Goal: Task Accomplishment & Management: Use online tool/utility

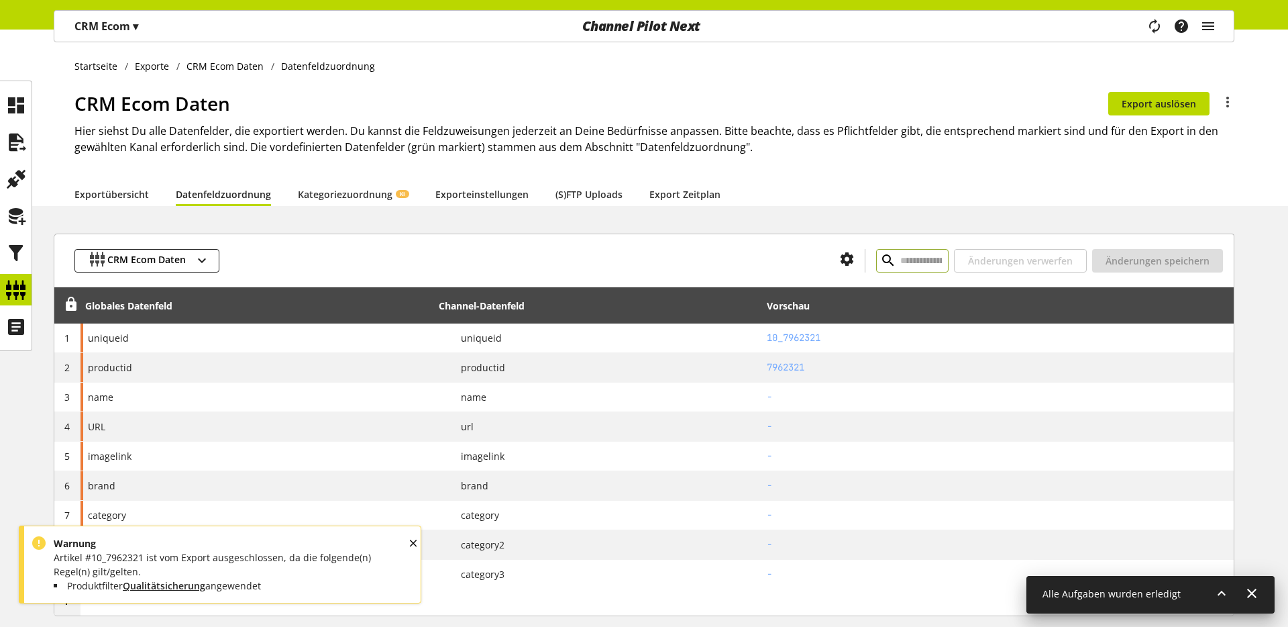
scroll to position [86, 0]
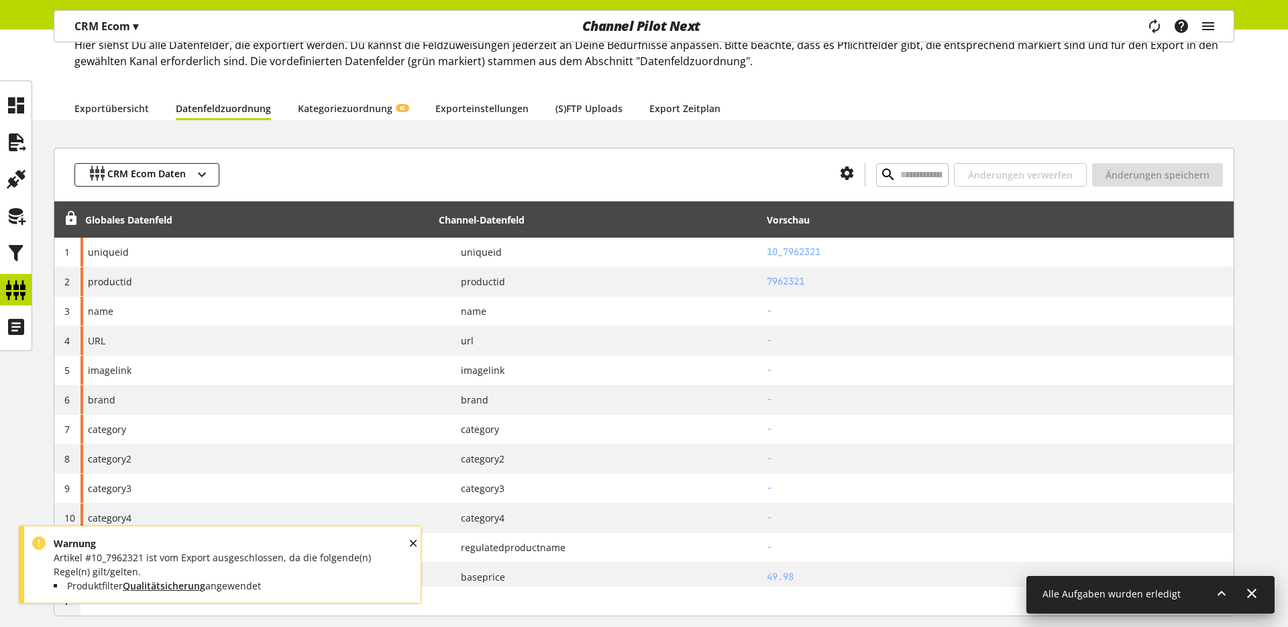
click at [414, 542] on div "OK" at bounding box center [425, 555] width 36 height 42
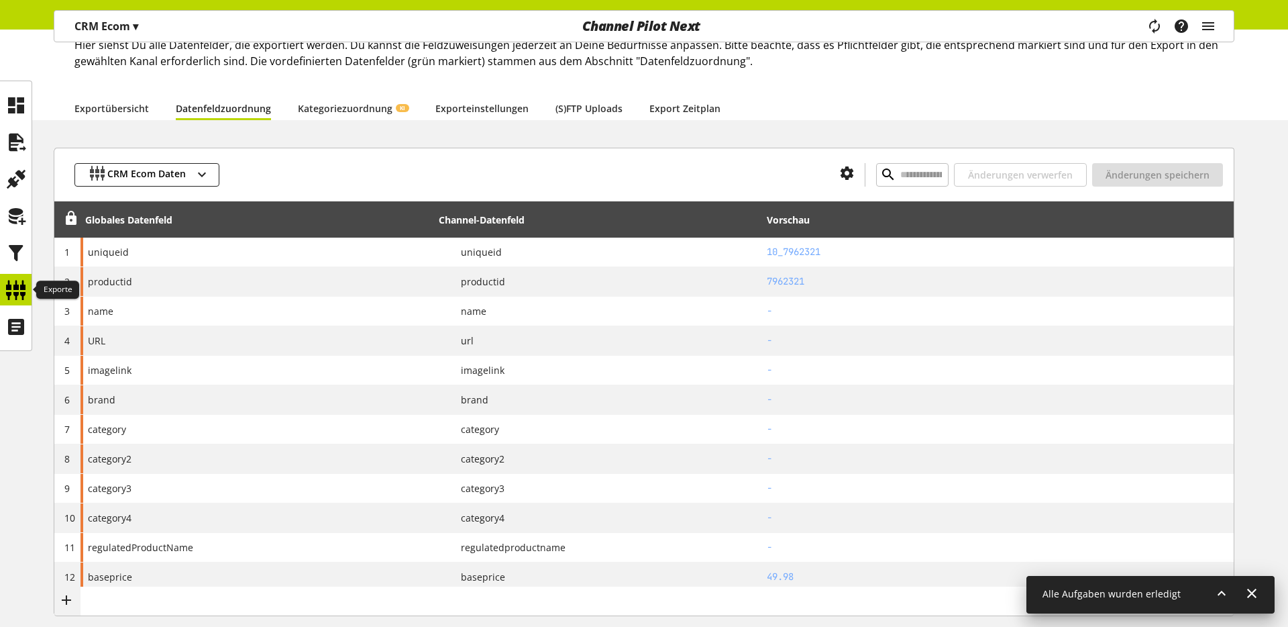
click at [13, 284] on icon at bounding box center [15, 289] width 21 height 27
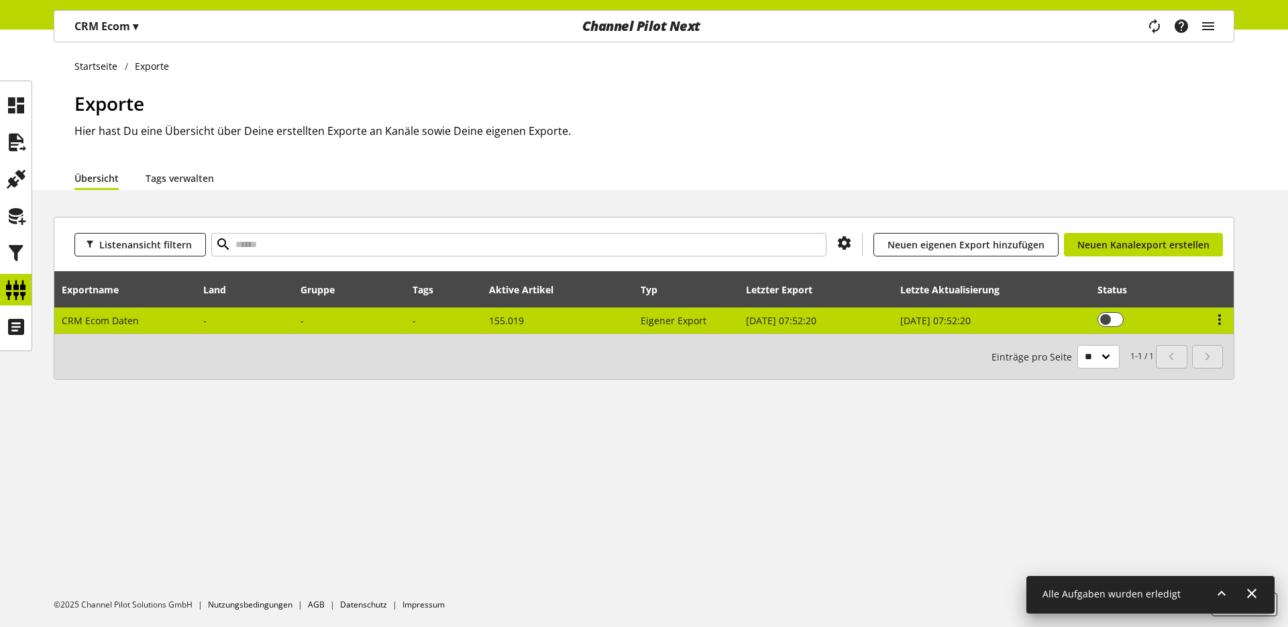
click at [106, 318] on span "CRM Ecom Daten" at bounding box center [100, 320] width 77 height 13
select select "********"
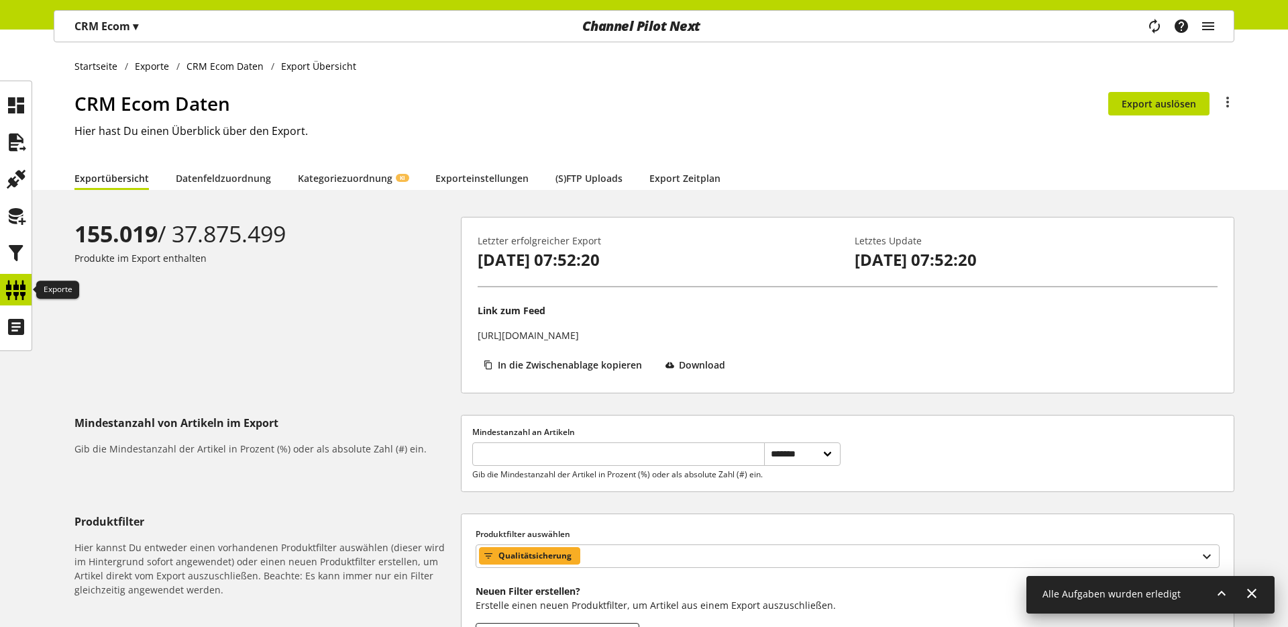
click at [17, 286] on icon at bounding box center [15, 289] width 21 height 27
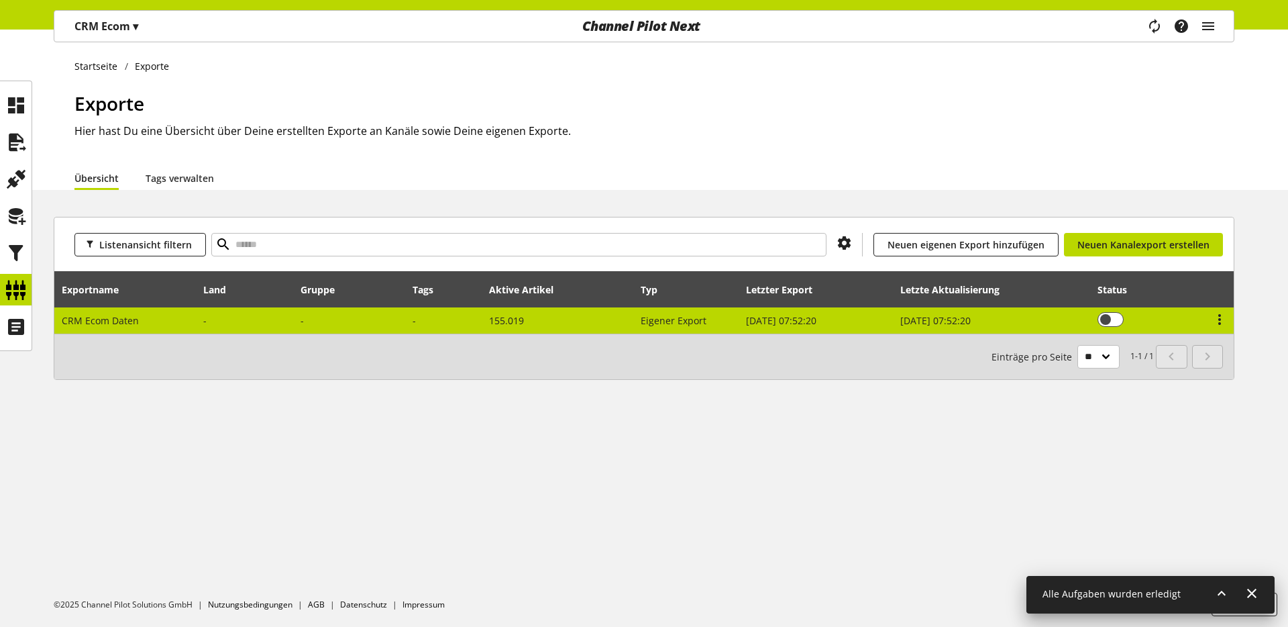
click at [109, 328] on td "CRM Ecom Daten" at bounding box center [125, 320] width 142 height 26
select select "********"
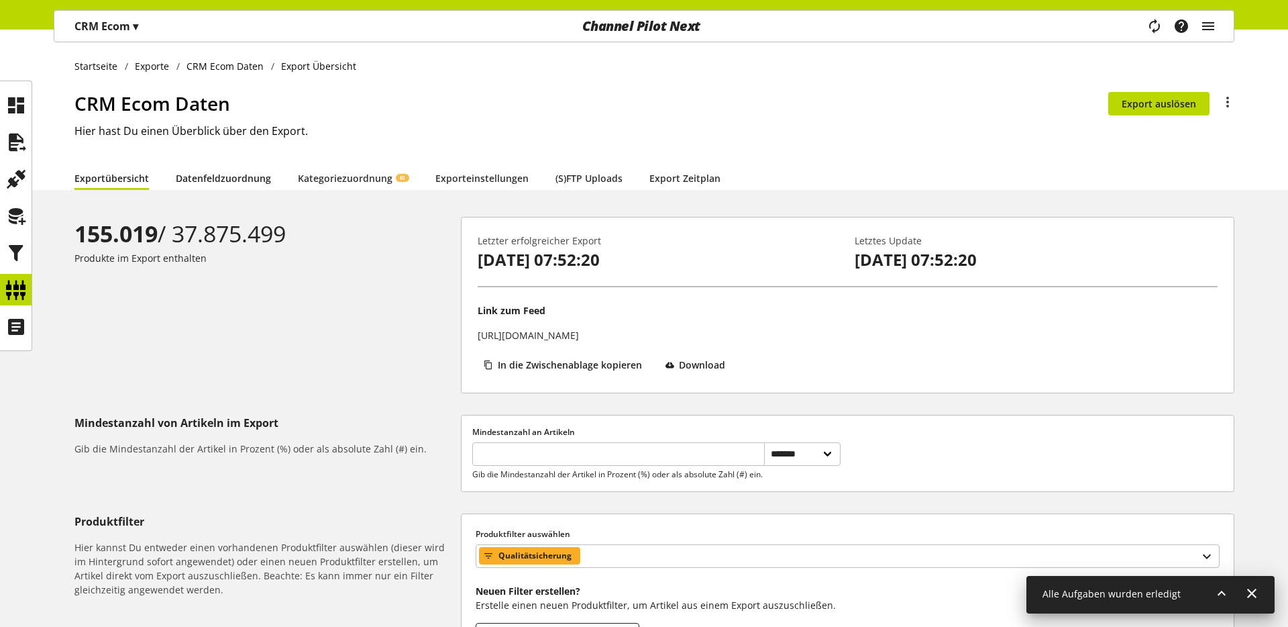
click at [230, 171] on link "Datenfeldzuordnung" at bounding box center [223, 178] width 95 height 14
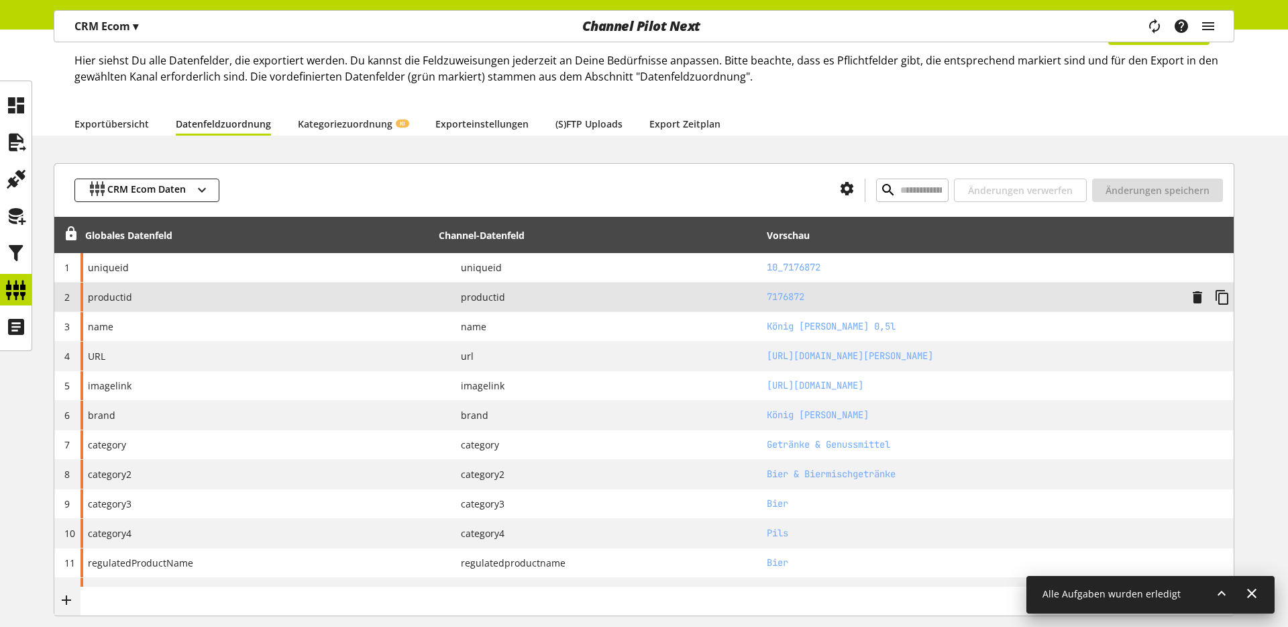
scroll to position [33, 0]
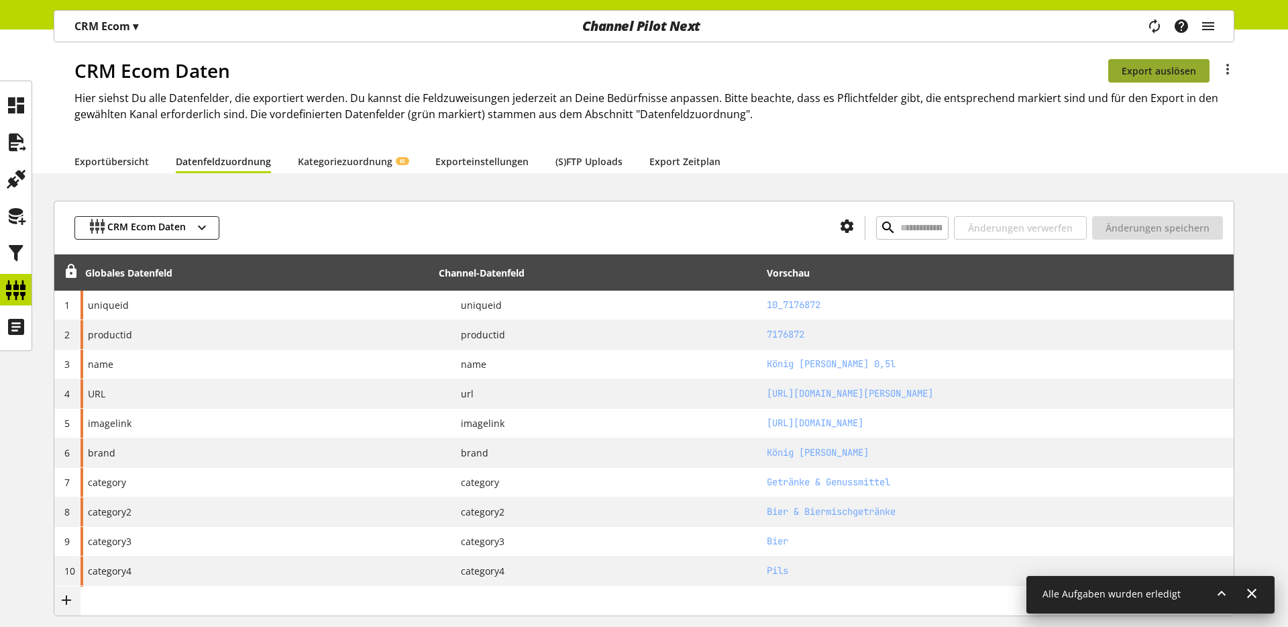
click at [1167, 76] on span "Export auslösen" at bounding box center [1159, 71] width 74 height 14
click at [95, 164] on link "Exportübersicht" at bounding box center [111, 161] width 74 height 14
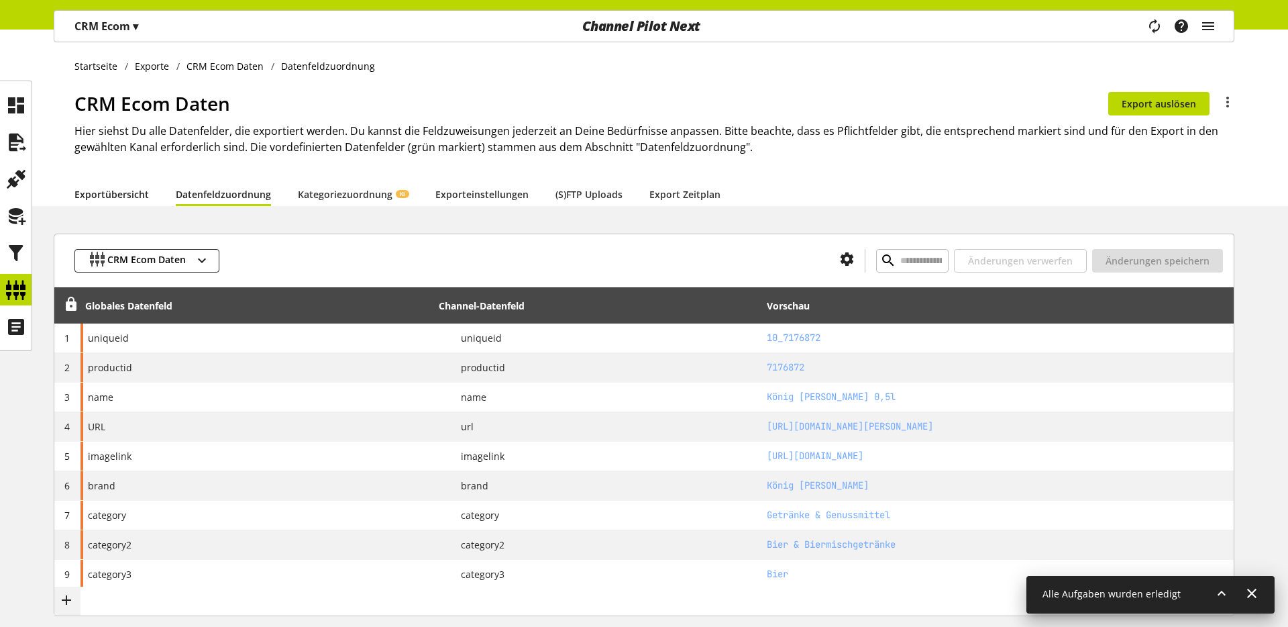
select select "********"
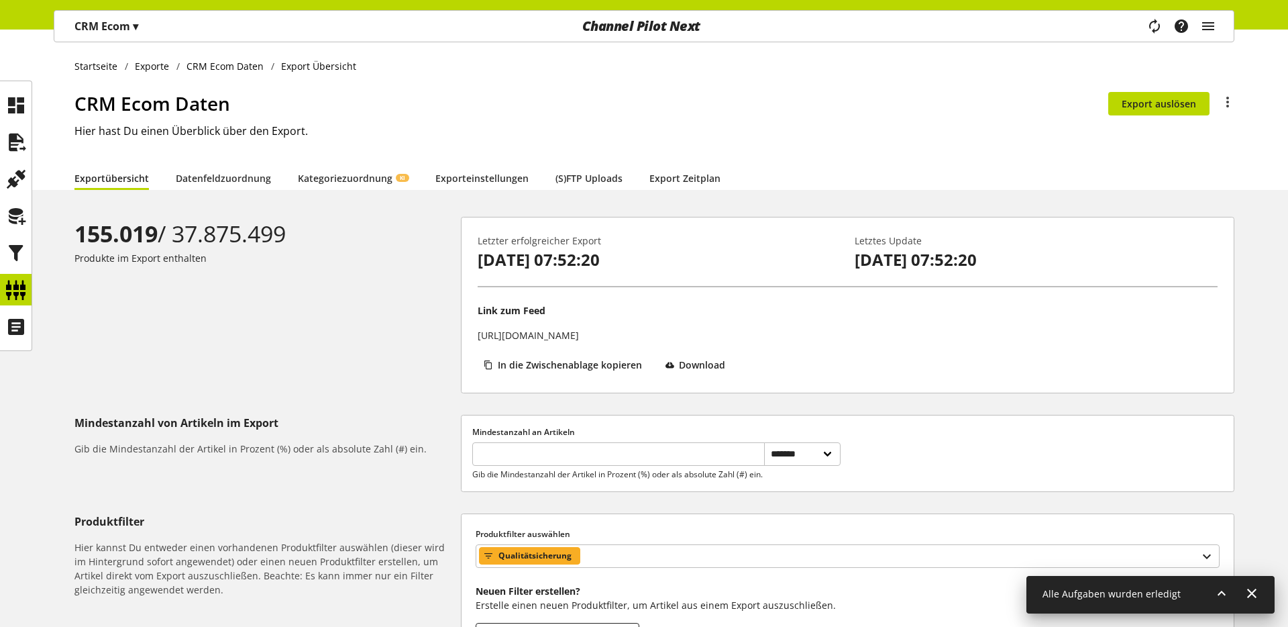
scroll to position [189, 0]
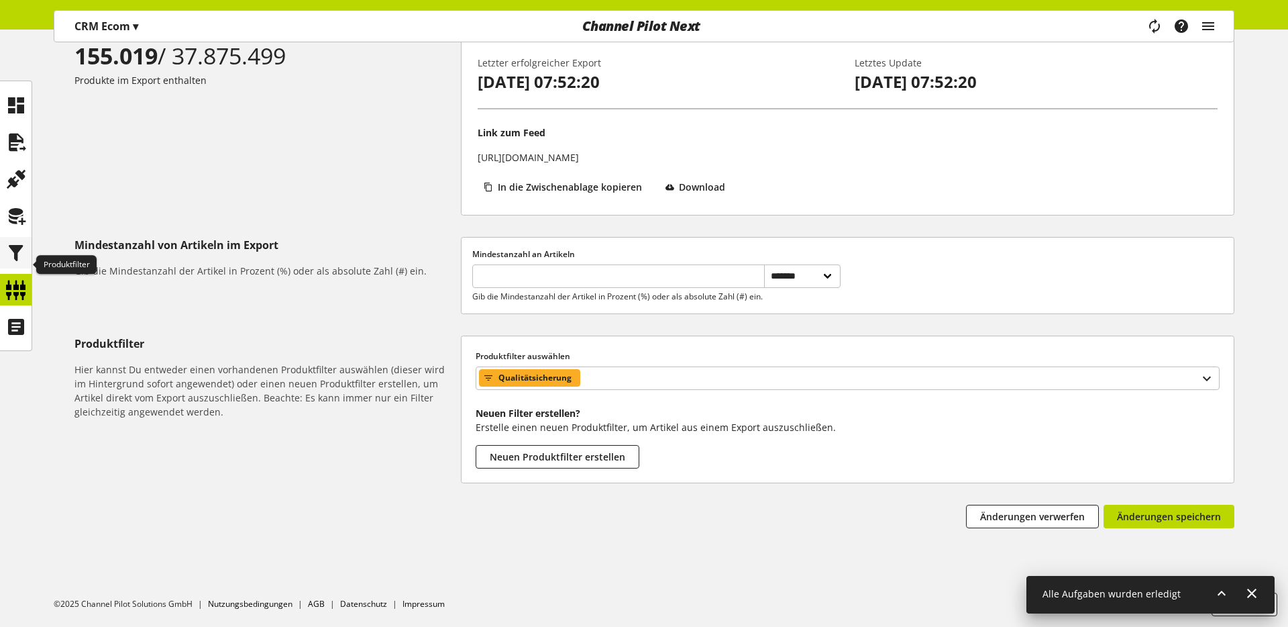
click at [19, 256] on icon at bounding box center [15, 252] width 21 height 27
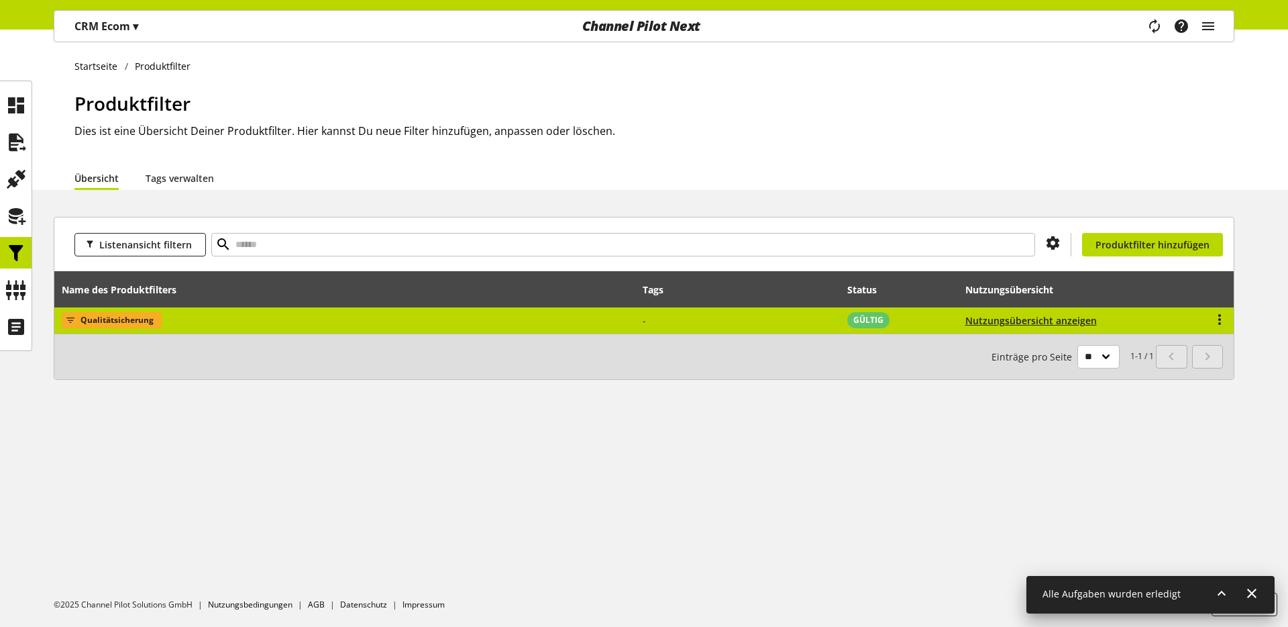
click at [221, 325] on td "Qualitätsicherung" at bounding box center [344, 320] width 581 height 26
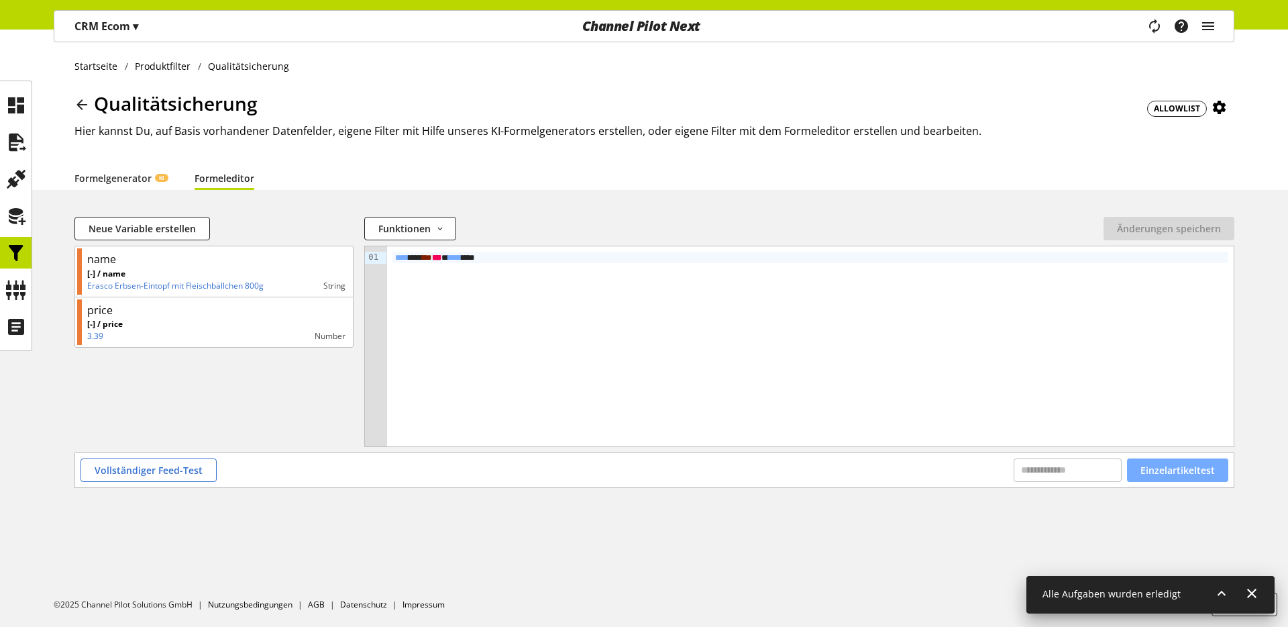
click at [1185, 478] on button "Einzelartikeltest" at bounding box center [1177, 469] width 101 height 23
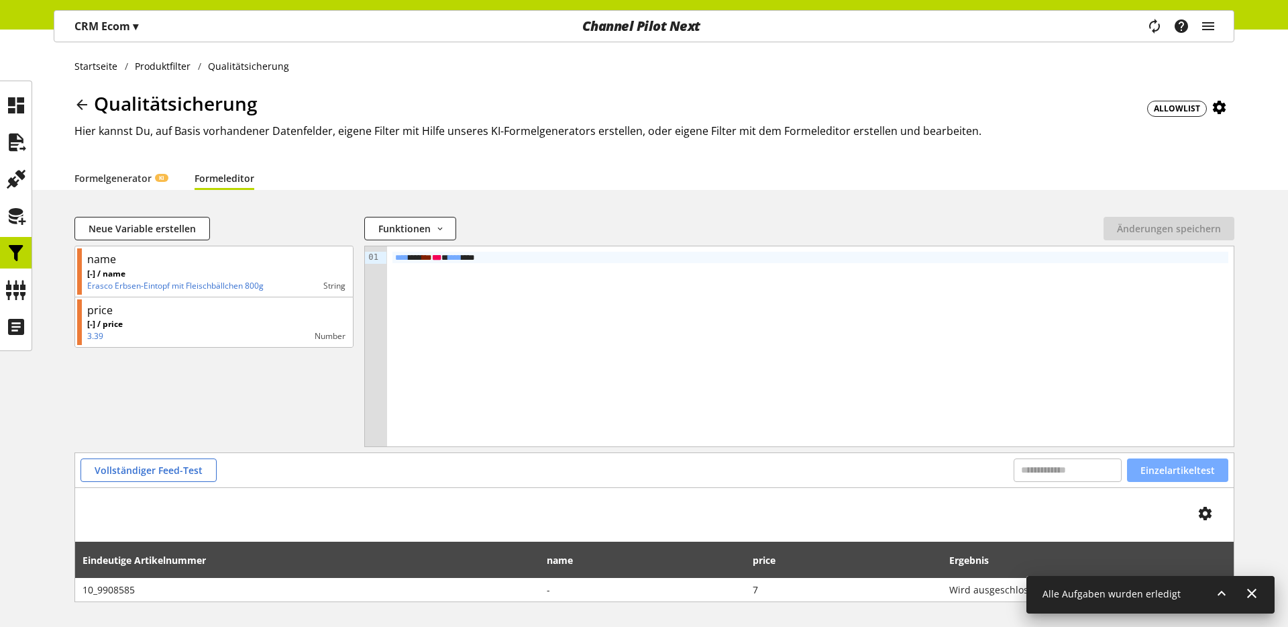
scroll to position [52, 0]
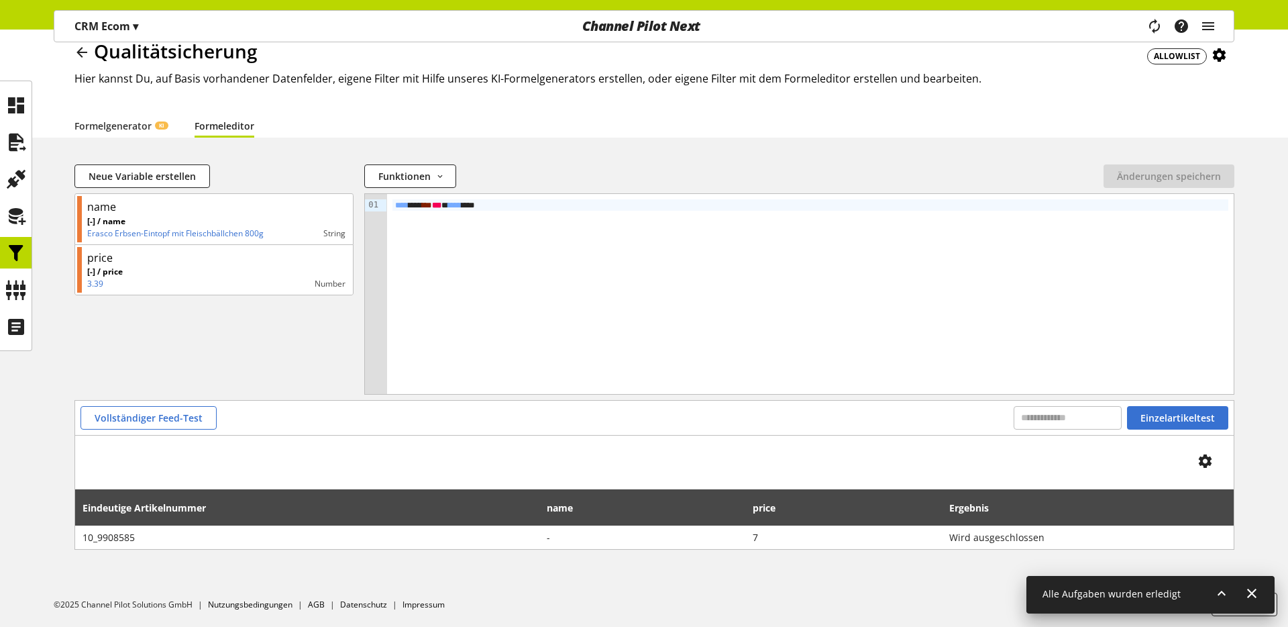
click at [1174, 430] on div "Vollständiger Feed-Test Einzelartikeltest" at bounding box center [654, 417] width 1159 height 34
click at [1181, 417] on span "Einzelartikeltest" at bounding box center [1177, 418] width 74 height 14
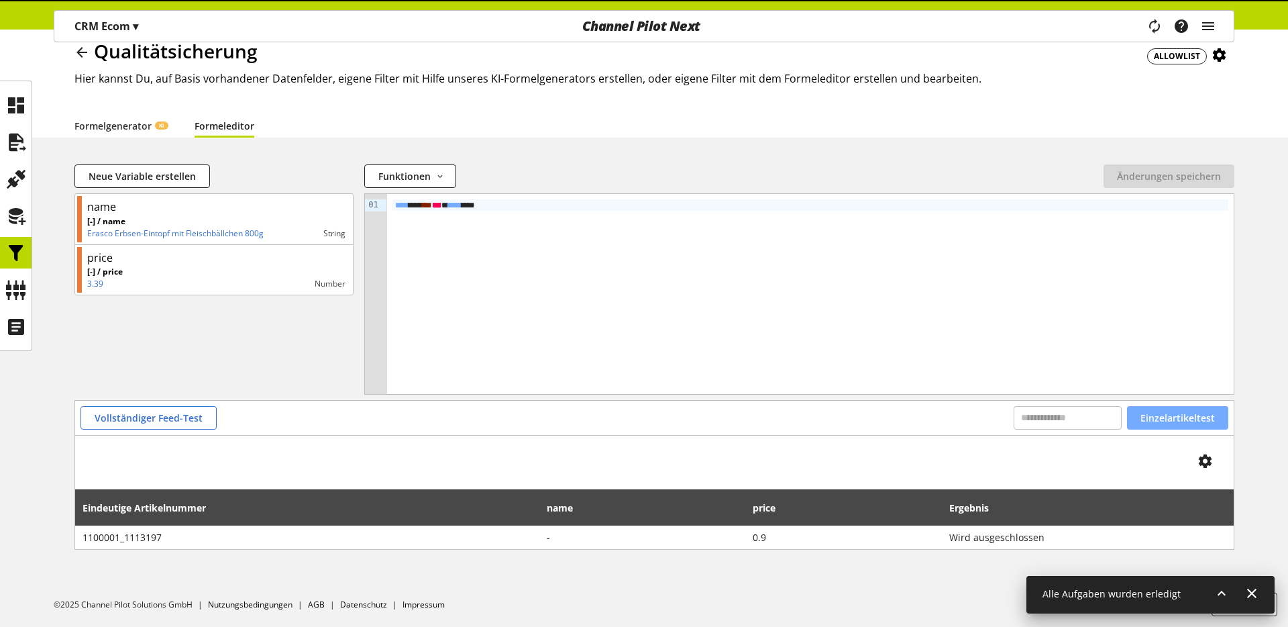
click at [1181, 417] on span "Einzelartikeltest" at bounding box center [1177, 418] width 74 height 14
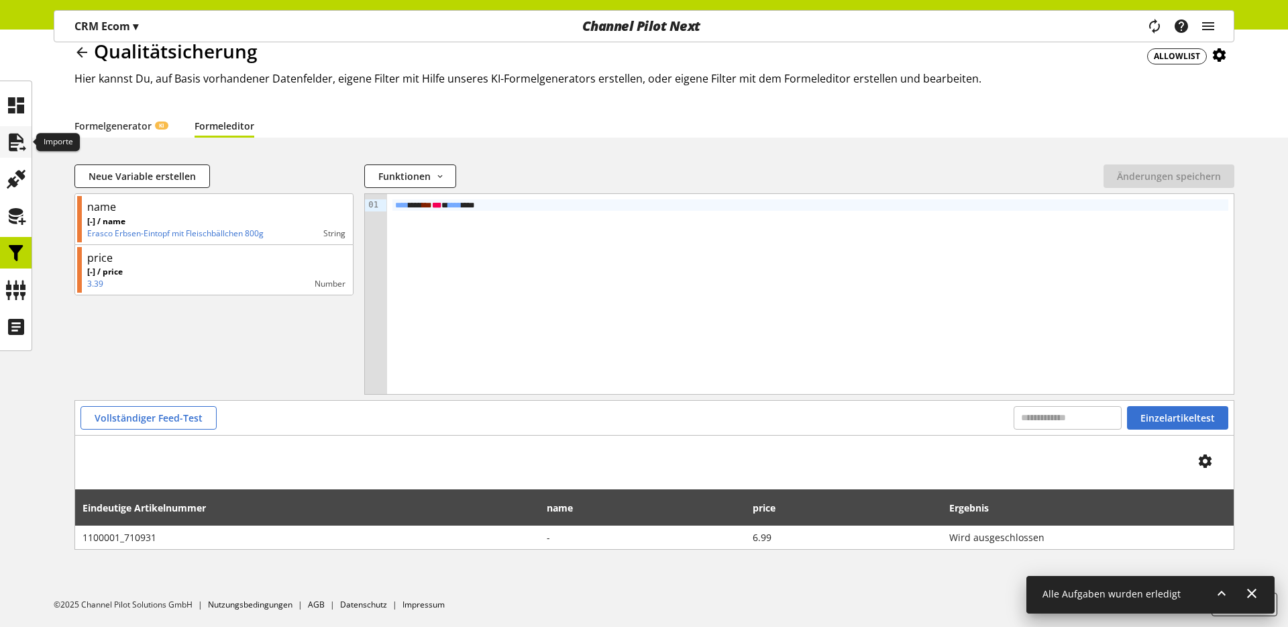
click at [9, 134] on icon at bounding box center [15, 142] width 21 height 27
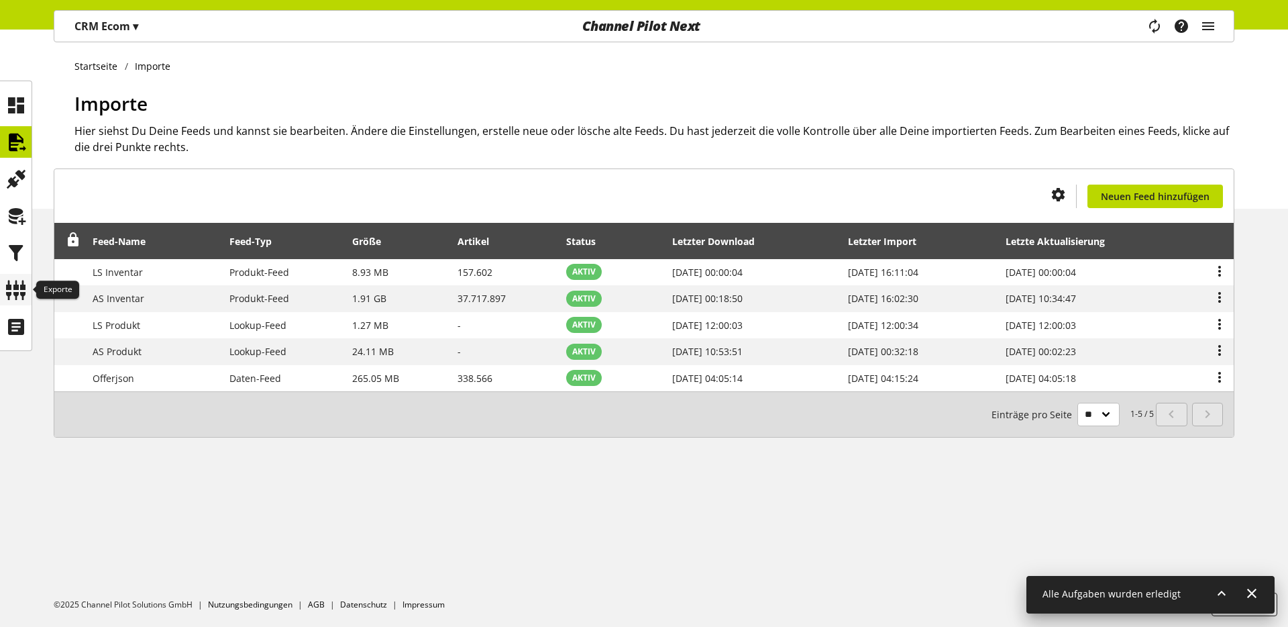
click at [15, 298] on icon at bounding box center [15, 289] width 21 height 27
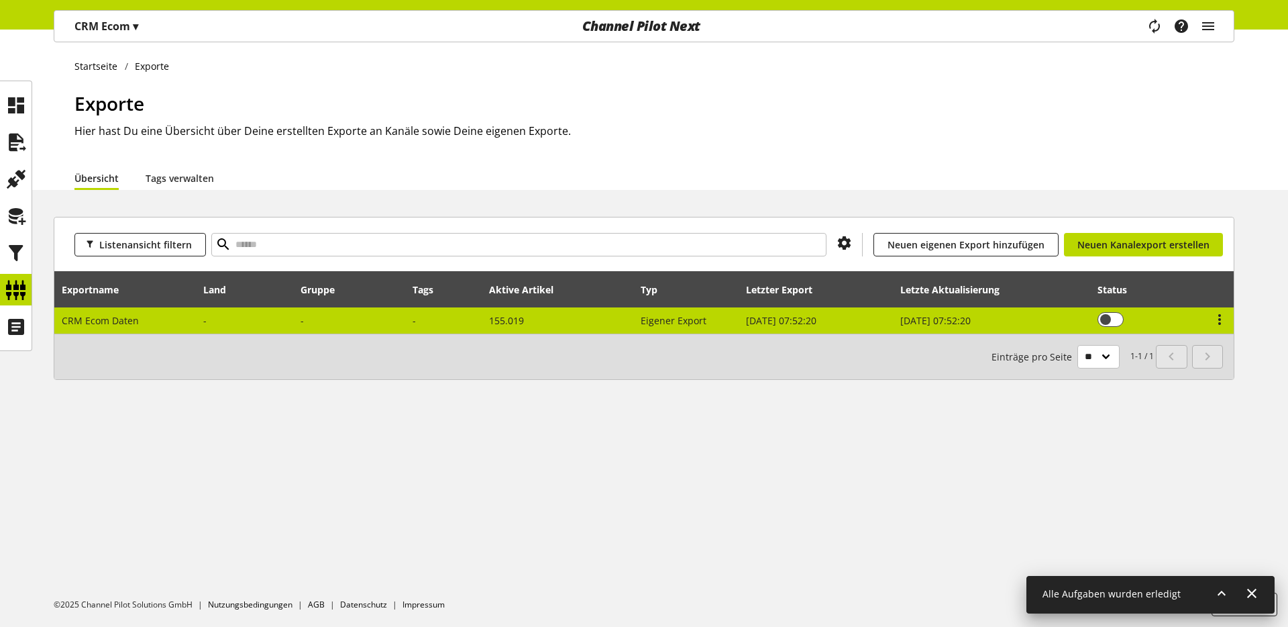
click at [144, 326] on td "CRM Ecom Daten" at bounding box center [125, 320] width 142 height 26
select select "********"
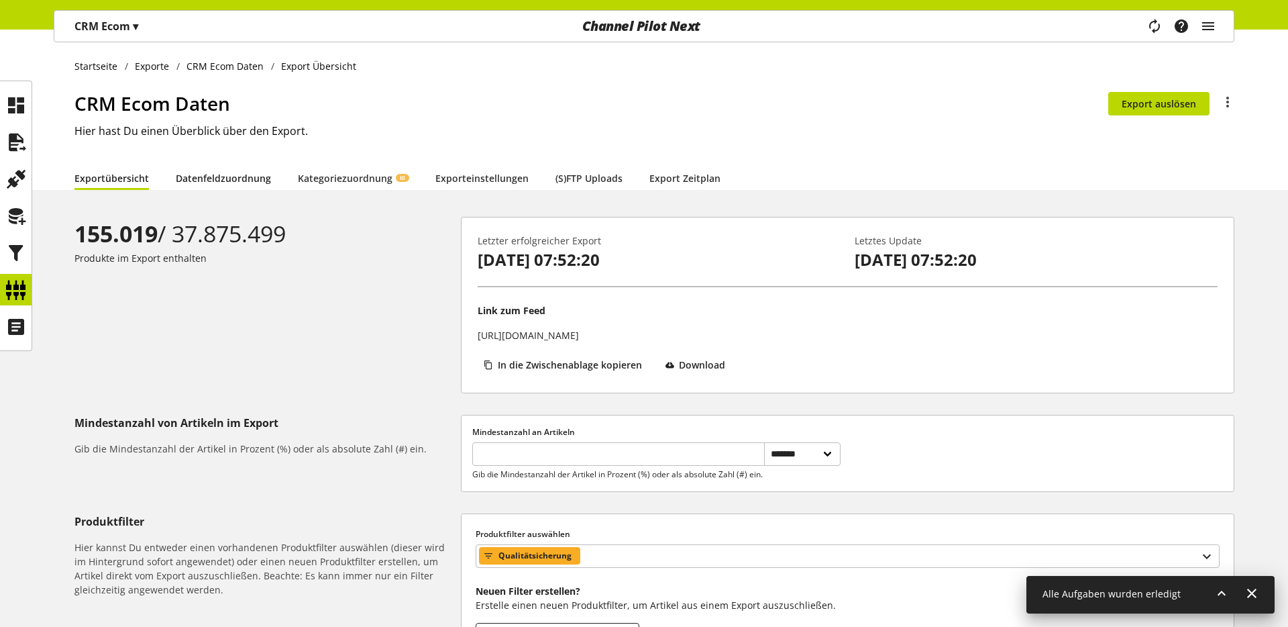
click at [224, 185] on link "Datenfeldzuordnung" at bounding box center [223, 178] width 95 height 14
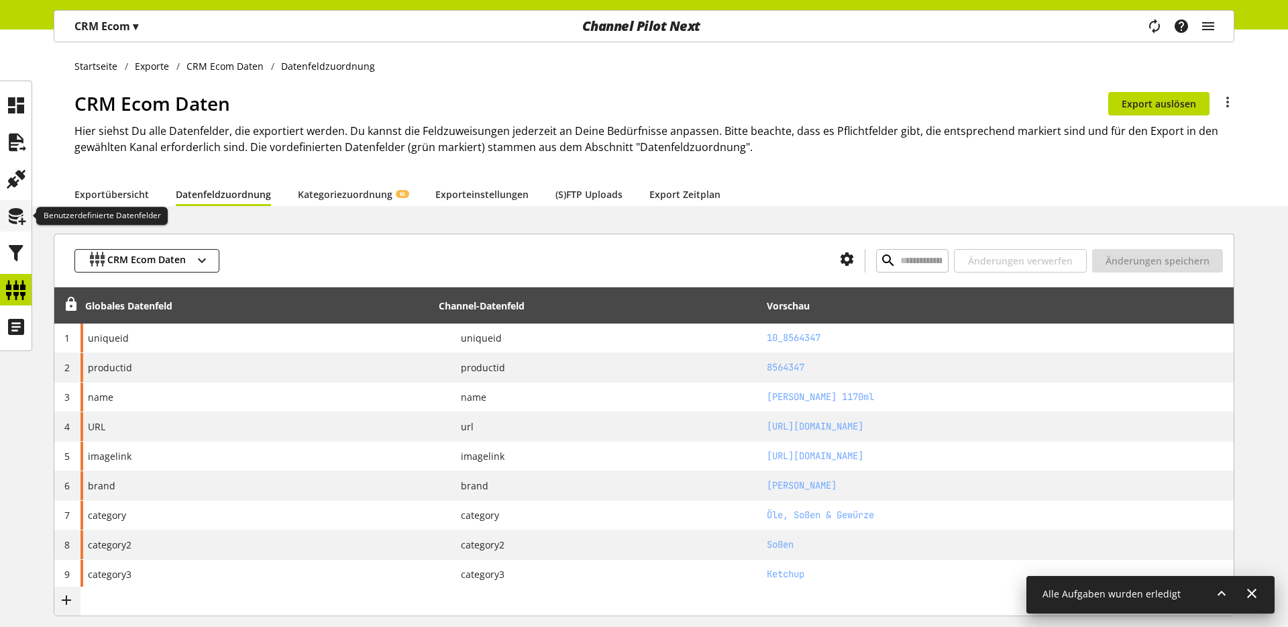
click at [17, 216] on icon at bounding box center [15, 216] width 21 height 27
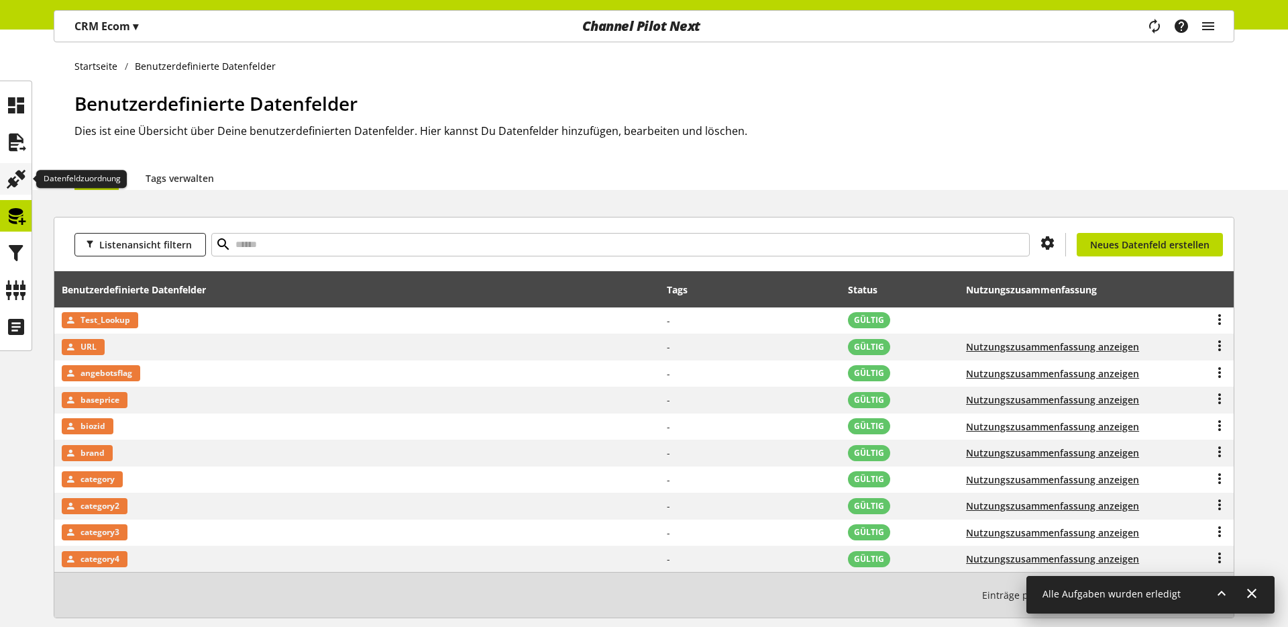
click at [17, 186] on icon at bounding box center [15, 179] width 21 height 27
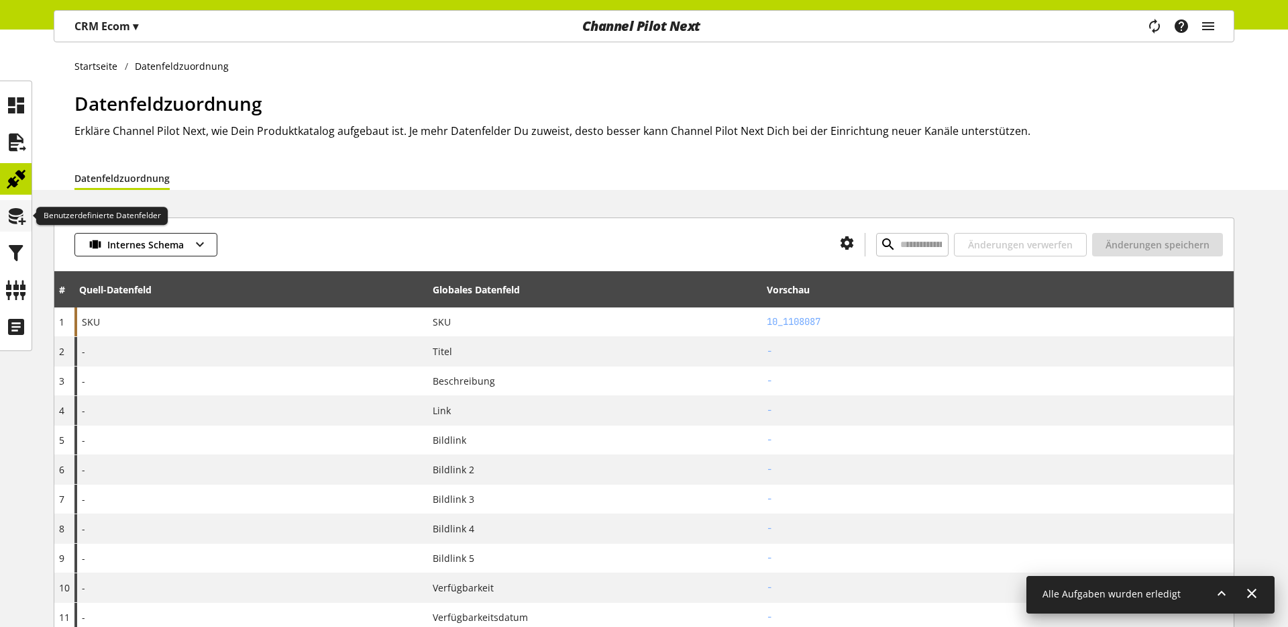
click at [13, 213] on icon at bounding box center [15, 216] width 21 height 27
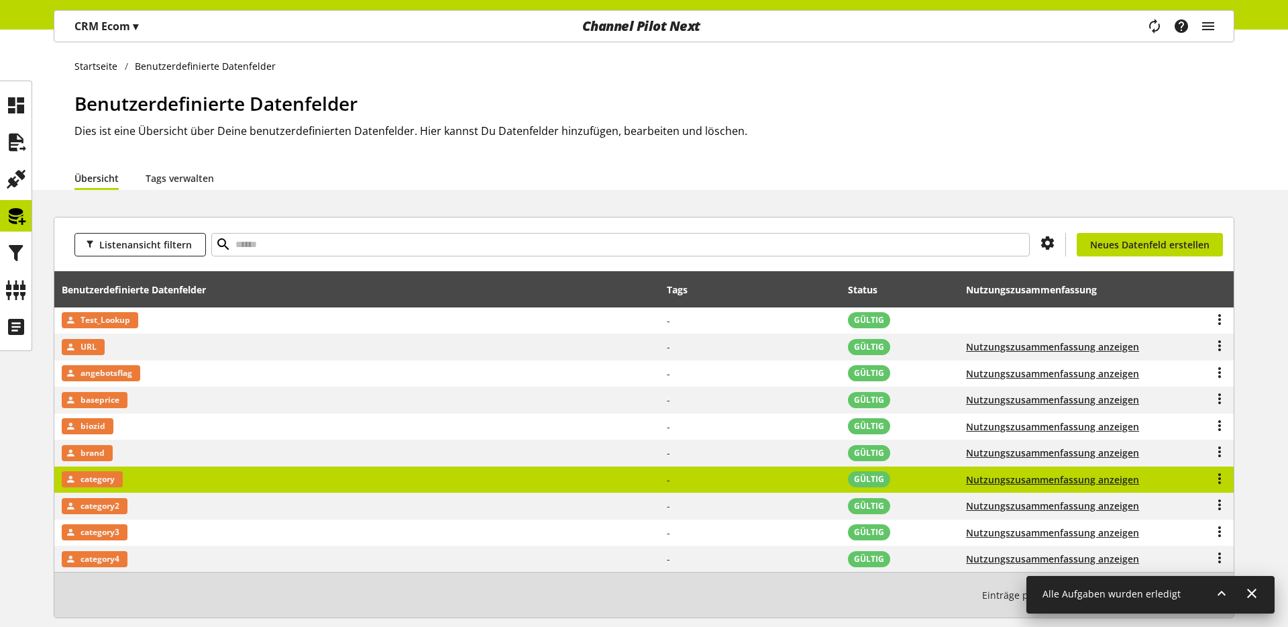
scroll to position [68, 0]
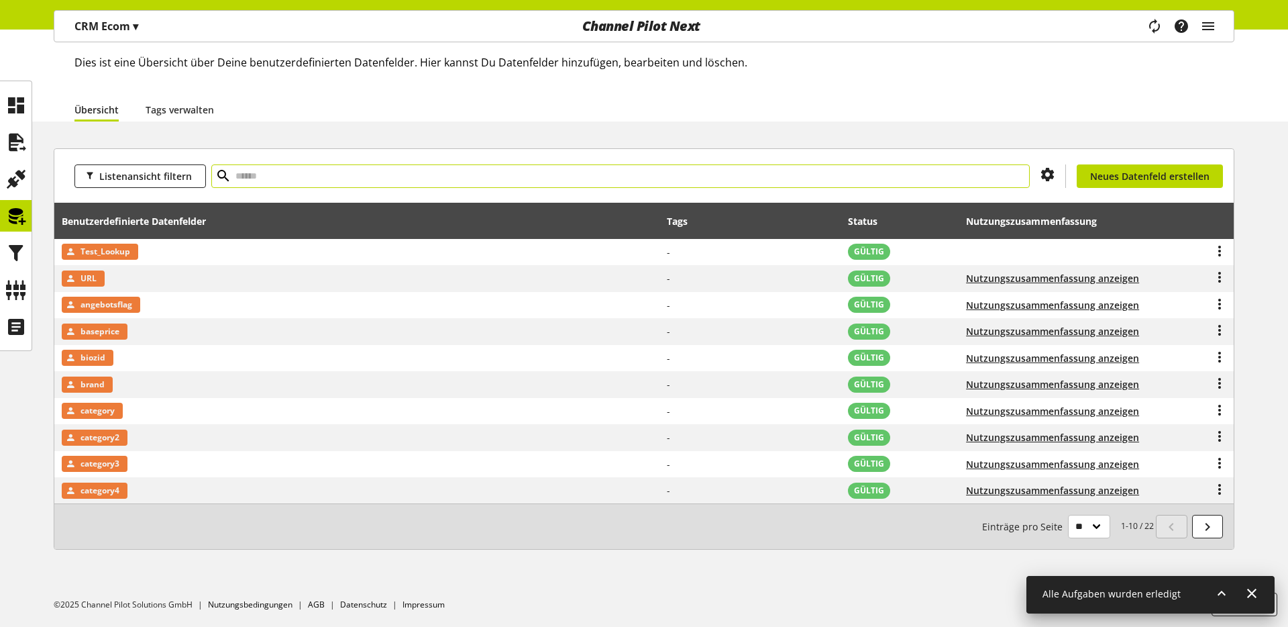
click at [244, 186] on input "text" at bounding box center [620, 175] width 818 height 23
type input "****"
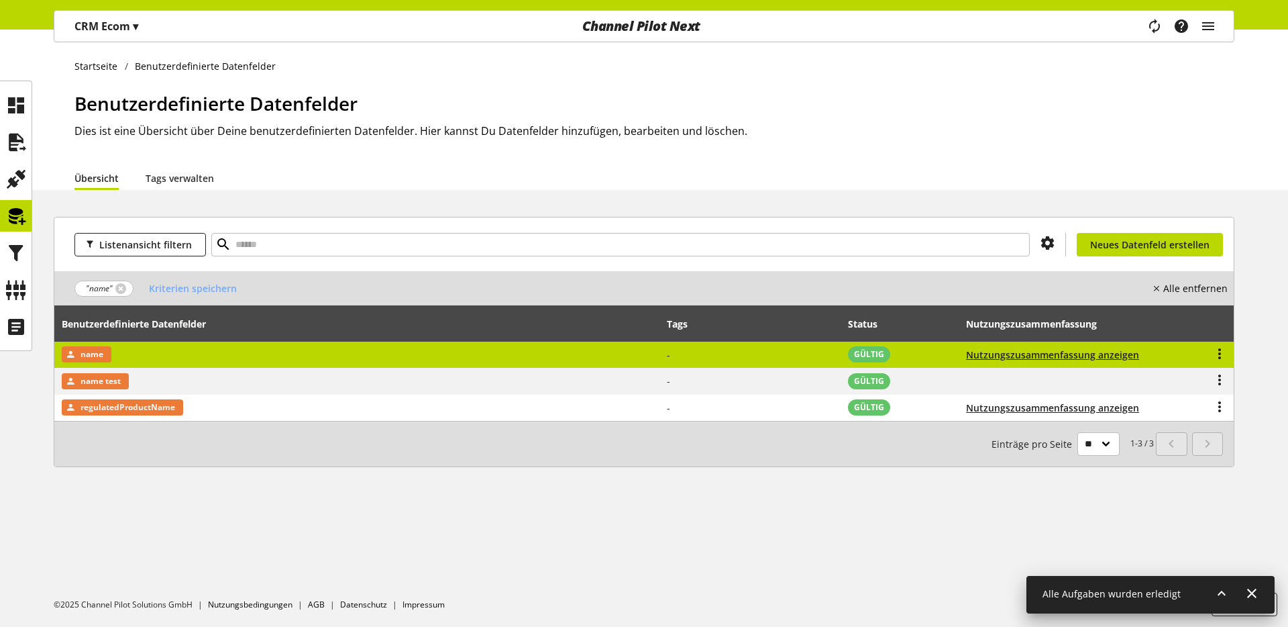
click at [109, 353] on div "name" at bounding box center [87, 354] width 50 height 16
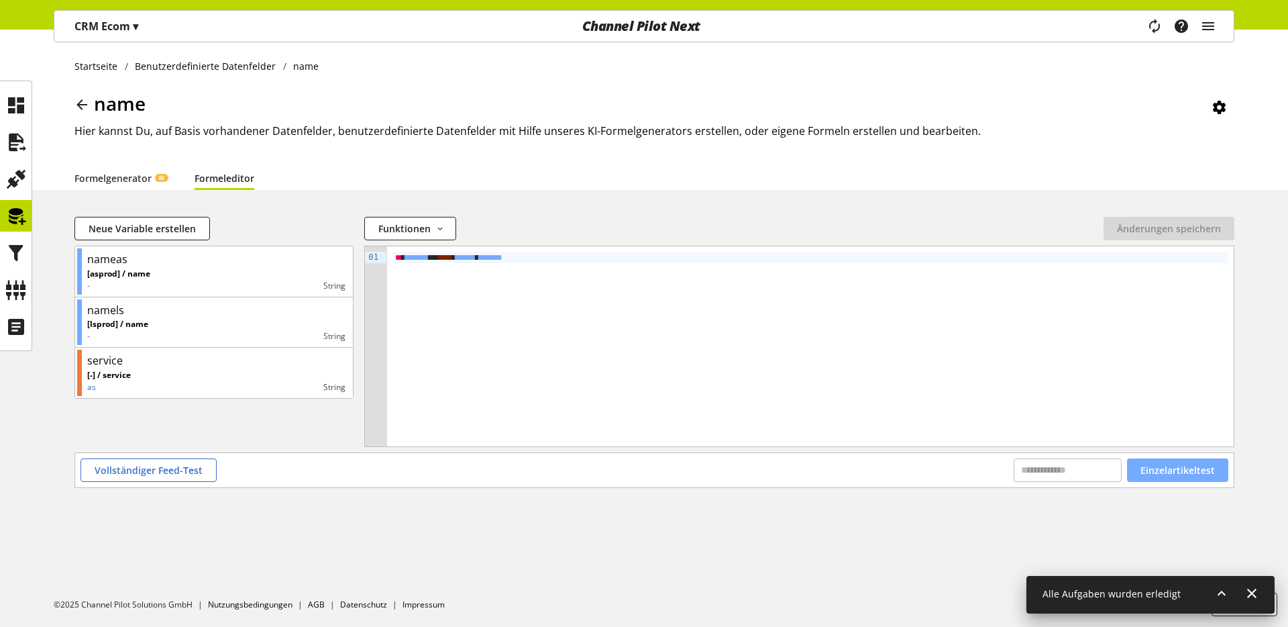
click at [1179, 470] on span "Einzelartikeltest" at bounding box center [1177, 470] width 74 height 14
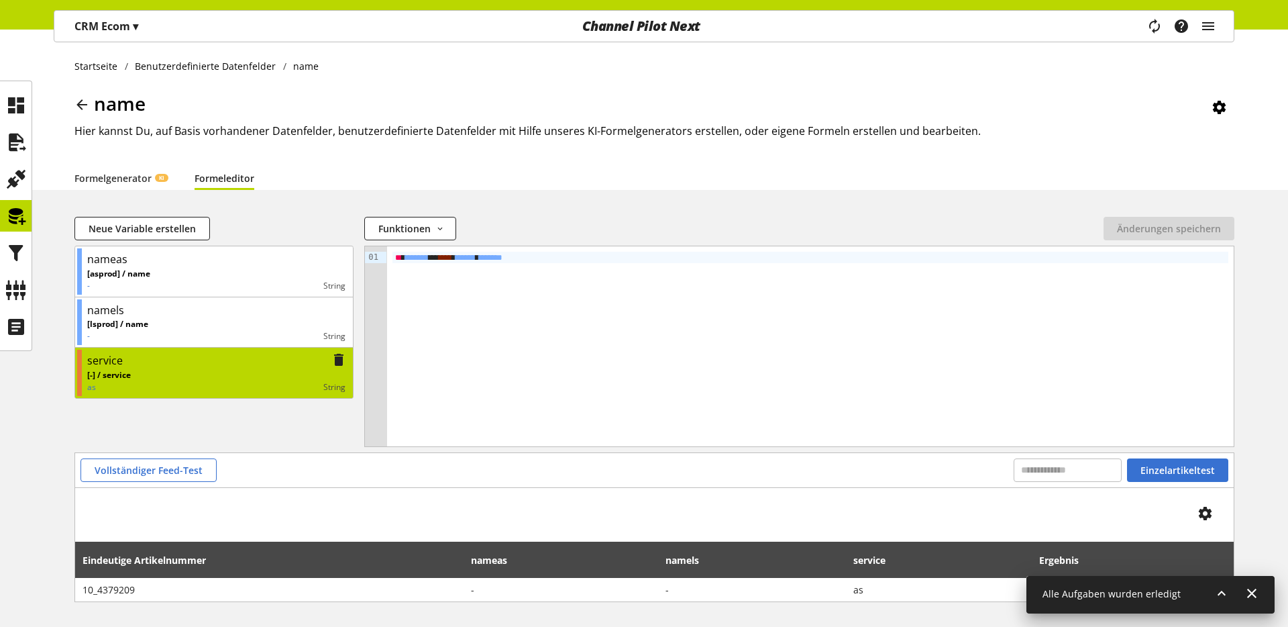
scroll to position [52, 0]
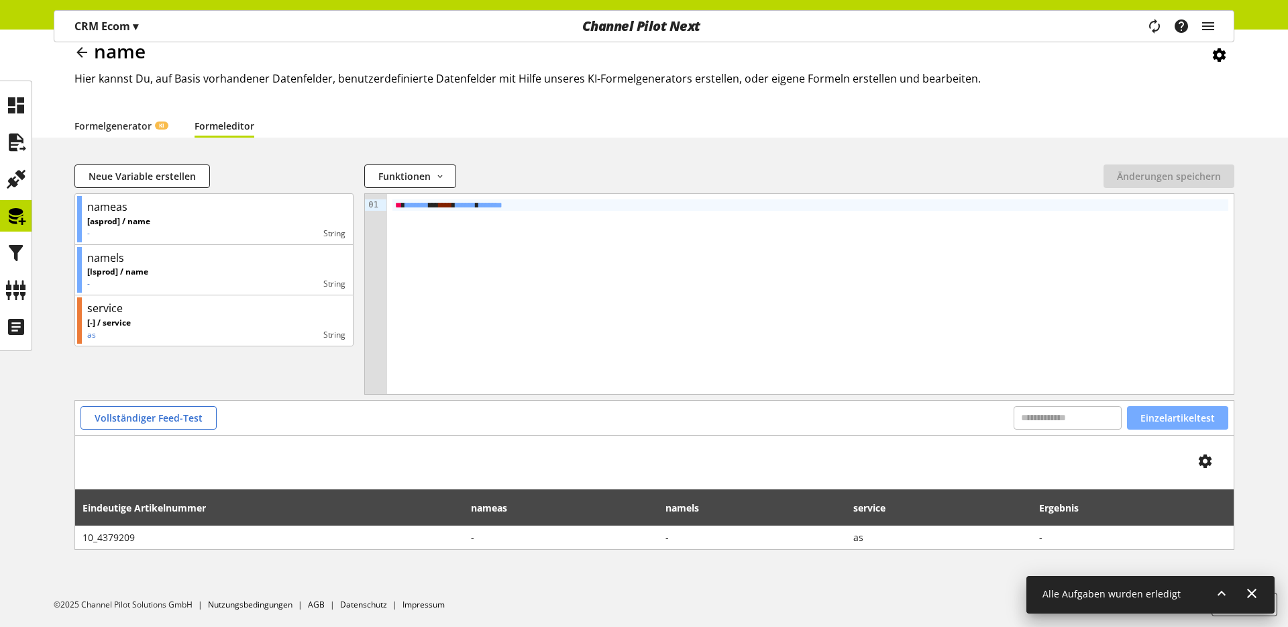
click at [1169, 419] on span "Einzelartikeltest" at bounding box center [1177, 418] width 74 height 14
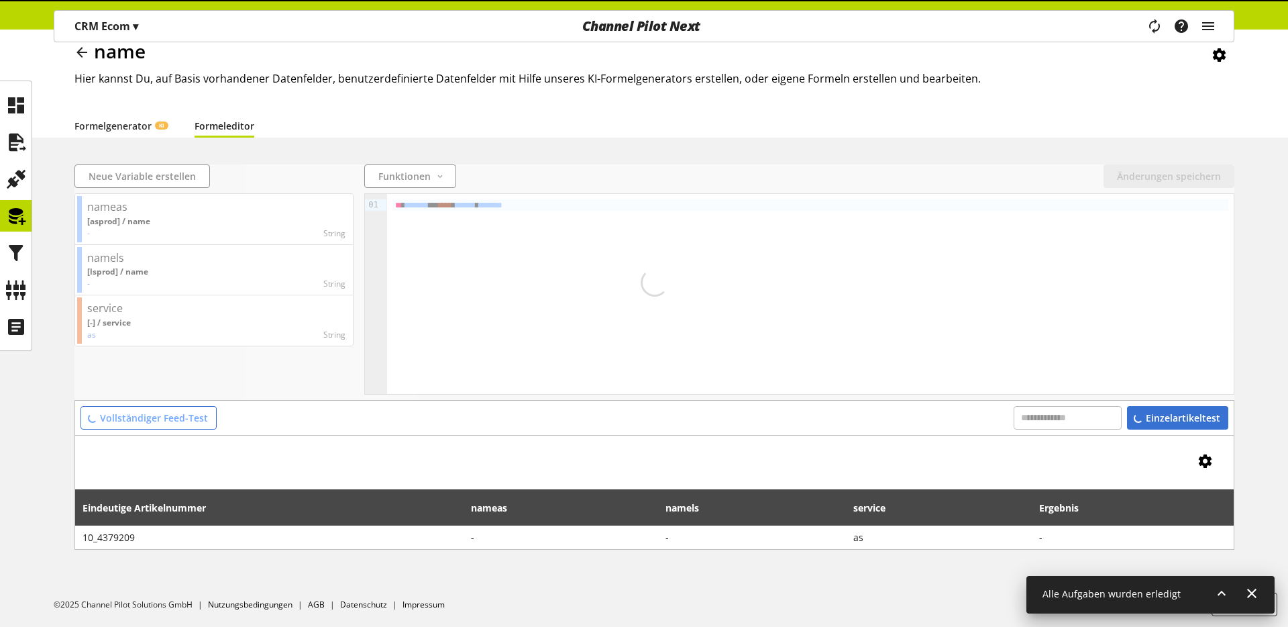
click at [1204, 458] on icon at bounding box center [1205, 461] width 16 height 24
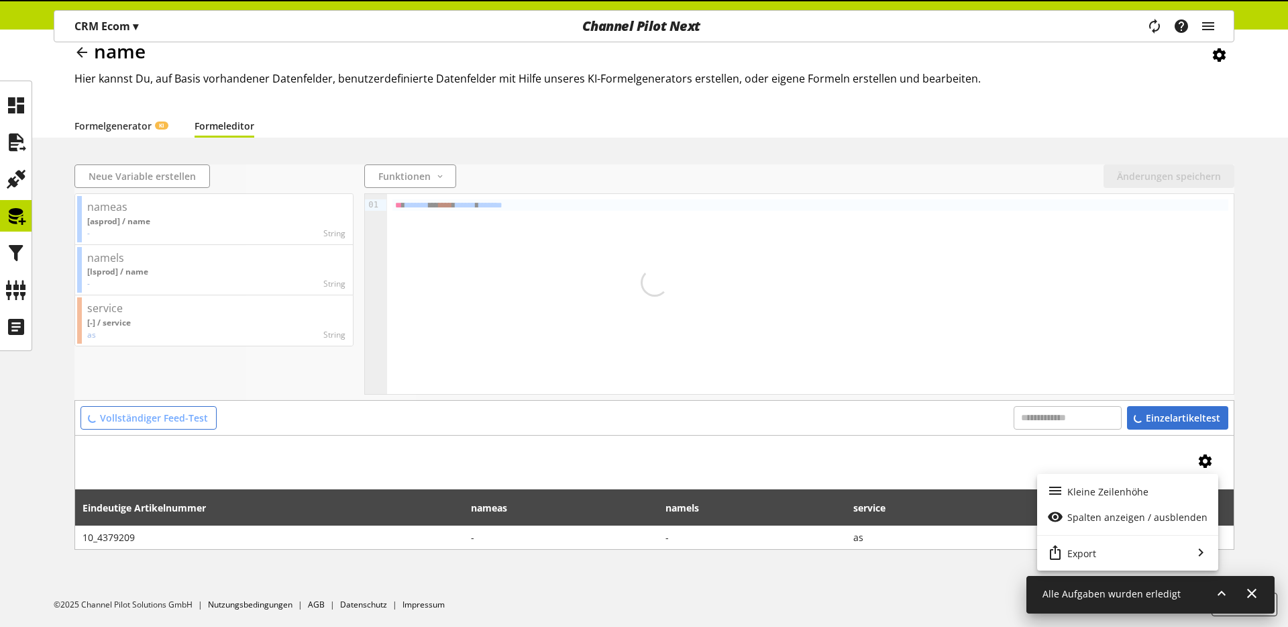
click at [1204, 458] on icon at bounding box center [1205, 461] width 16 height 24
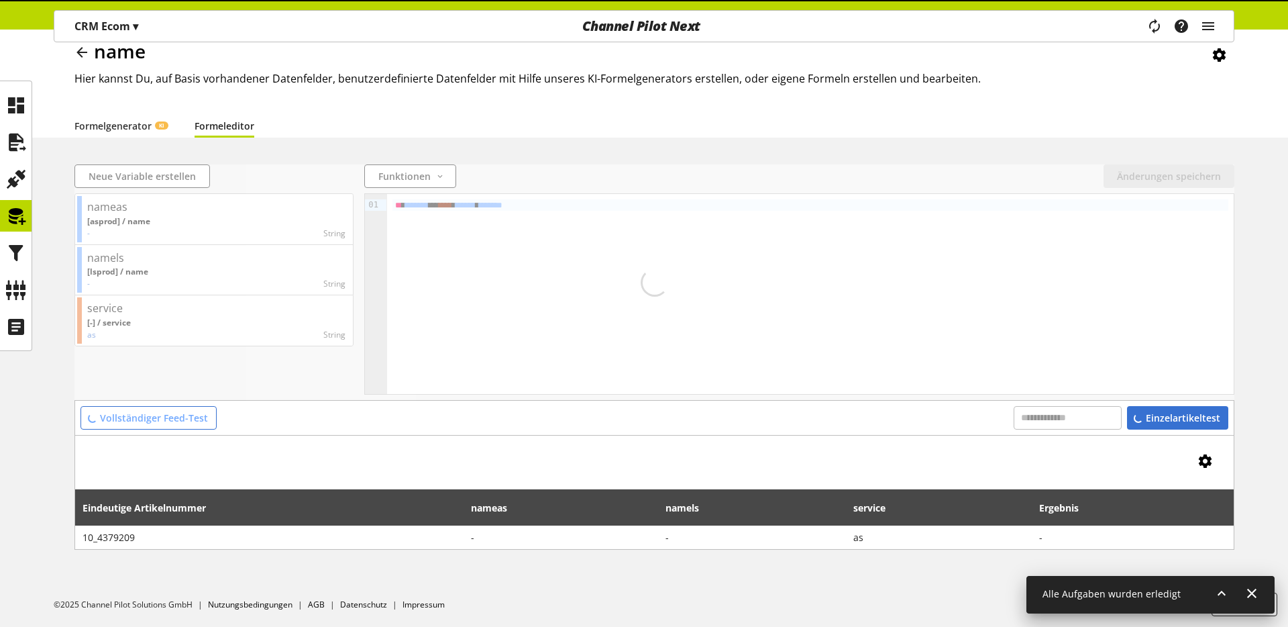
click at [1204, 458] on icon at bounding box center [1205, 461] width 16 height 24
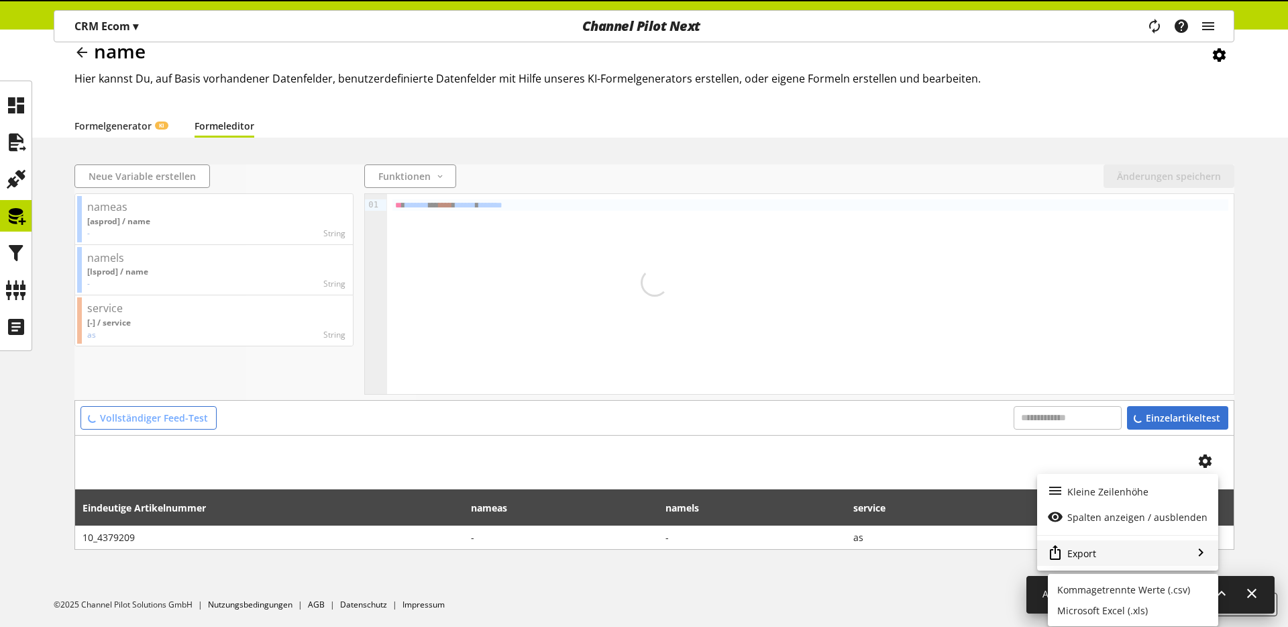
click at [1103, 549] on div "Export" at bounding box center [1127, 553] width 181 height 26
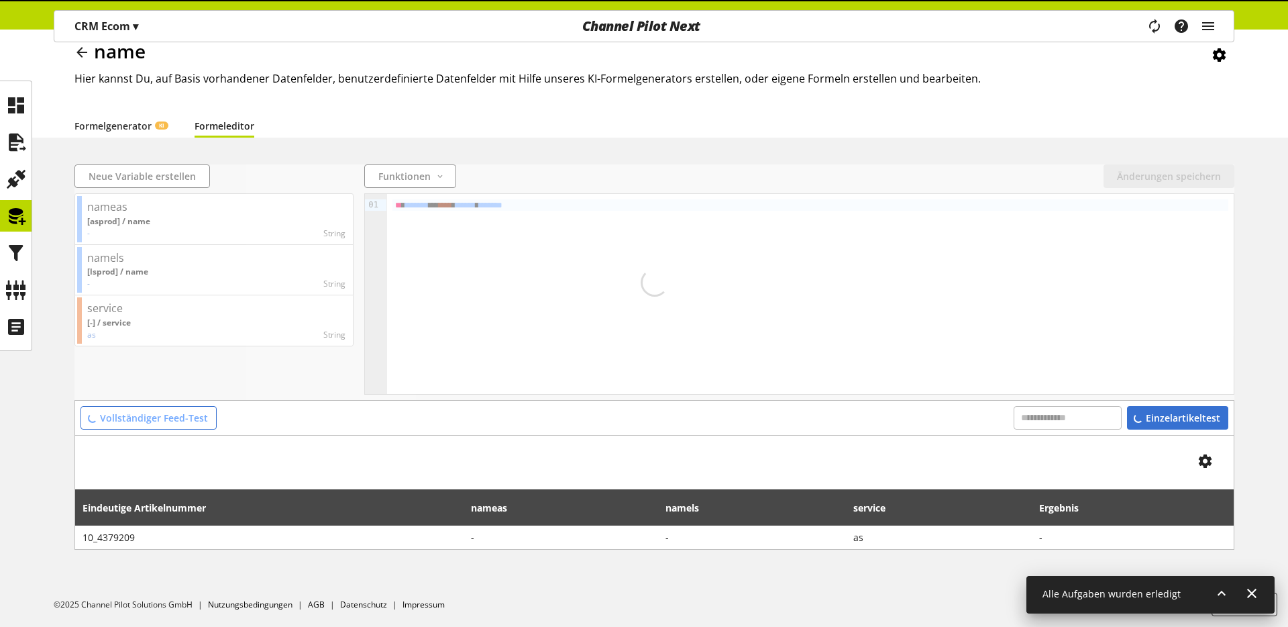
click at [1220, 594] on icon at bounding box center [1222, 593] width 16 height 24
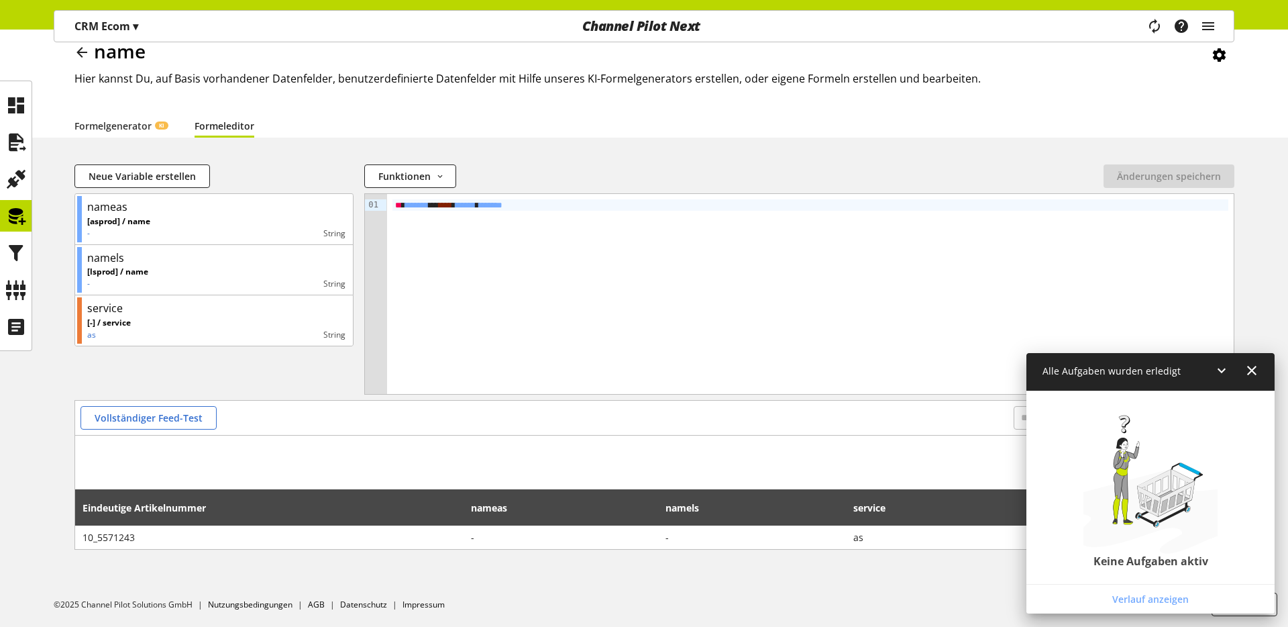
click at [1246, 374] on icon at bounding box center [1252, 370] width 16 height 24
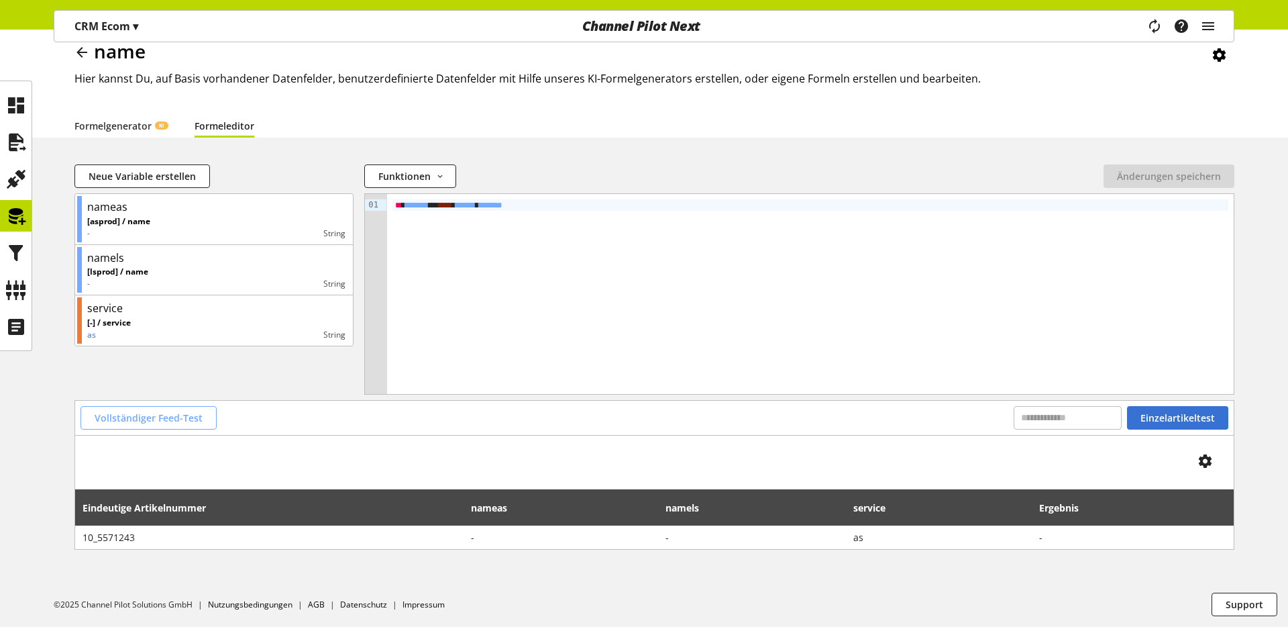
click at [162, 418] on span "Vollständiger Feed-Test" at bounding box center [149, 418] width 108 height 14
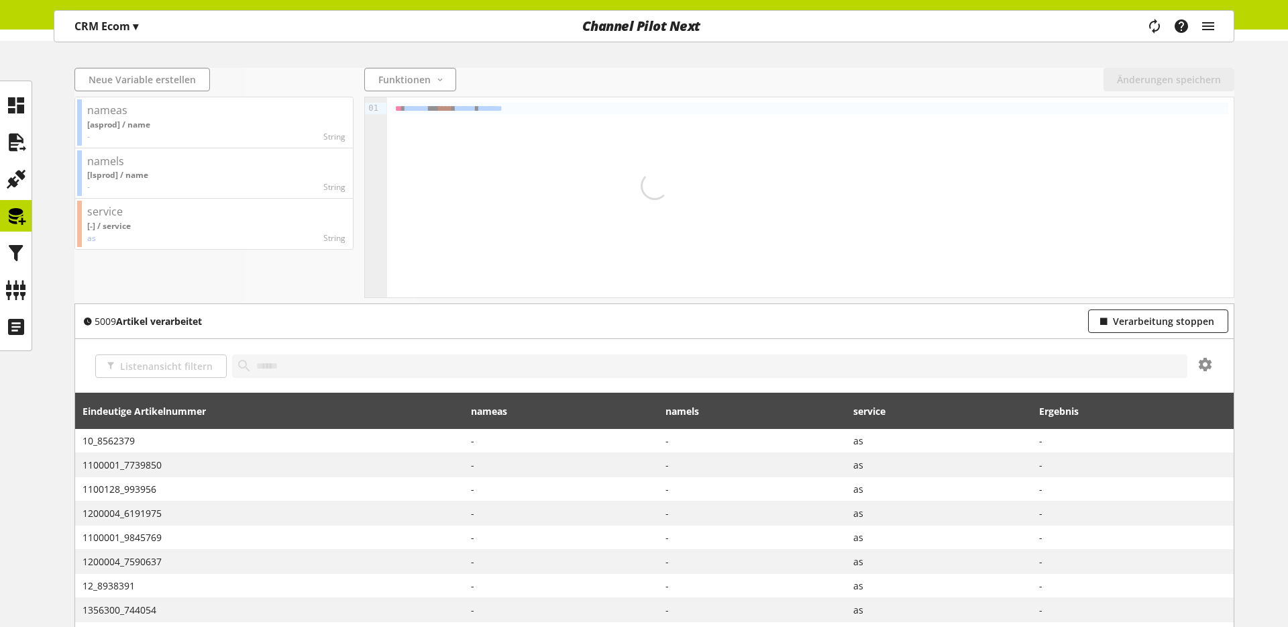
scroll to position [0, 0]
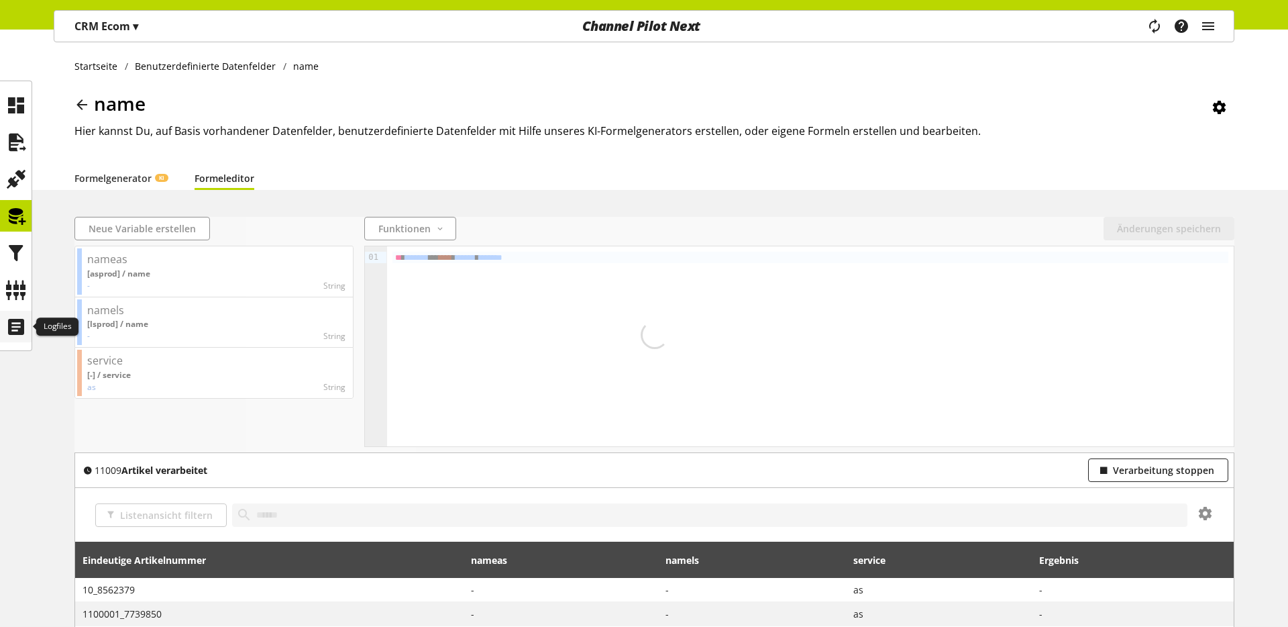
click at [5, 316] on icon at bounding box center [15, 326] width 21 height 27
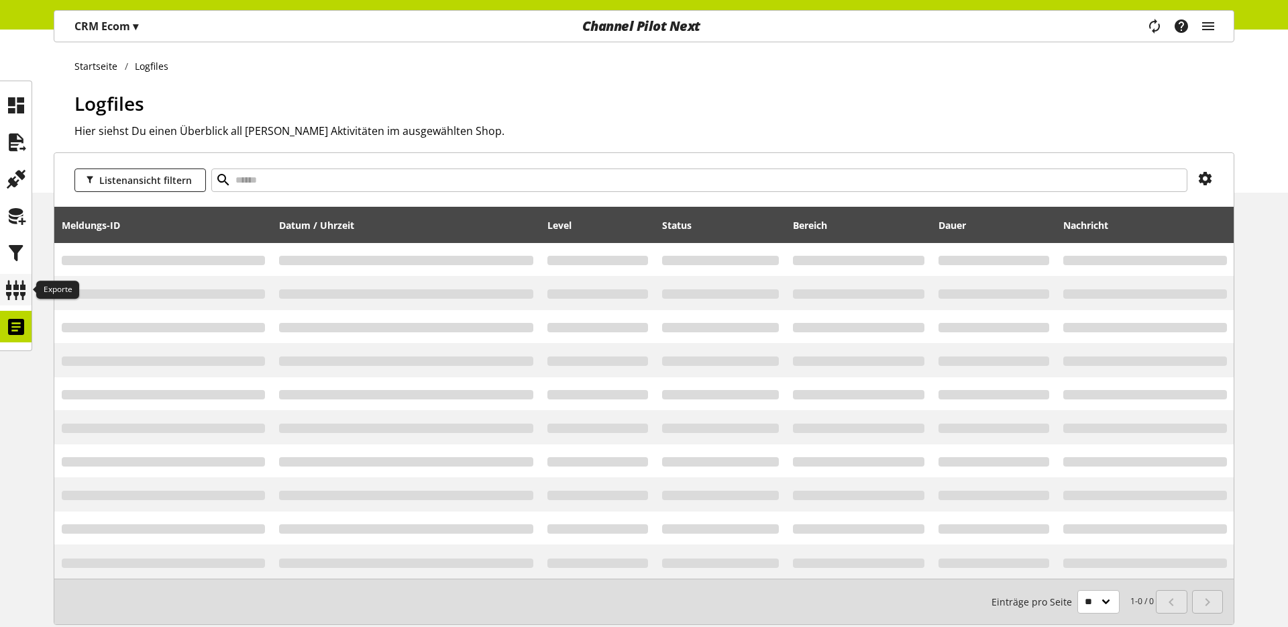
click at [6, 300] on icon at bounding box center [15, 289] width 21 height 27
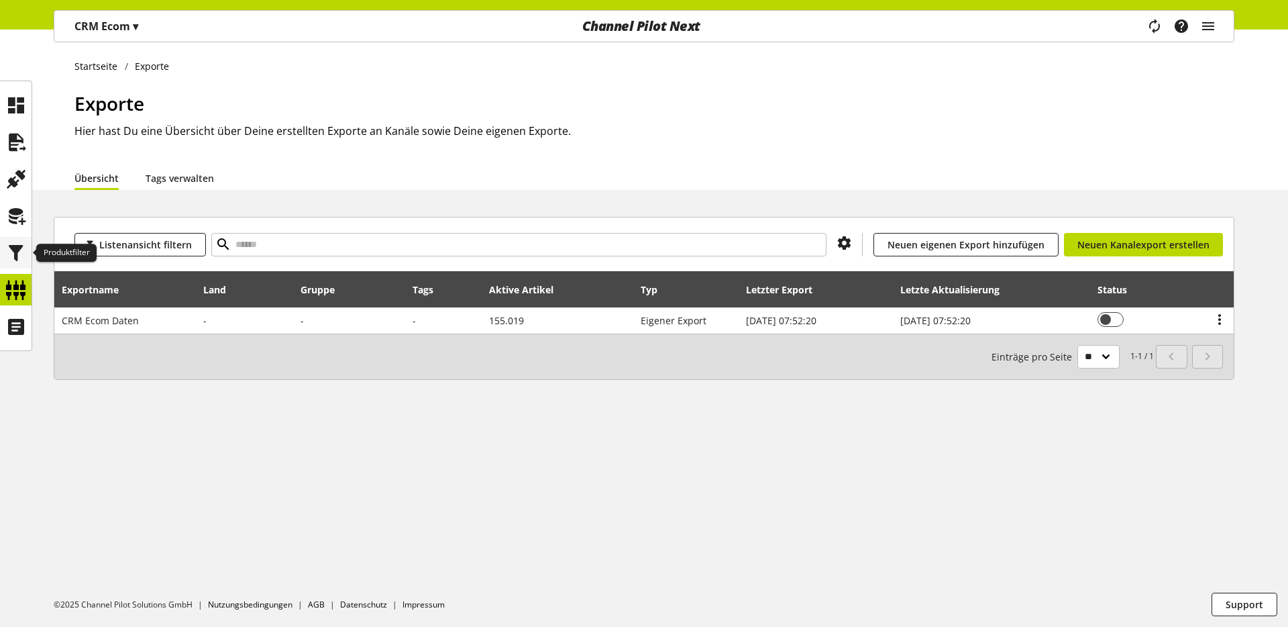
click at [3, 246] on div at bounding box center [16, 253] width 32 height 32
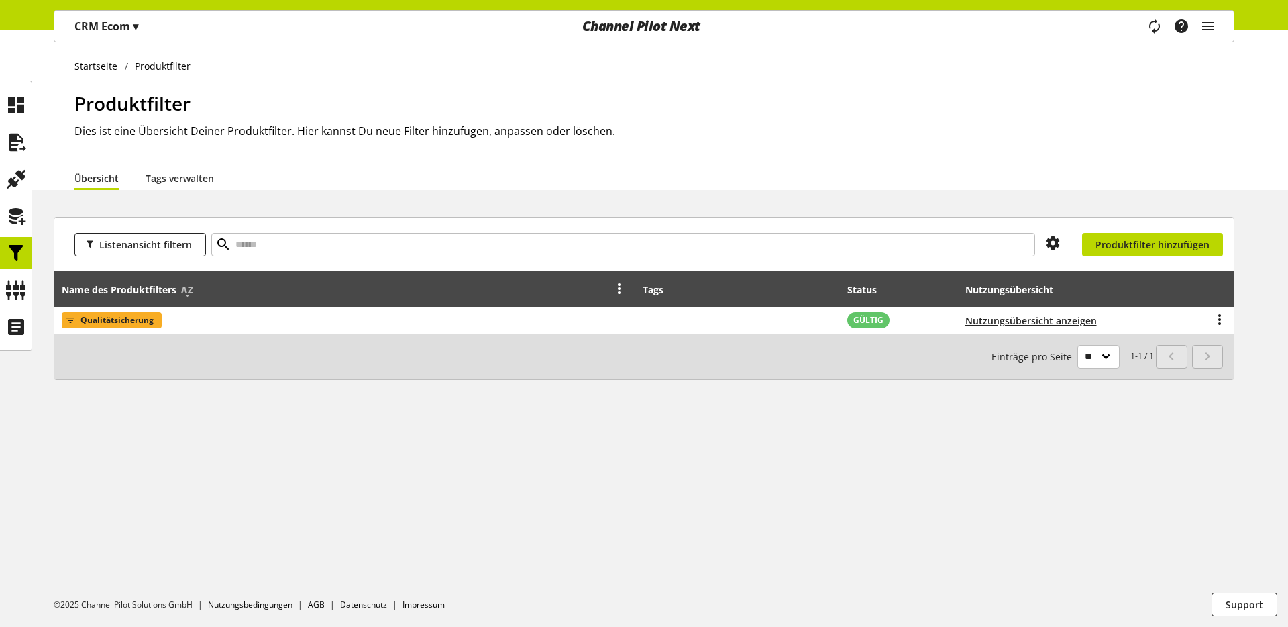
click at [101, 301] on div "Name des Produktfilters" at bounding box center [345, 289] width 567 height 27
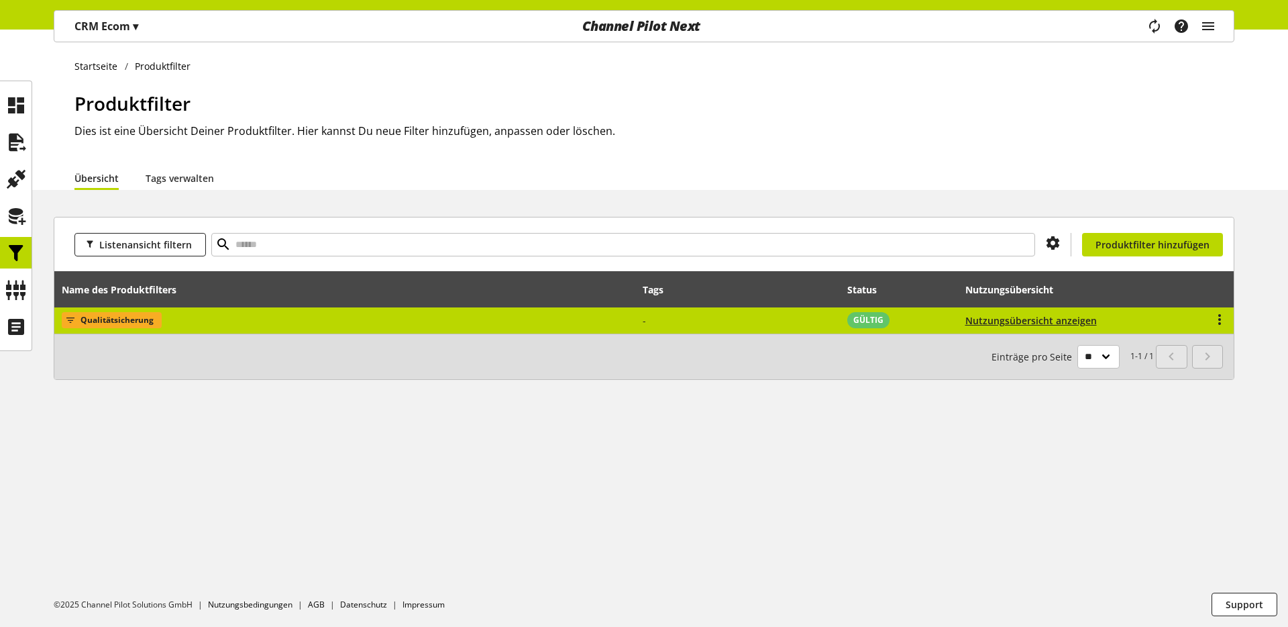
click at [107, 315] on span "Qualitätsicherung" at bounding box center [116, 320] width 73 height 16
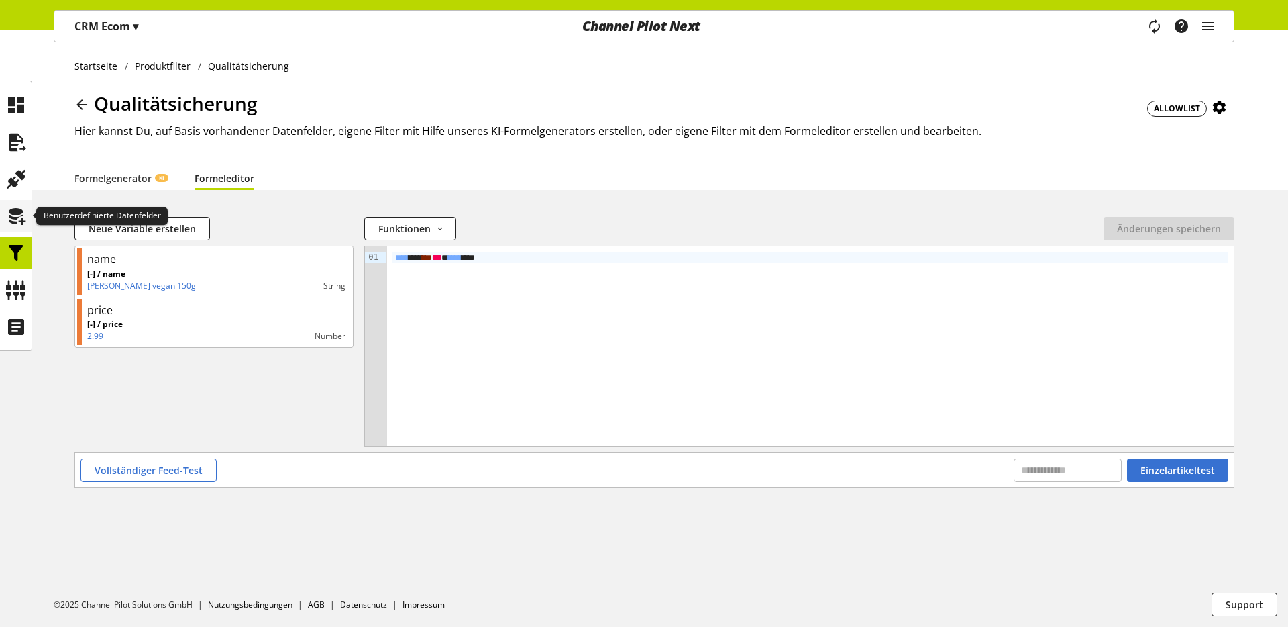
click at [20, 209] on icon at bounding box center [15, 216] width 21 height 27
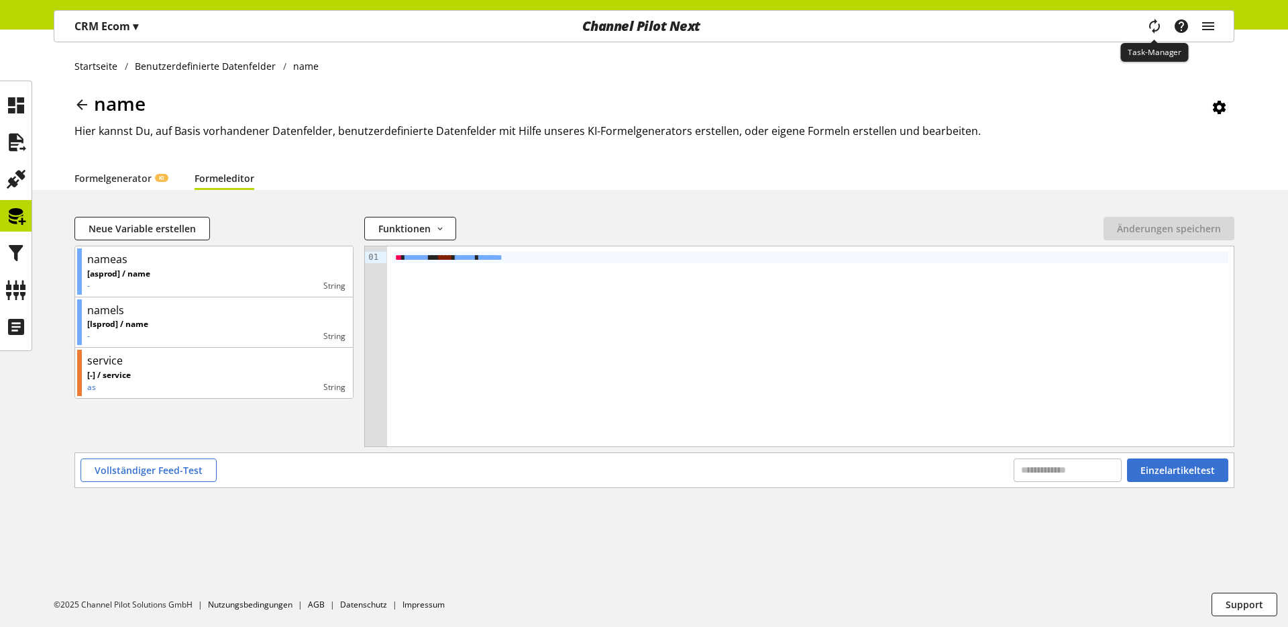
click at [1156, 28] on icon "main navigation" at bounding box center [1154, 26] width 16 height 24
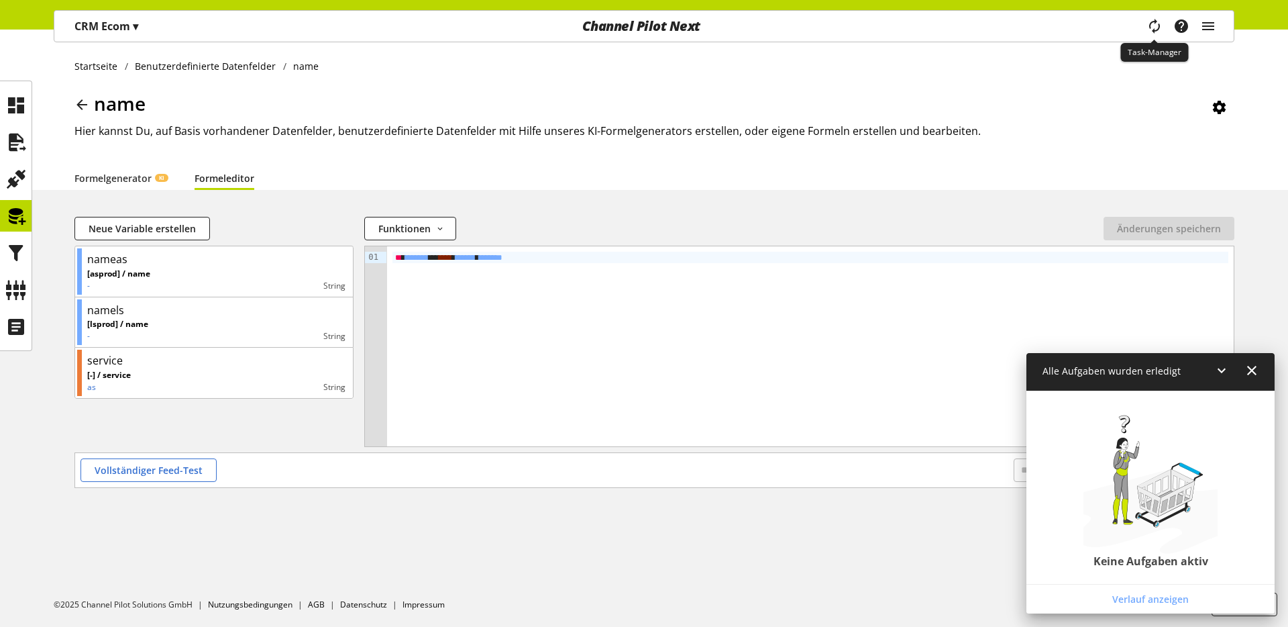
click at [1156, 28] on icon "main navigation" at bounding box center [1154, 26] width 16 height 24
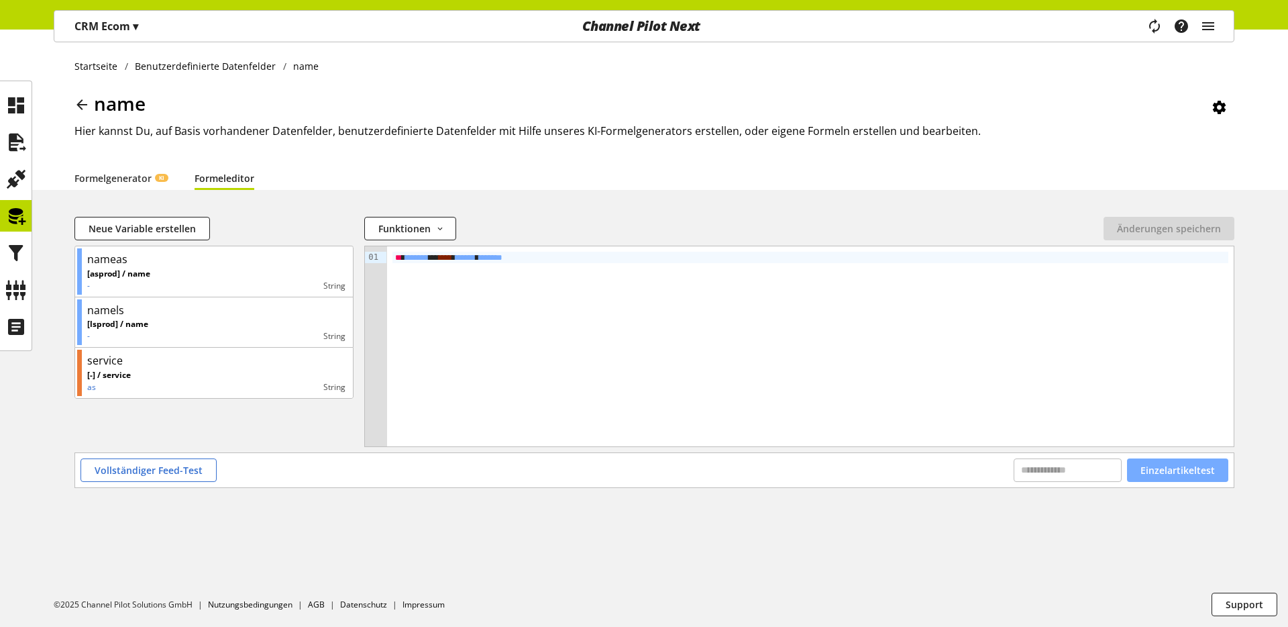
click at [1176, 473] on span "Einzelartikeltest" at bounding box center [1177, 470] width 74 height 14
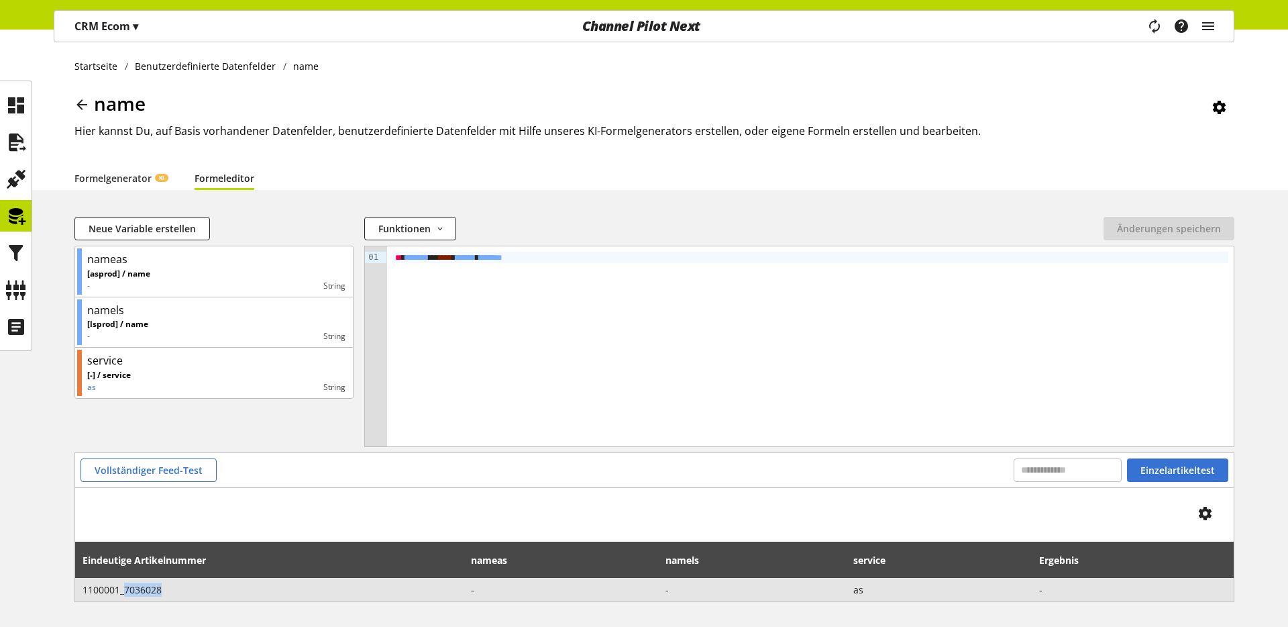
drag, startPoint x: 150, startPoint y: 590, endPoint x: 124, endPoint y: 592, distance: 26.2
click at [124, 592] on span "1100001_7036028" at bounding box center [270, 589] width 374 height 14
copy span "7036028"
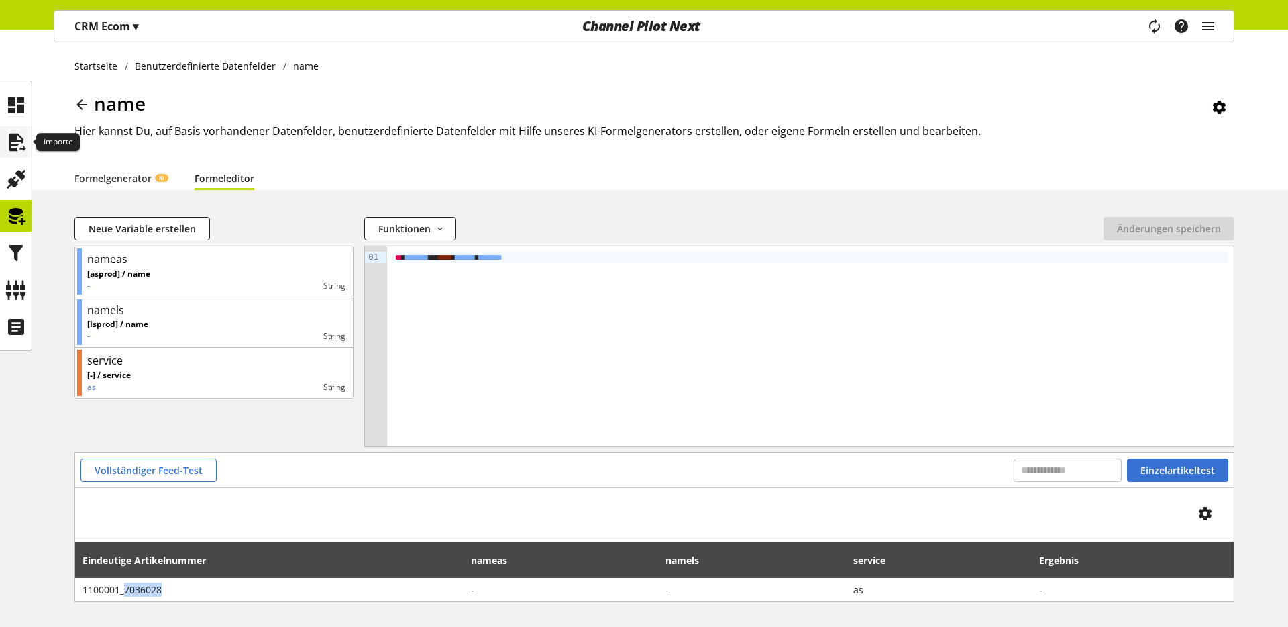
click at [16, 149] on icon at bounding box center [15, 142] width 21 height 27
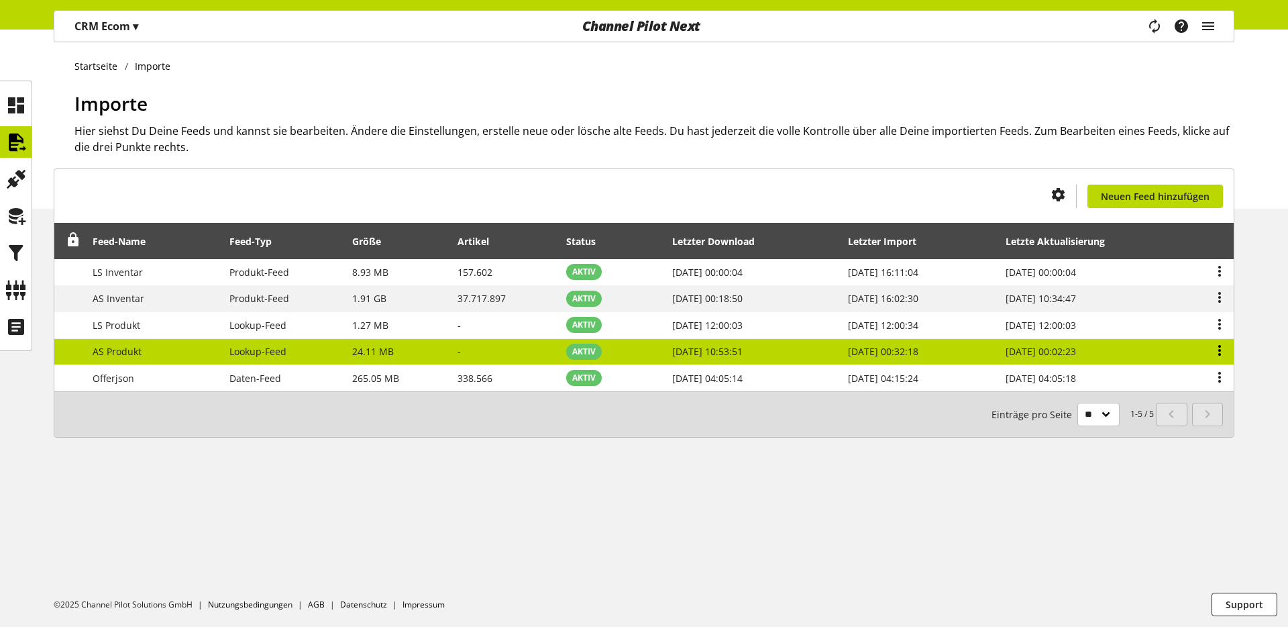
click at [1216, 352] on icon at bounding box center [1220, 350] width 16 height 24
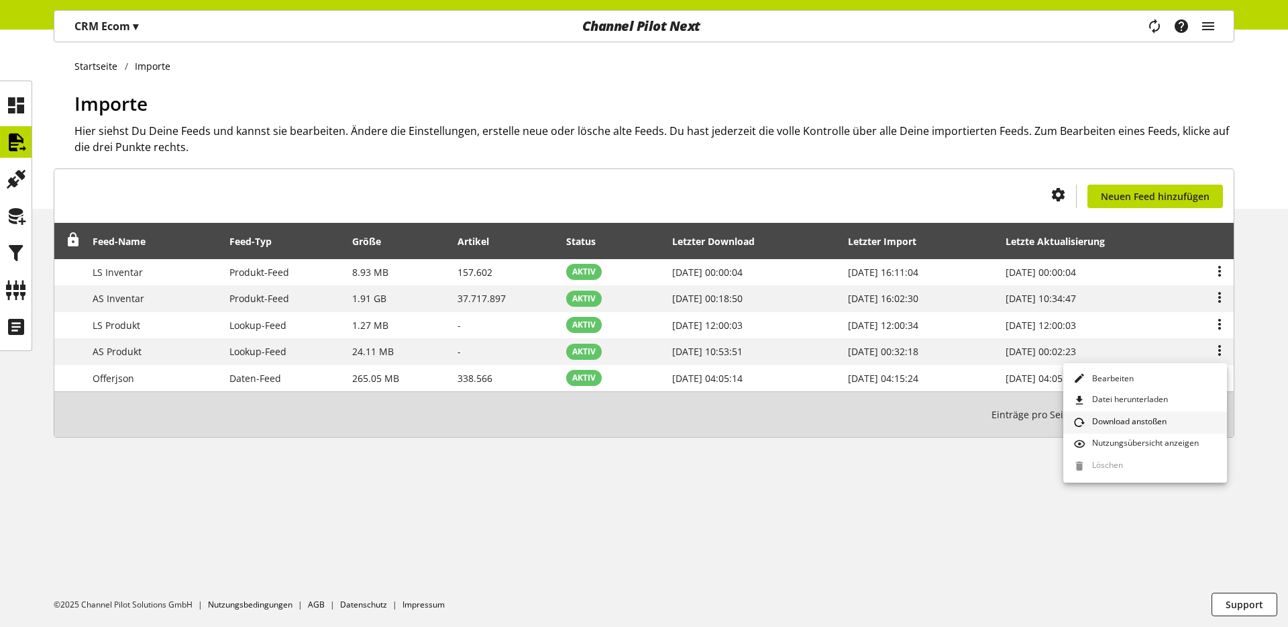
click at [1159, 417] on span "Download anstoßen" at bounding box center [1127, 422] width 80 height 15
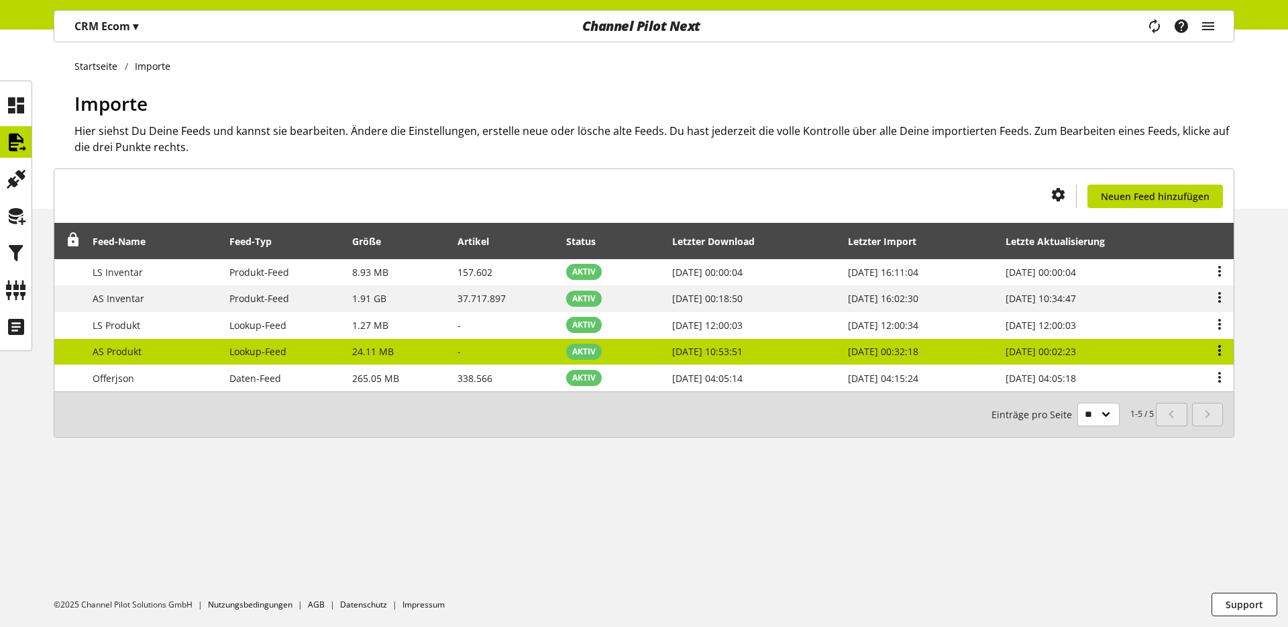
click at [1216, 350] on icon at bounding box center [1220, 350] width 16 height 24
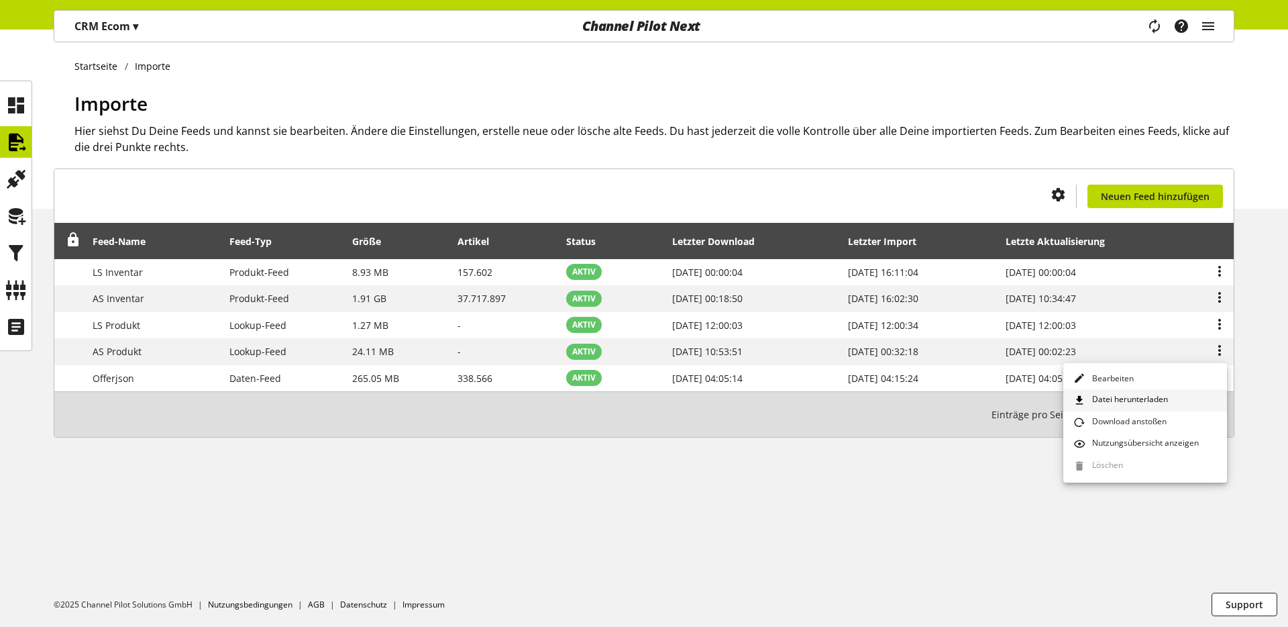
click at [1175, 394] on link "Datei herunterladen" at bounding box center [1145, 400] width 164 height 22
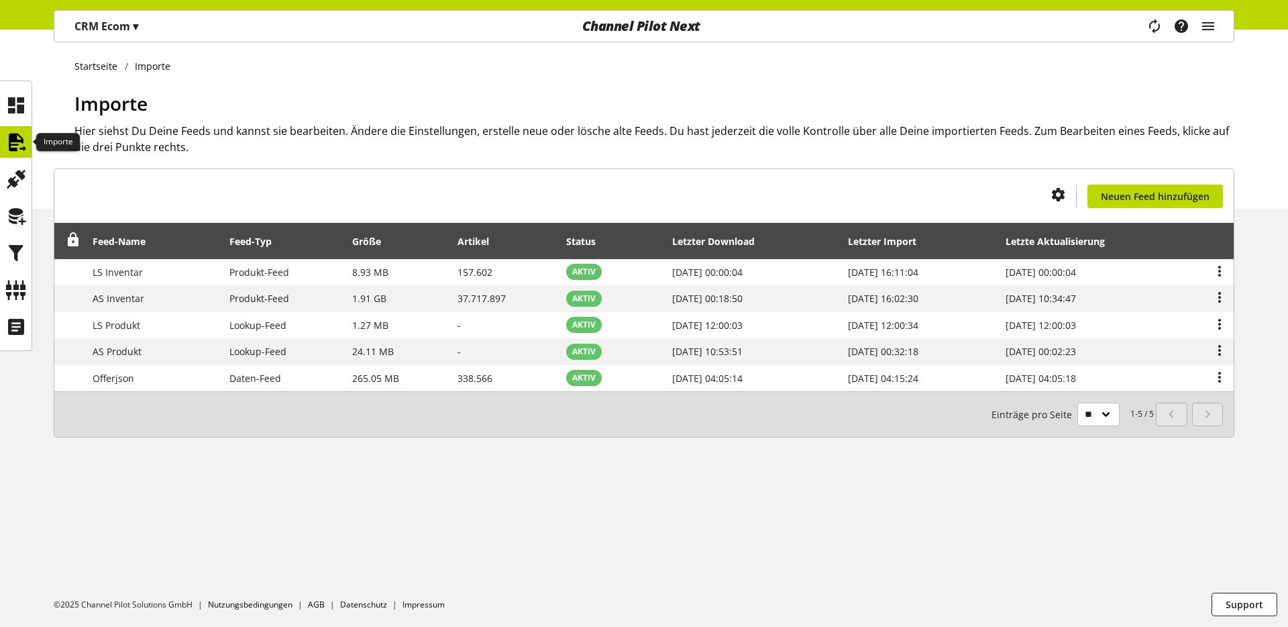
click at [19, 152] on icon at bounding box center [15, 142] width 21 height 27
click at [17, 294] on icon at bounding box center [15, 289] width 21 height 27
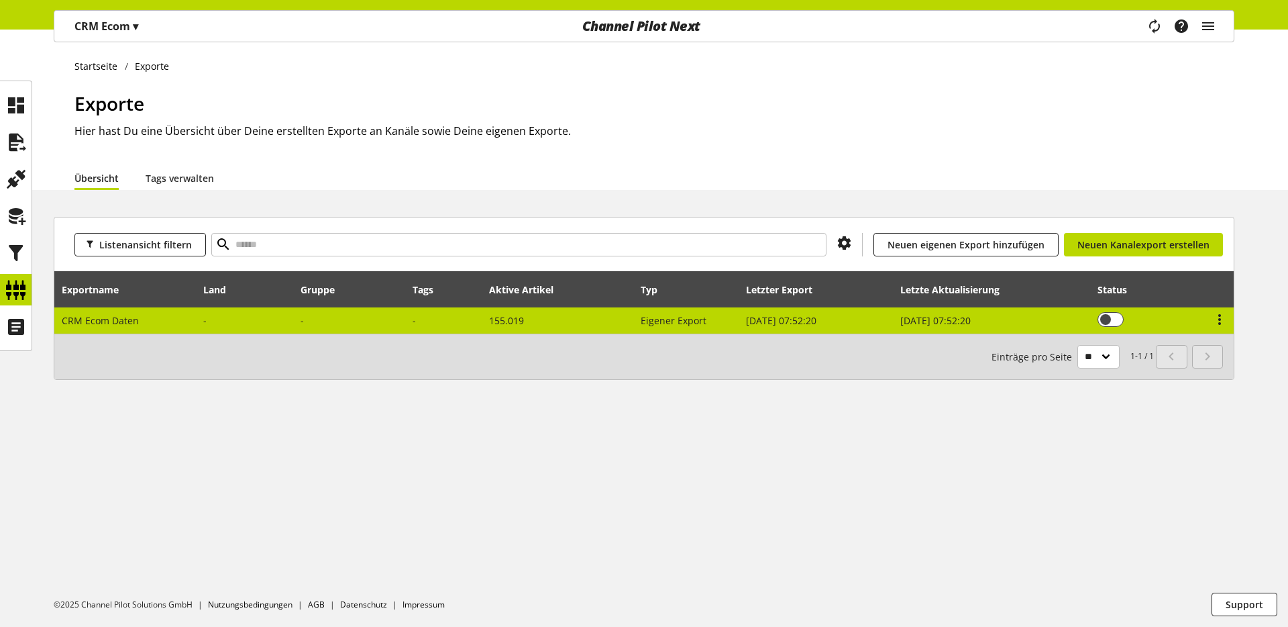
click at [89, 312] on td "CRM Ecom Daten" at bounding box center [125, 320] width 142 height 26
select select "********"
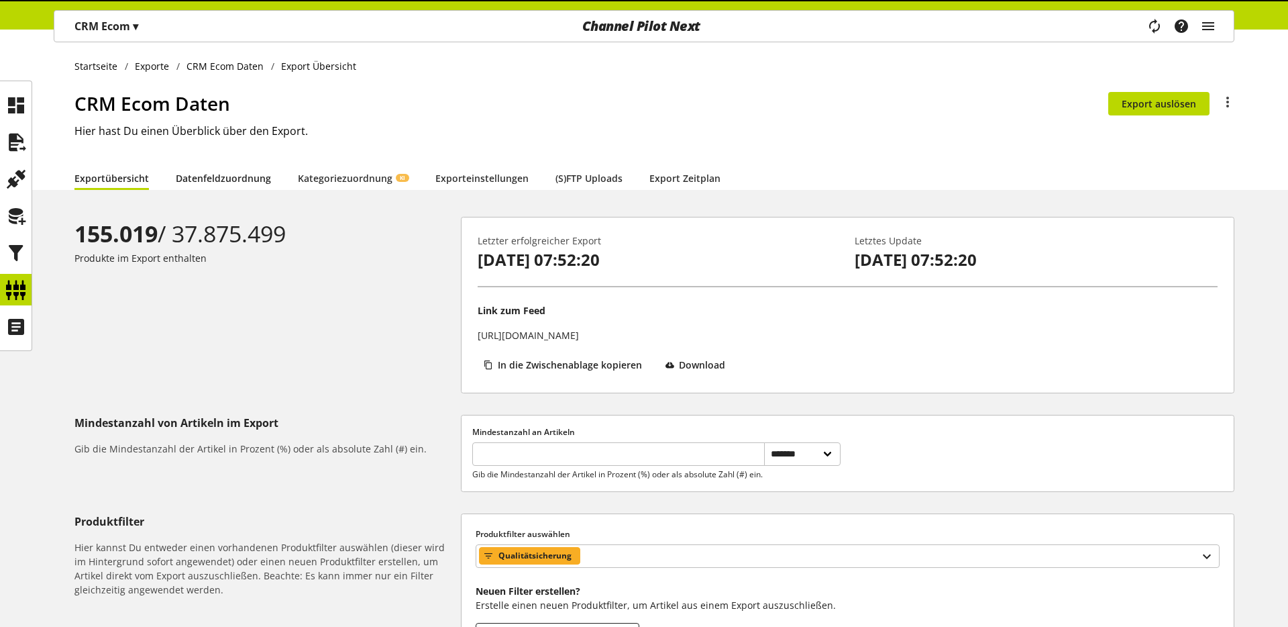
click at [243, 180] on link "Datenfeldzuordnung" at bounding box center [223, 178] width 95 height 14
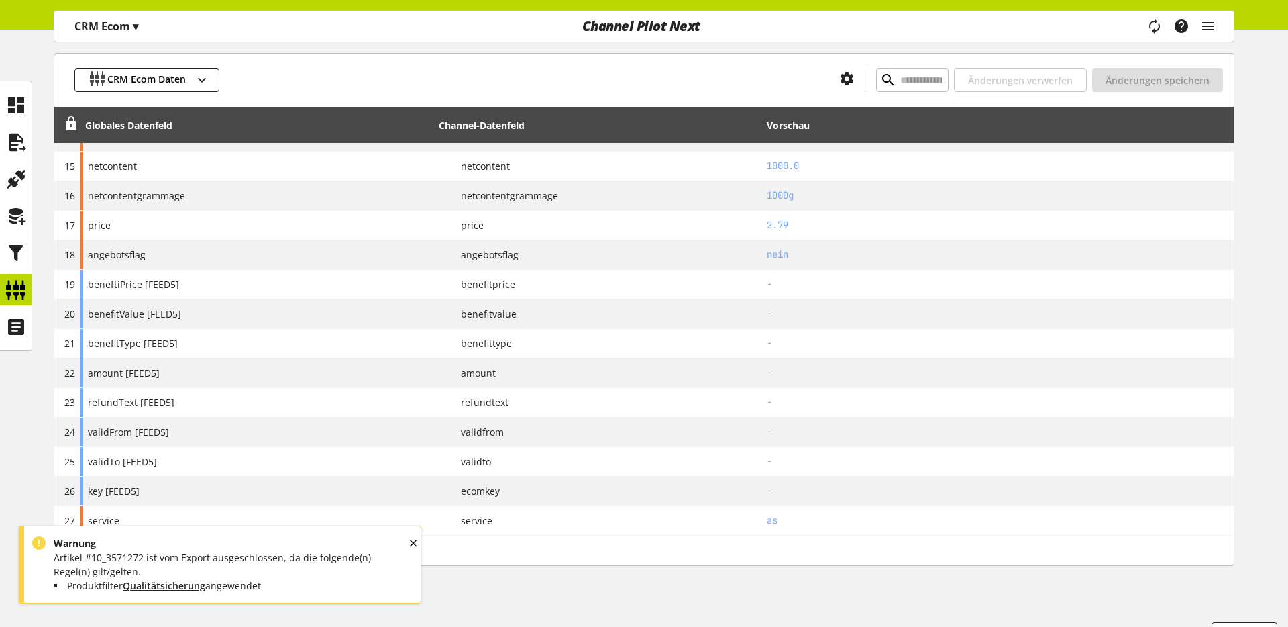
scroll to position [614, 0]
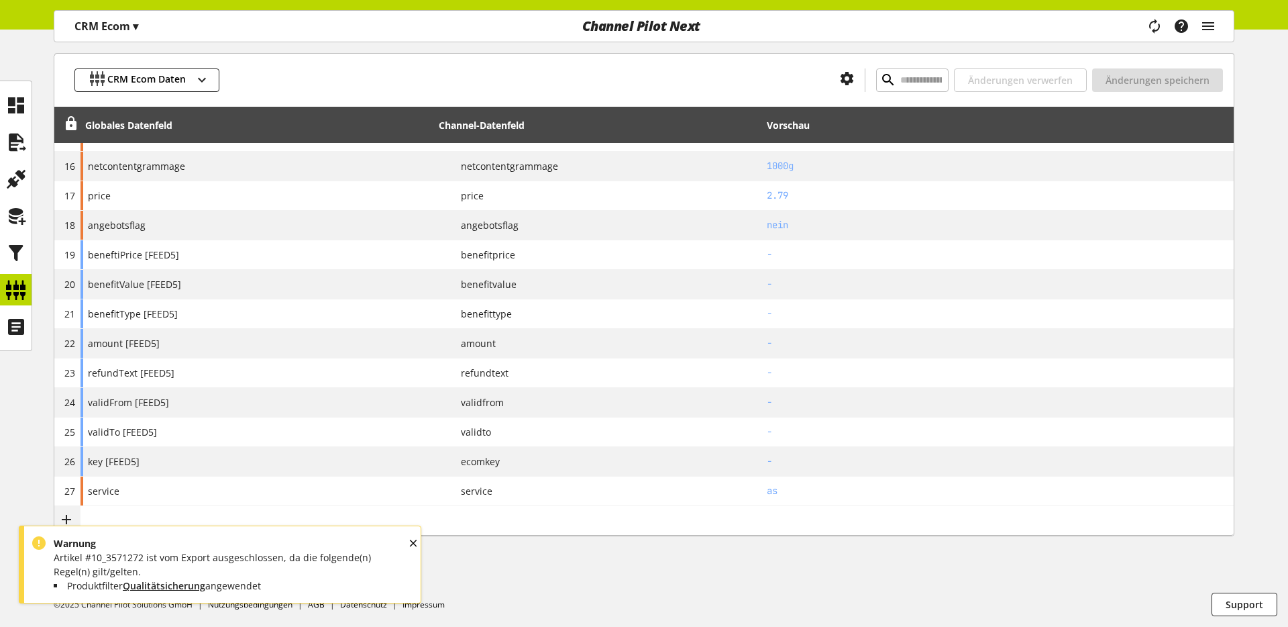
click at [963, 568] on div "CRM Ecom Daten Änderungen verwerfen Änderungen speichern Globales Datenfeld Cha…" at bounding box center [644, 99] width 1288 height 963
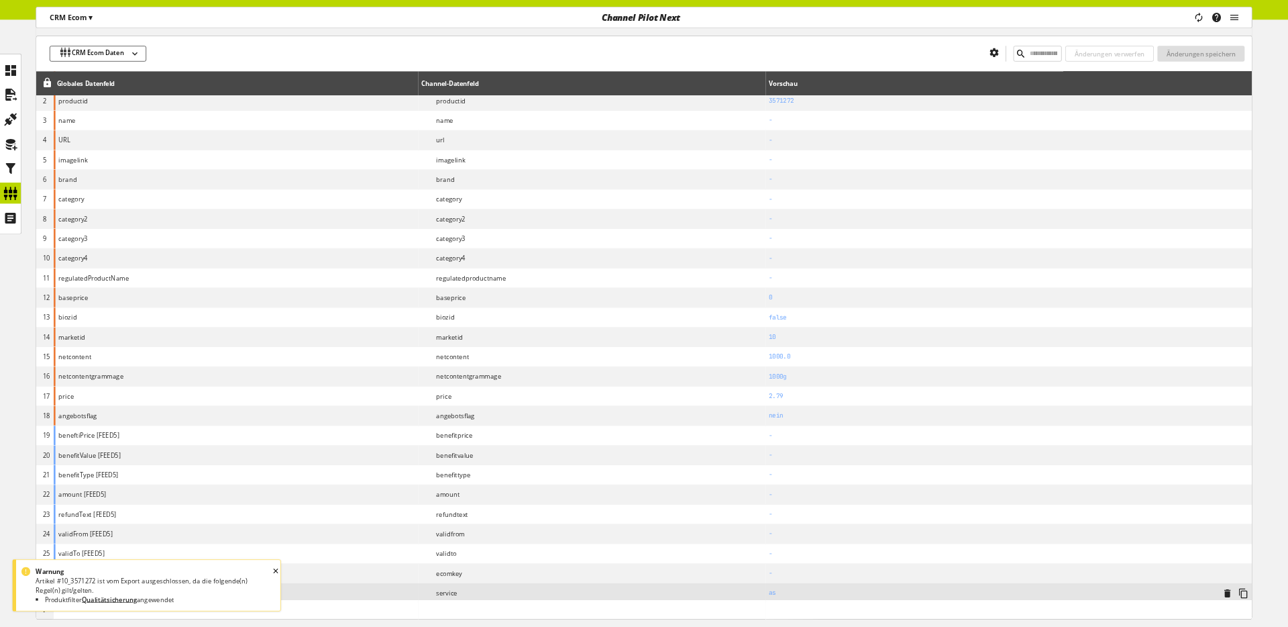
scroll to position [0, 0]
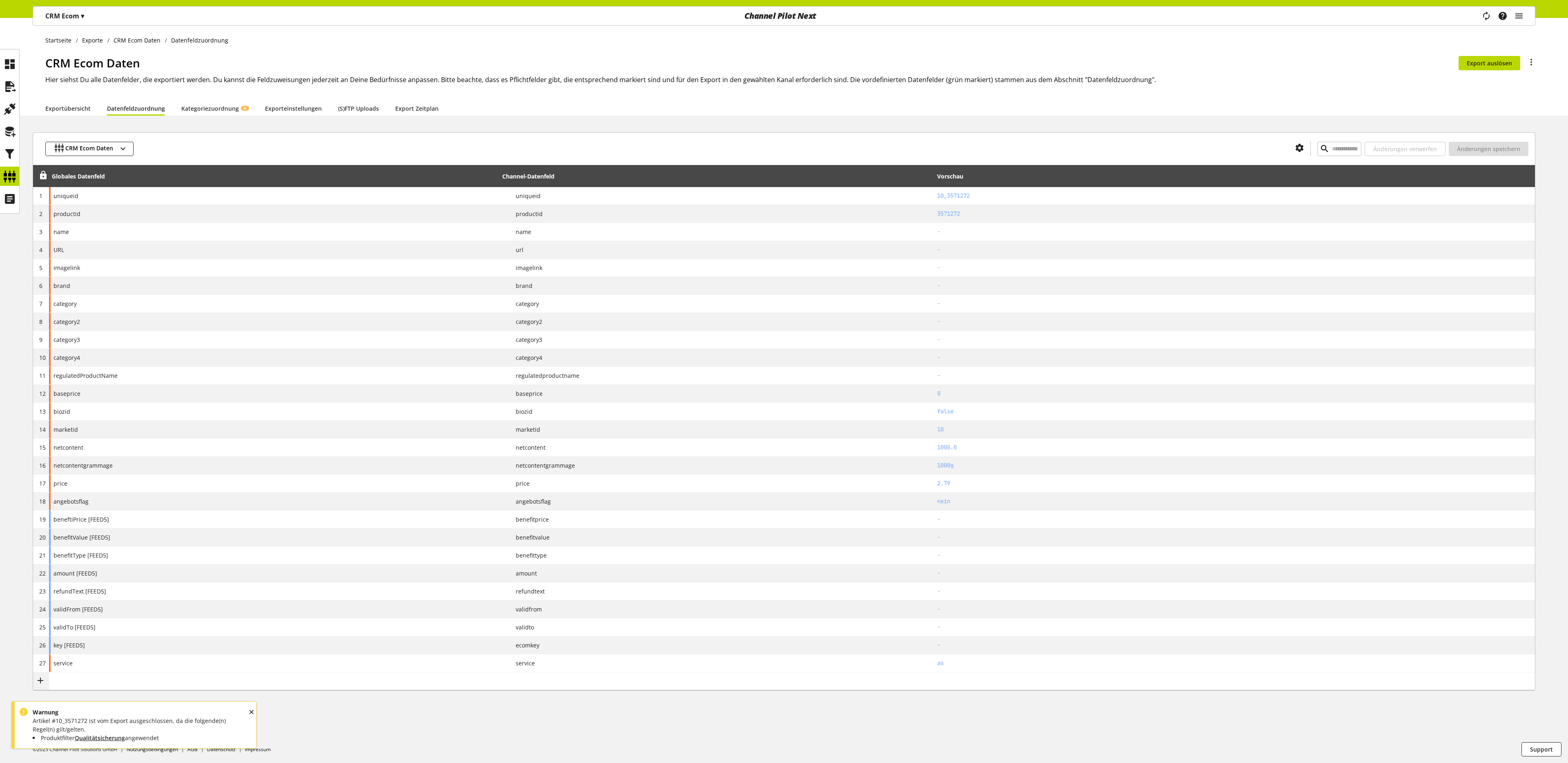
click at [590, 152] on div at bounding box center [711, 149] width 1155 height 14
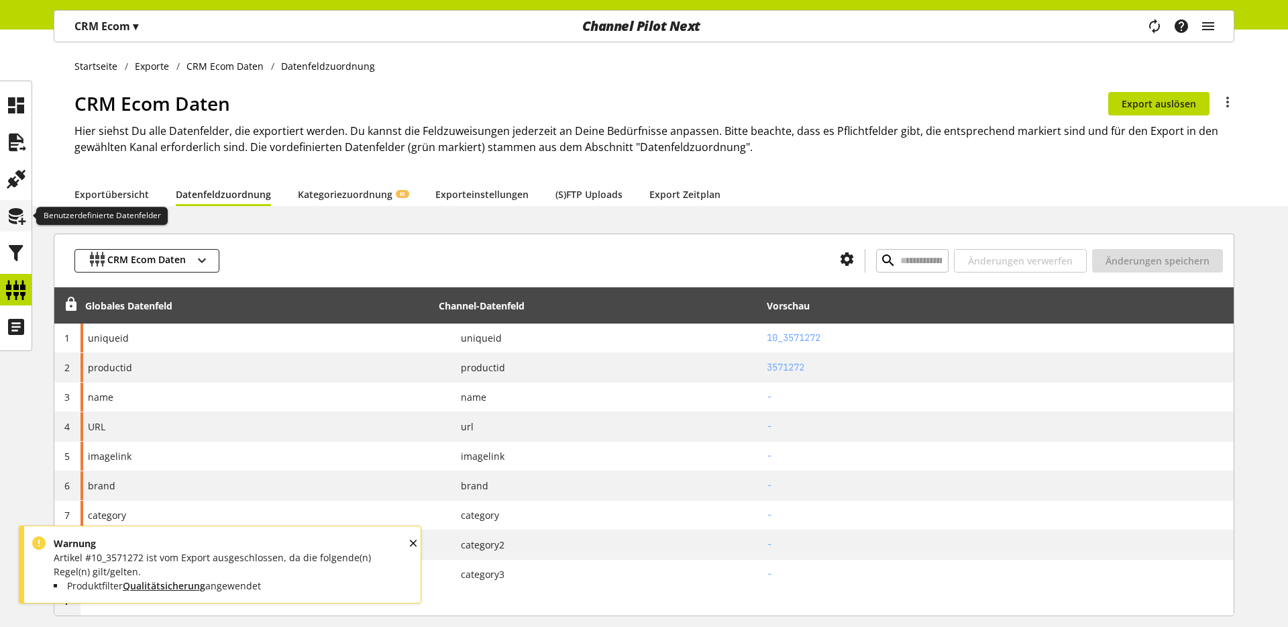
click at [11, 211] on icon at bounding box center [15, 216] width 21 height 27
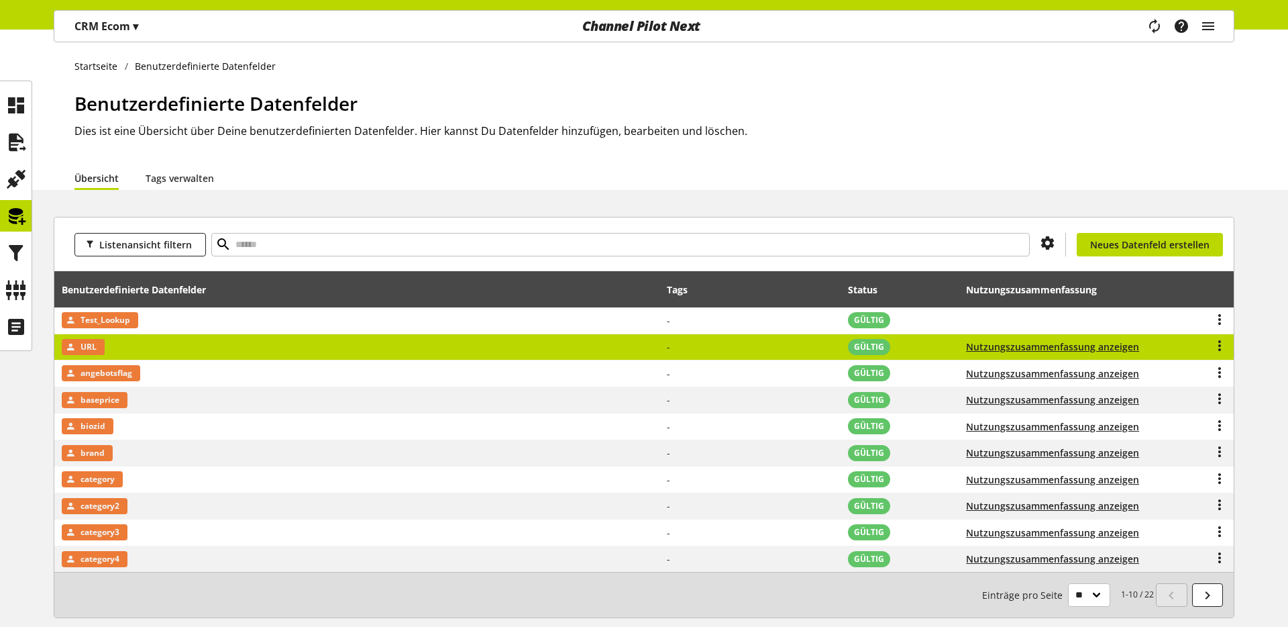
scroll to position [68, 0]
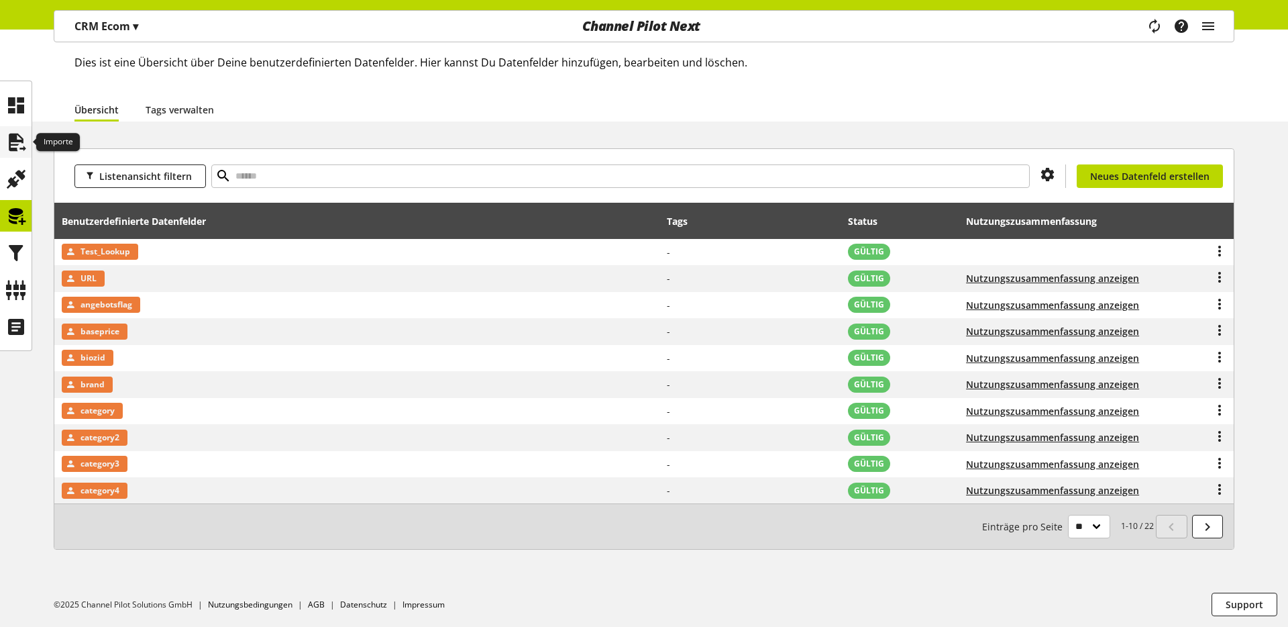
click at [9, 142] on icon at bounding box center [15, 142] width 21 height 27
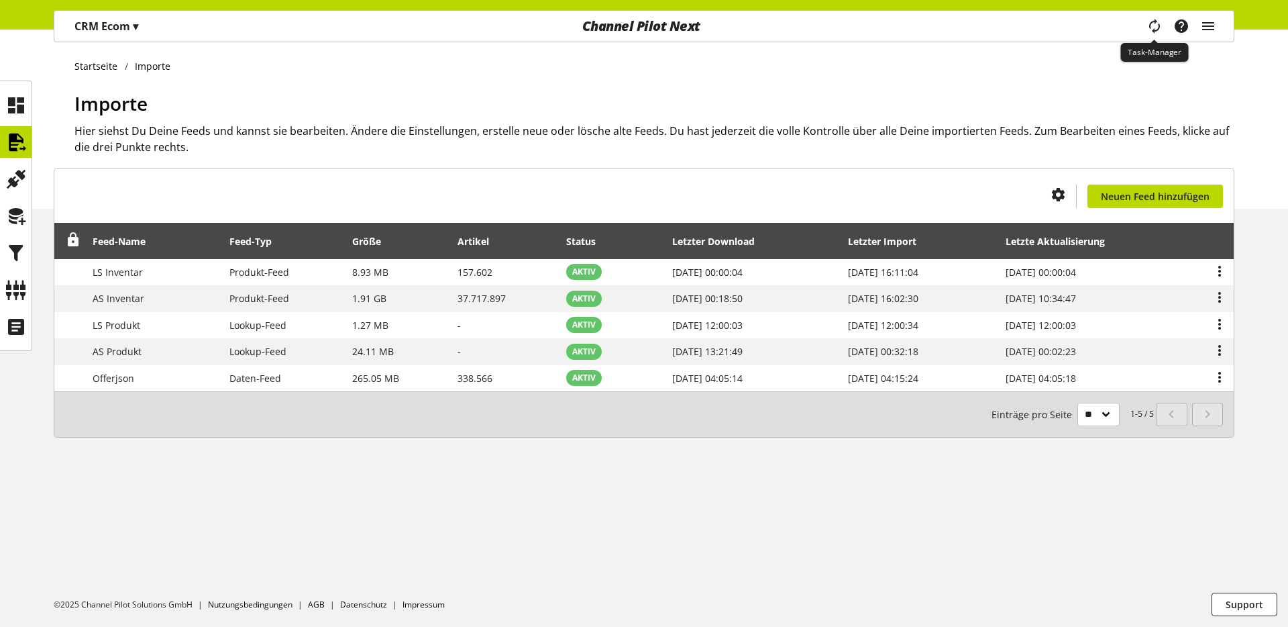
click at [1159, 30] on icon "main navigation" at bounding box center [1154, 26] width 16 height 24
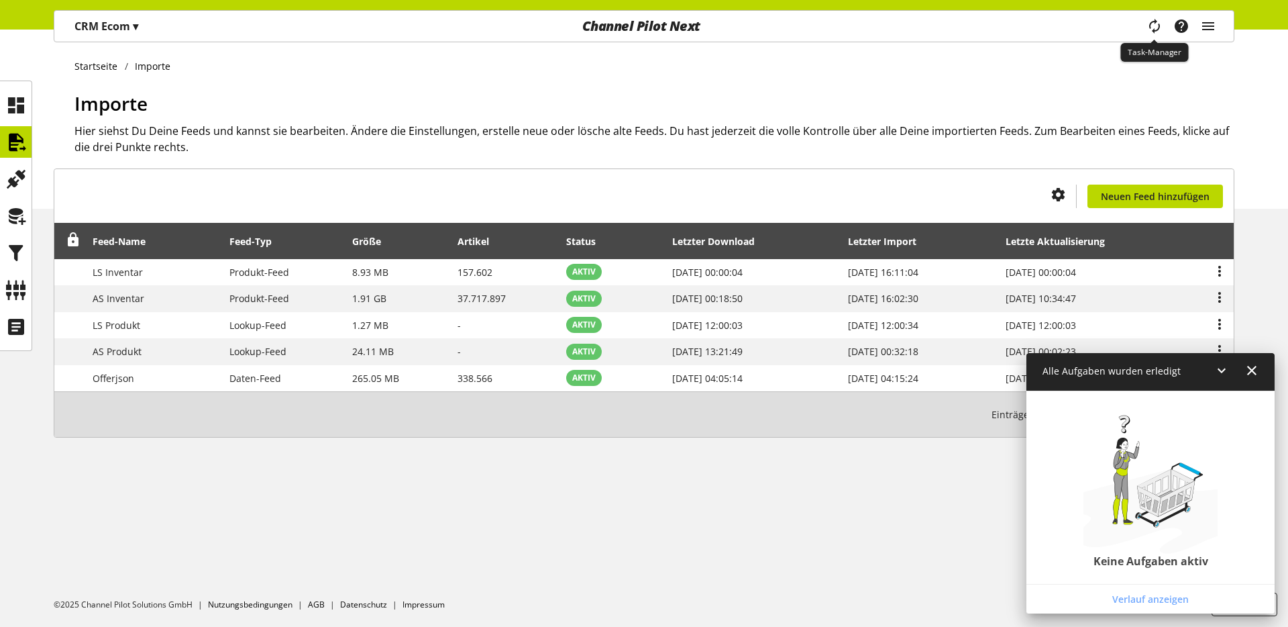
click at [1159, 30] on icon "main navigation" at bounding box center [1154, 26] width 16 height 24
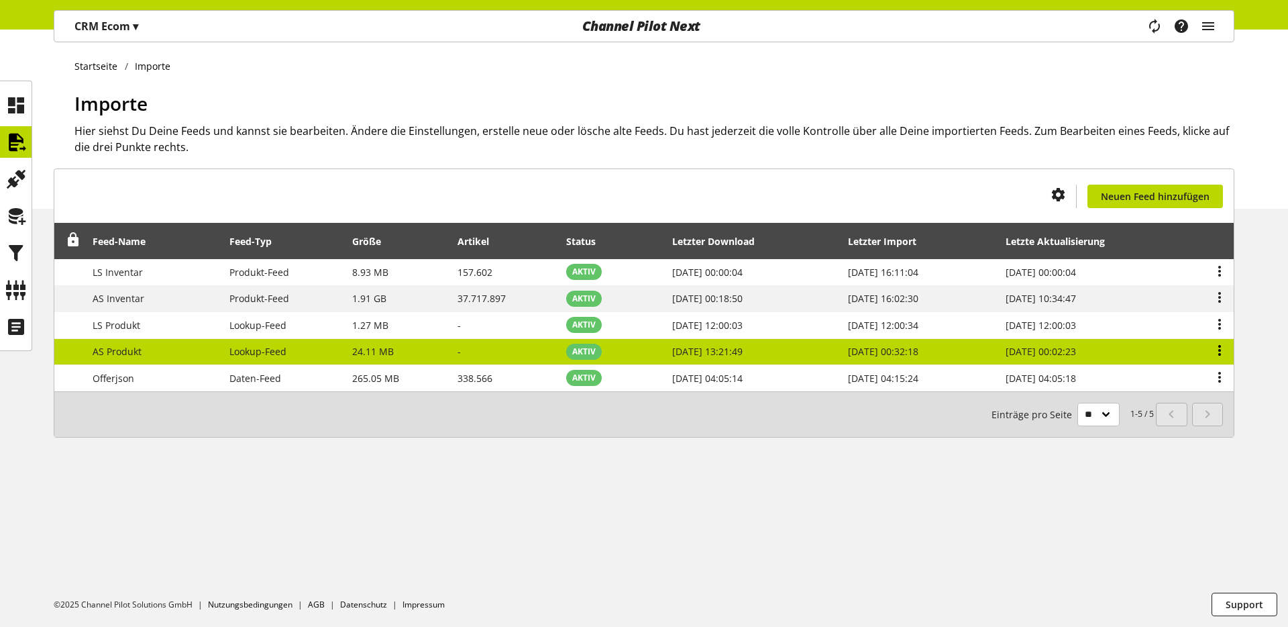
click at [1219, 346] on icon at bounding box center [1220, 350] width 16 height 24
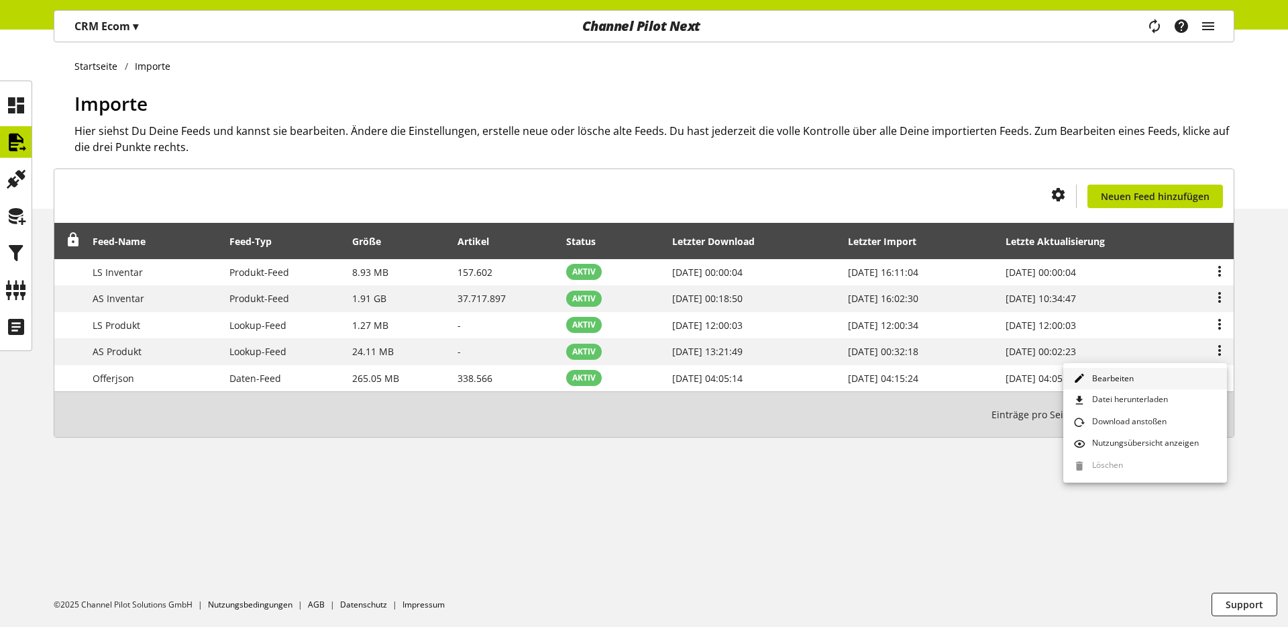
click at [1173, 368] on link "Bearbeiten" at bounding box center [1145, 379] width 164 height 22
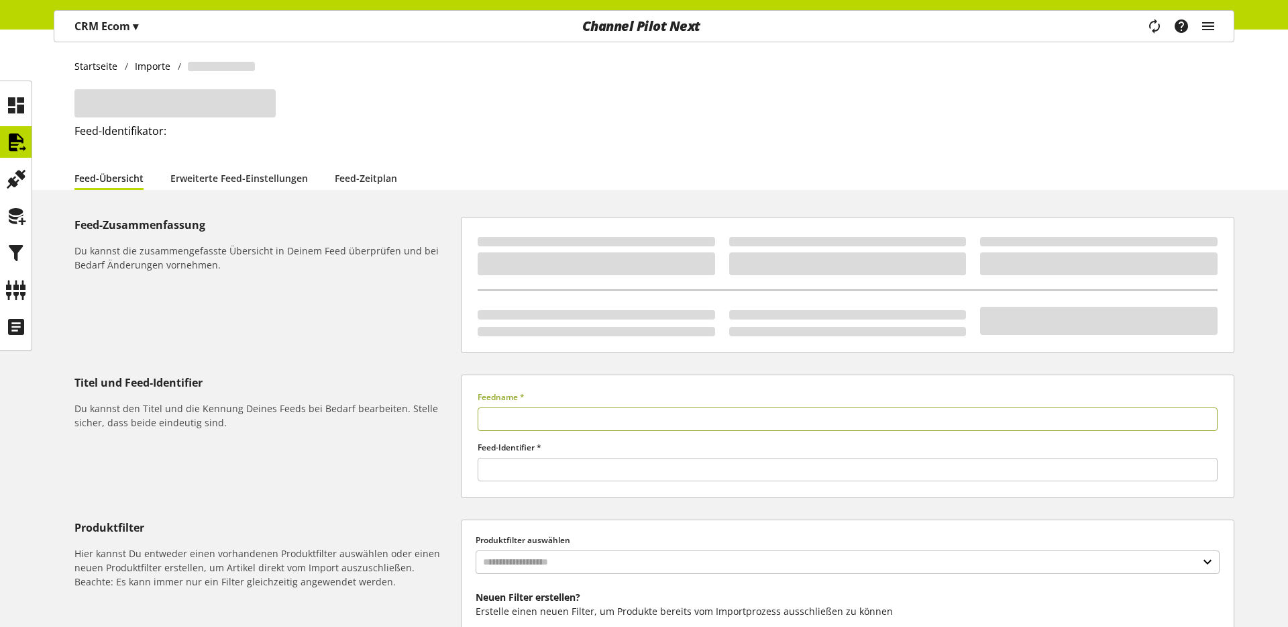
type input "**********"
type input "******"
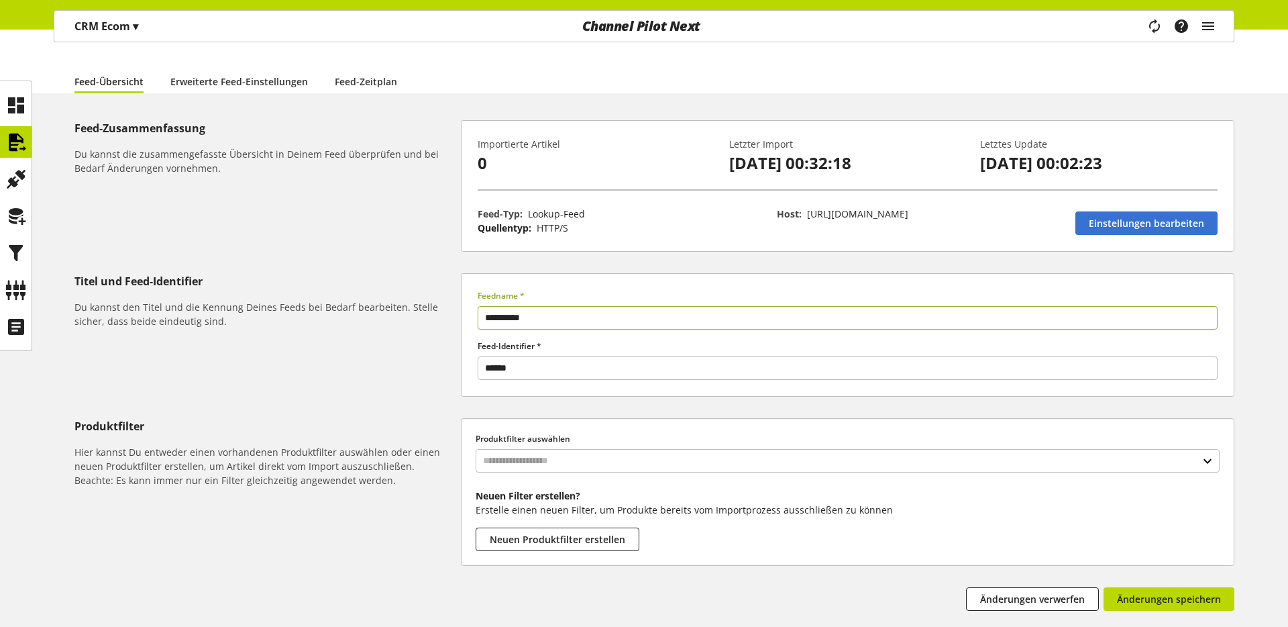
scroll to position [17, 0]
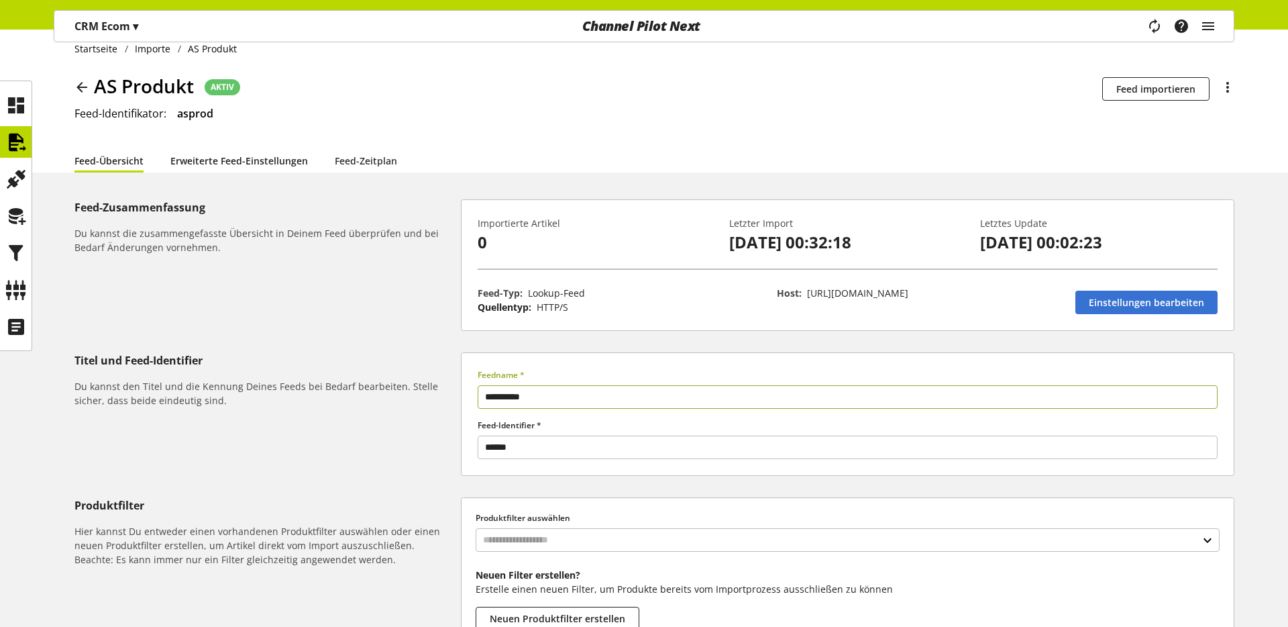
click at [278, 168] on link "Erweiterte Feed-Einstellungen" at bounding box center [239, 161] width 138 height 14
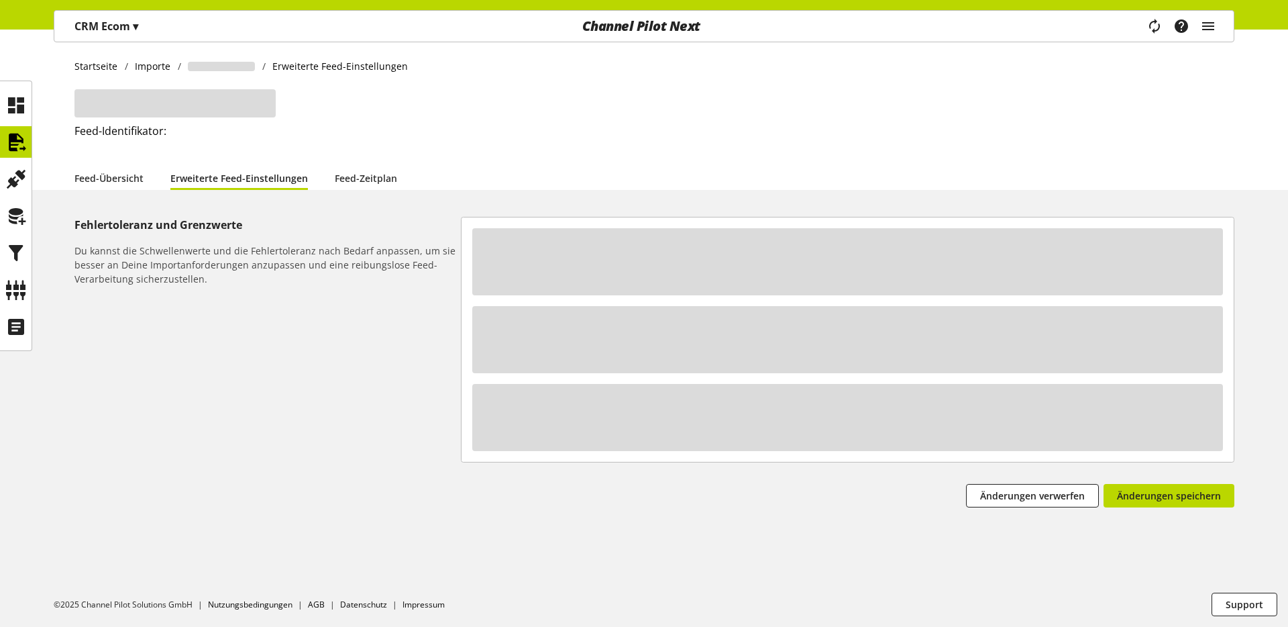
select select "********"
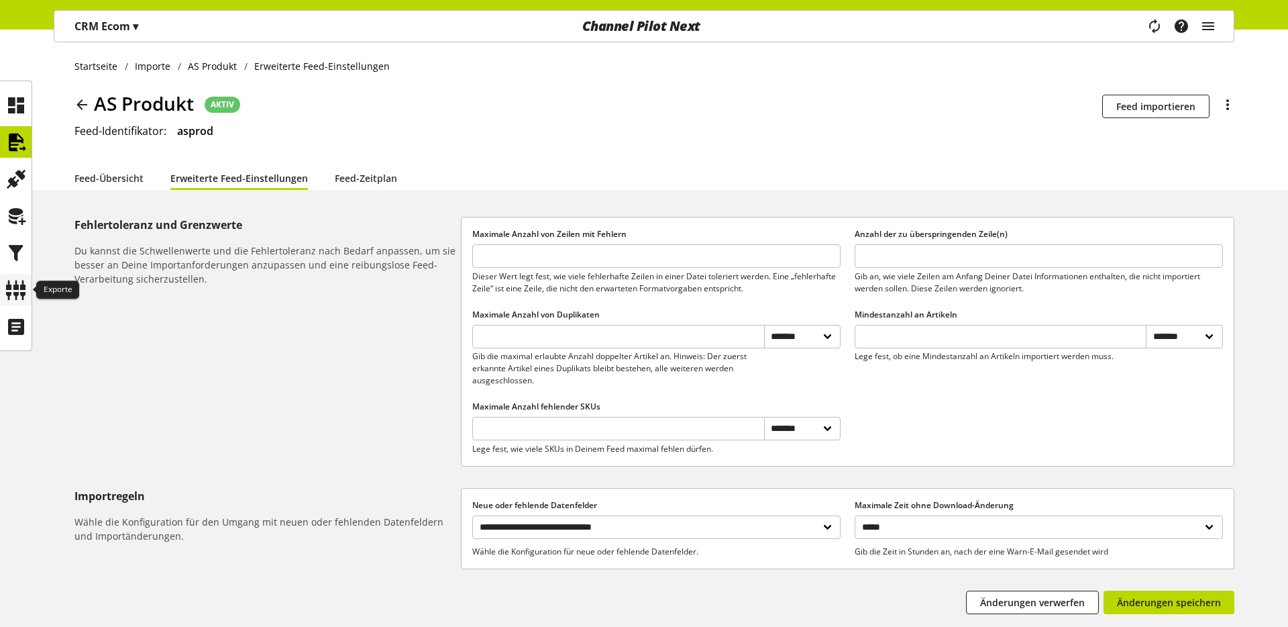
click at [15, 276] on icon at bounding box center [15, 289] width 21 height 27
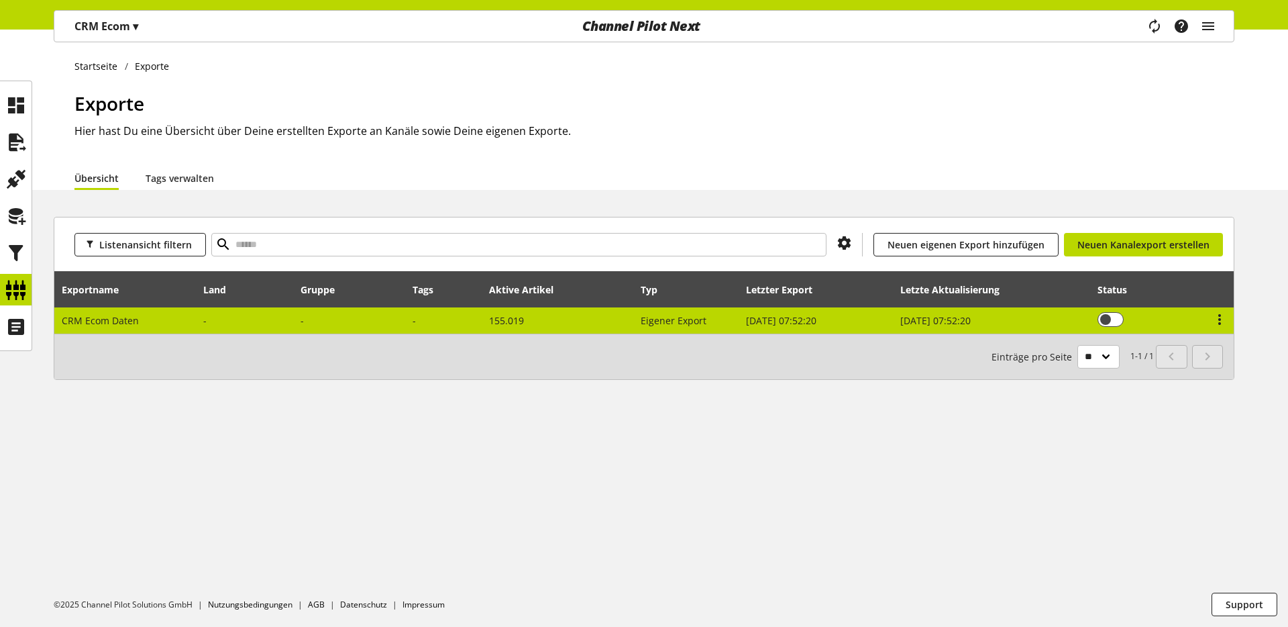
click at [100, 319] on span "CRM Ecom Daten" at bounding box center [100, 320] width 77 height 13
select select "********"
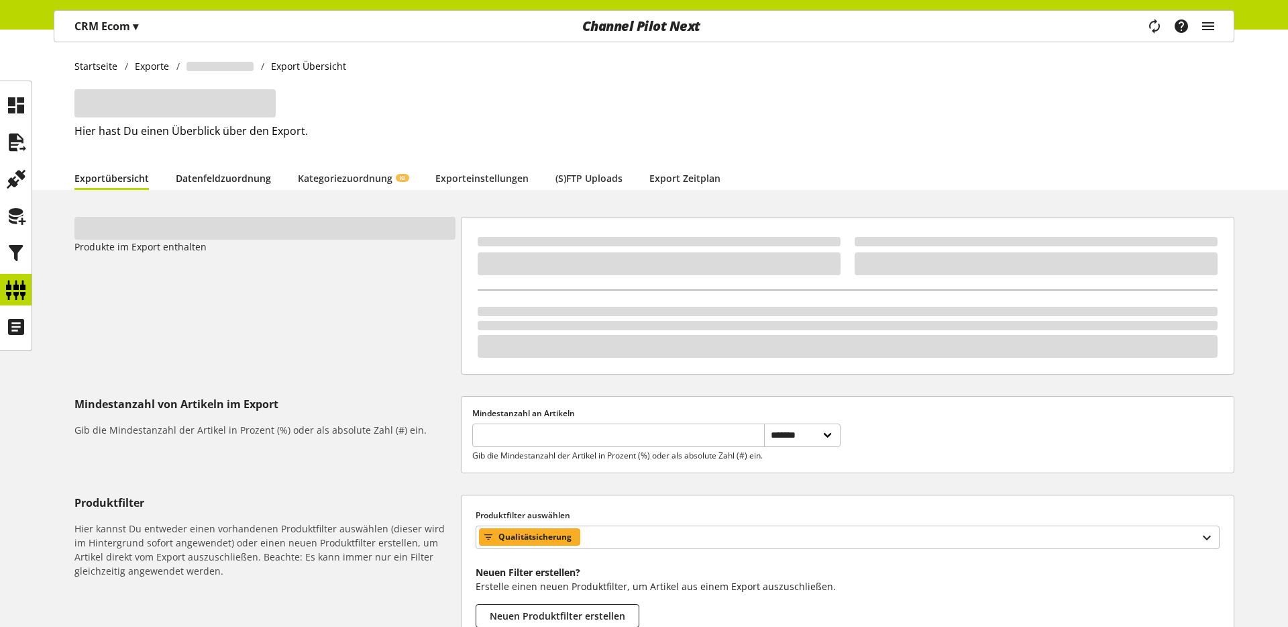
click at [248, 182] on link "Datenfeldzuordnung" at bounding box center [223, 178] width 95 height 14
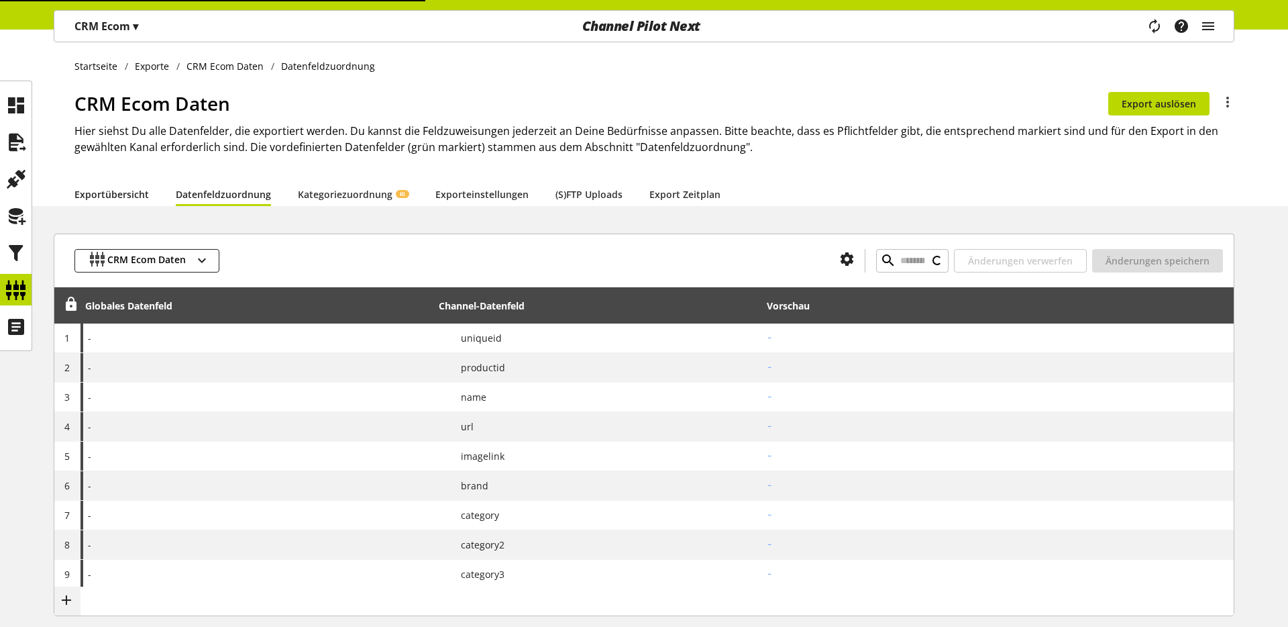
click at [145, 187] on link "Exportübersicht" at bounding box center [111, 194] width 74 height 14
select select "********"
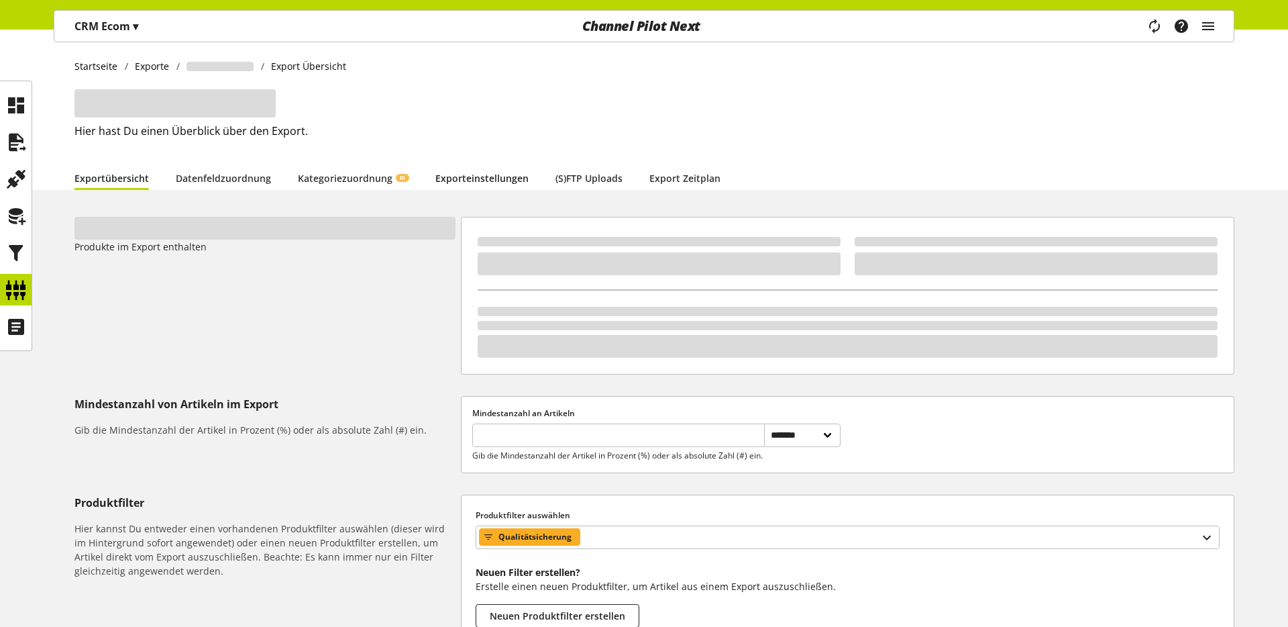
click at [490, 174] on link "Exporteinstellungen" at bounding box center [481, 178] width 93 height 14
select select "*"
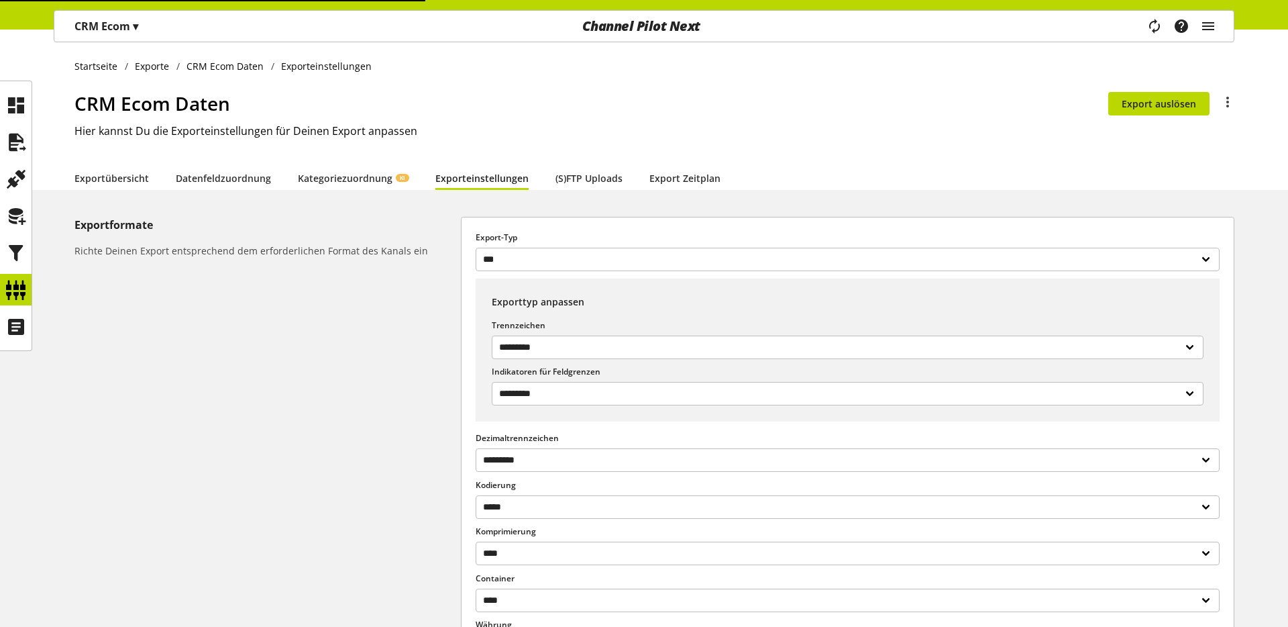
select select "***"
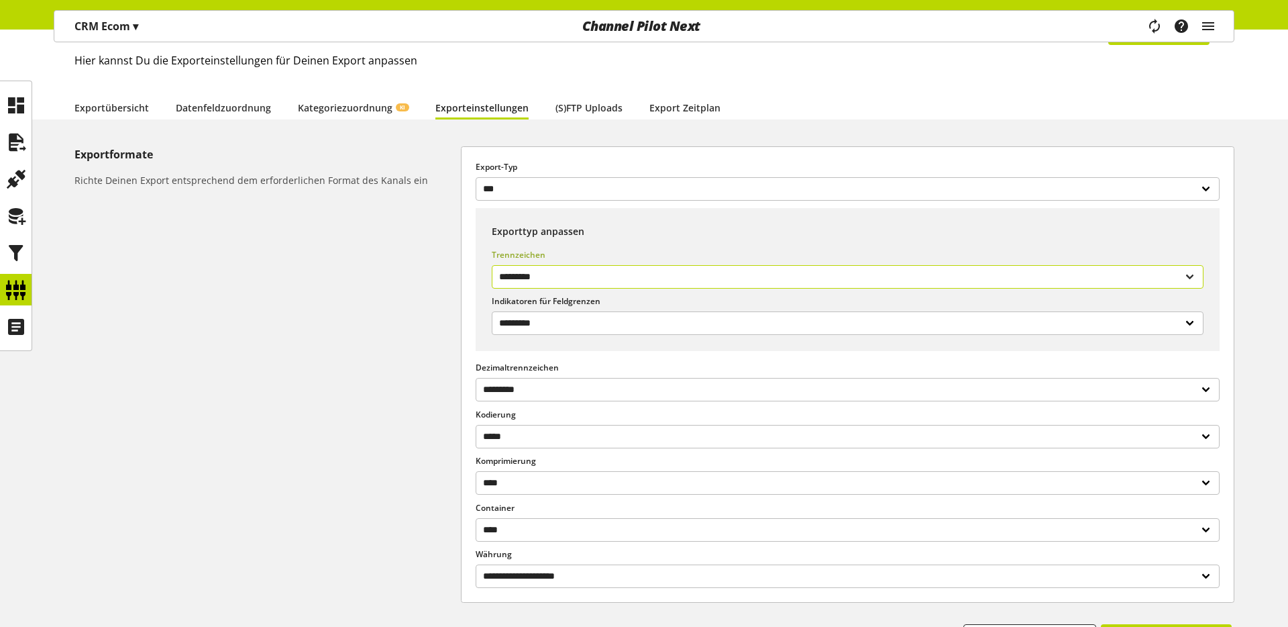
scroll to position [10, 0]
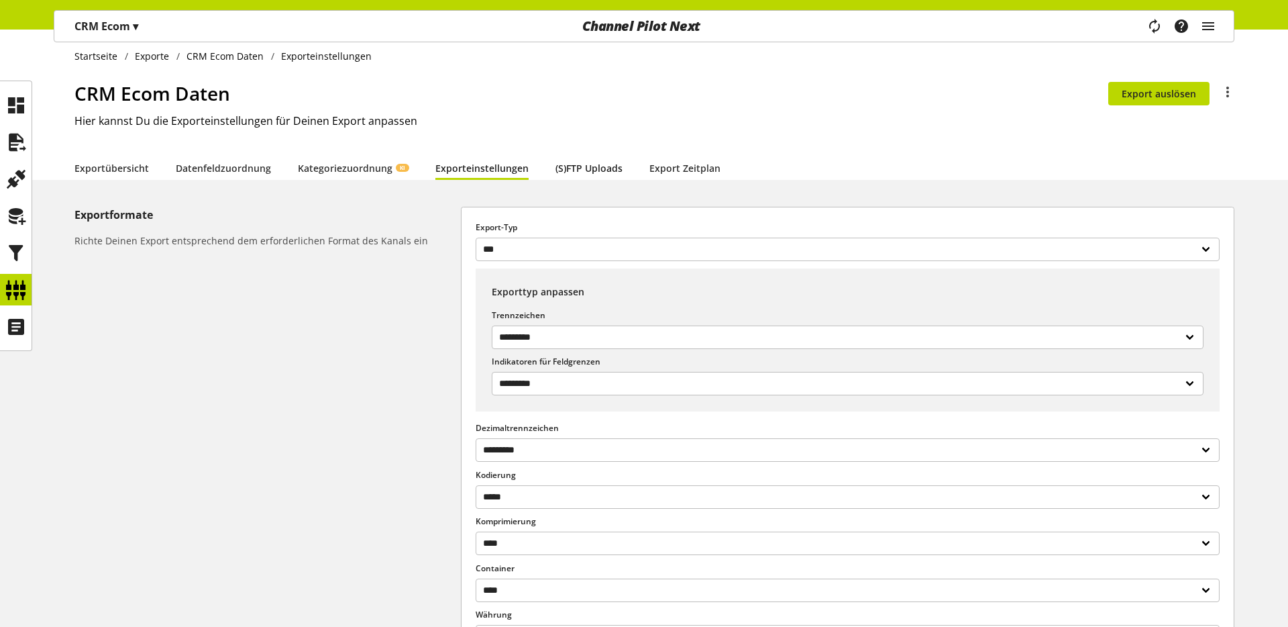
click at [576, 165] on link "(S)FTP Uploads" at bounding box center [588, 168] width 67 height 14
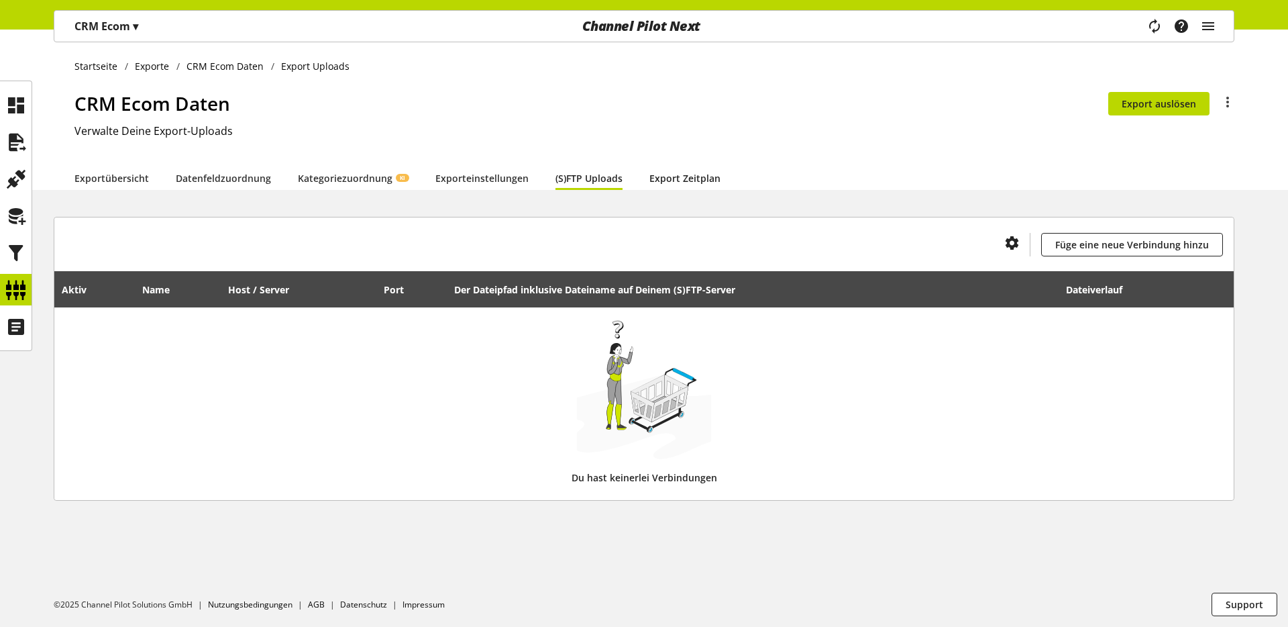
click at [659, 176] on link "Export Zeitplan" at bounding box center [684, 178] width 71 height 14
select select "********"
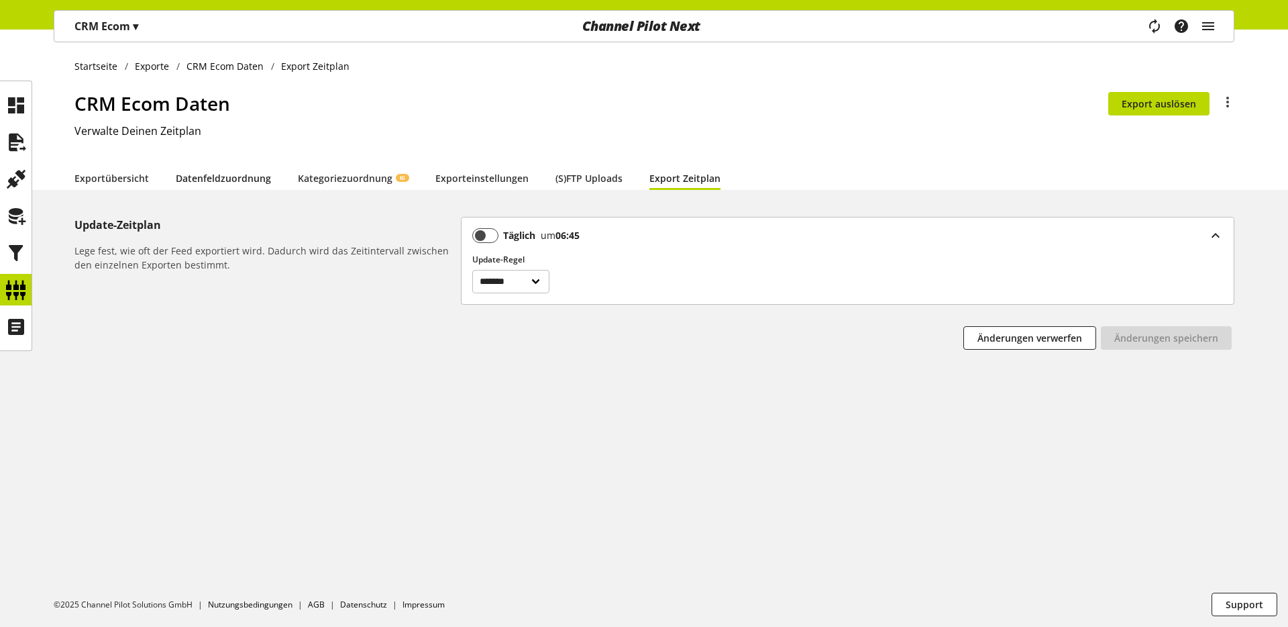
click at [204, 182] on link "Datenfeldzuordnung" at bounding box center [223, 178] width 95 height 14
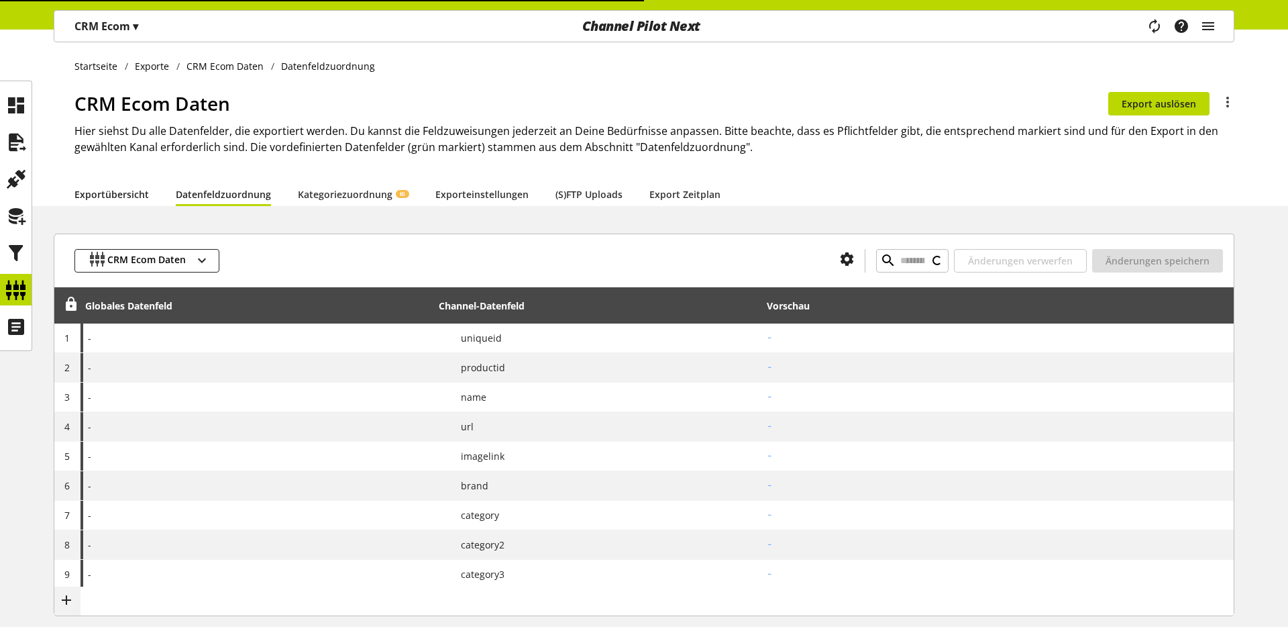
click at [105, 193] on link "Exportübersicht" at bounding box center [111, 194] width 74 height 14
select select "********"
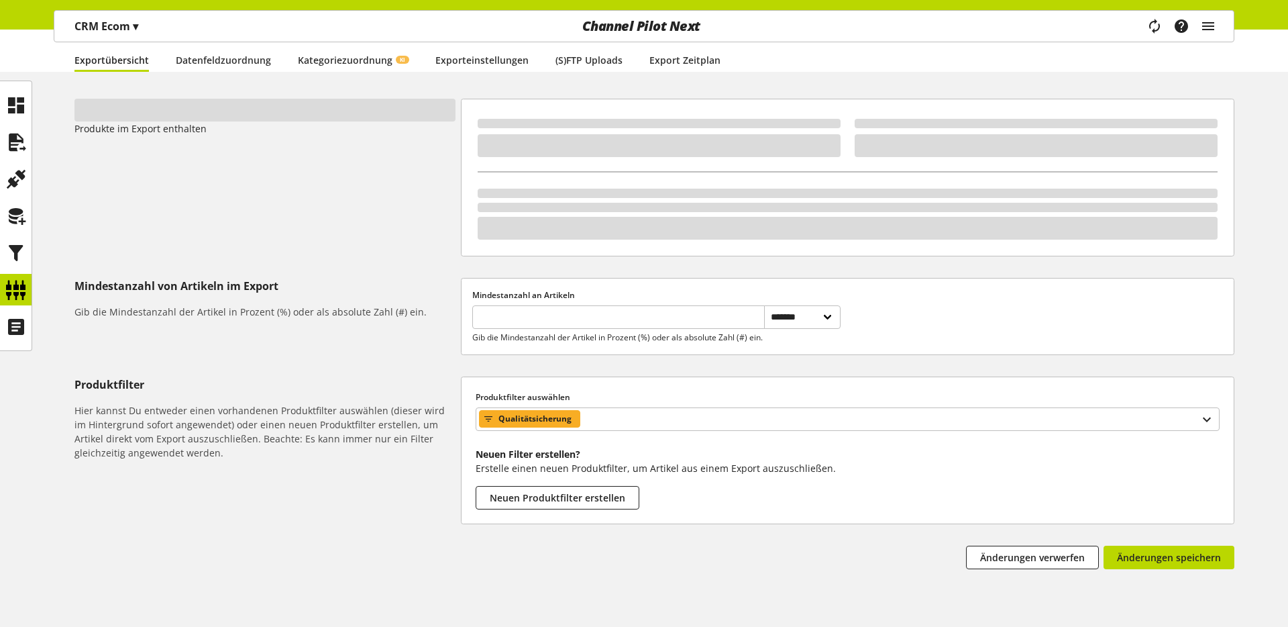
scroll to position [170, 0]
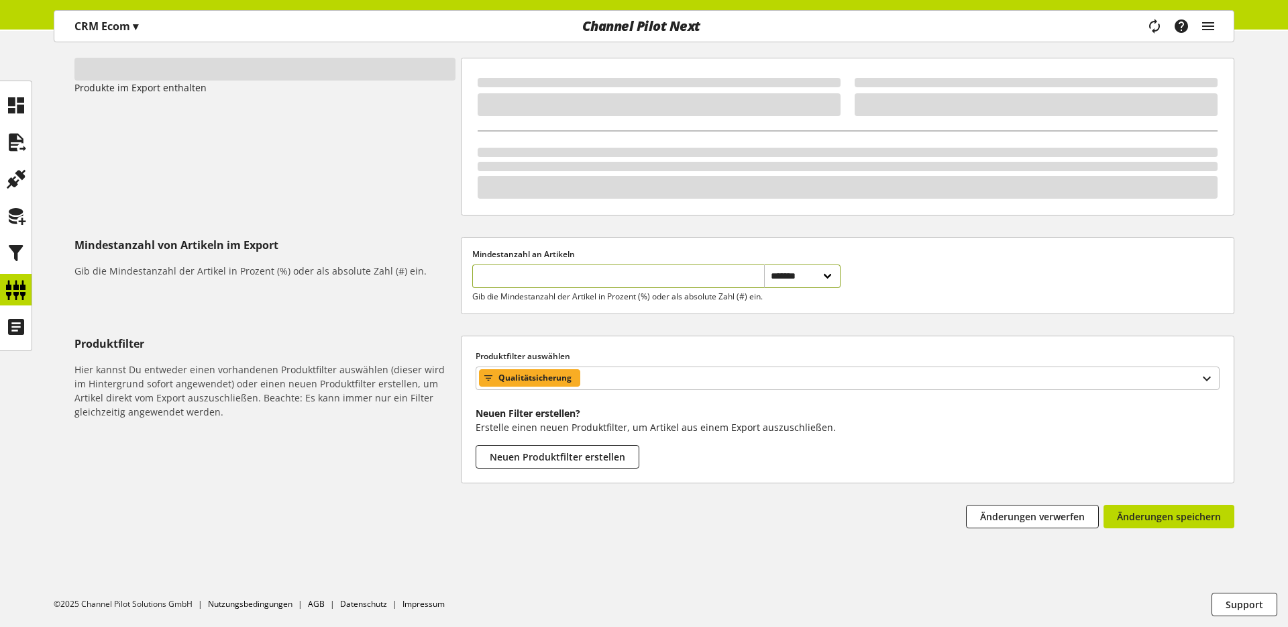
click at [537, 266] on input "*" at bounding box center [618, 275] width 292 height 23
type input "*"
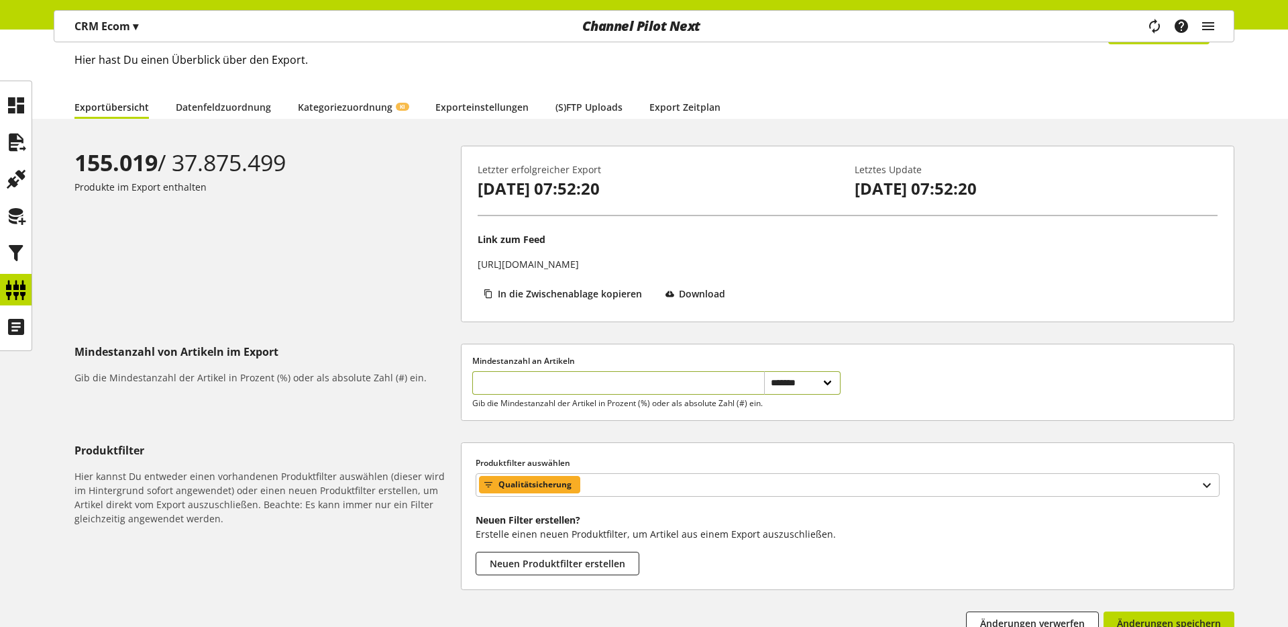
scroll to position [189, 0]
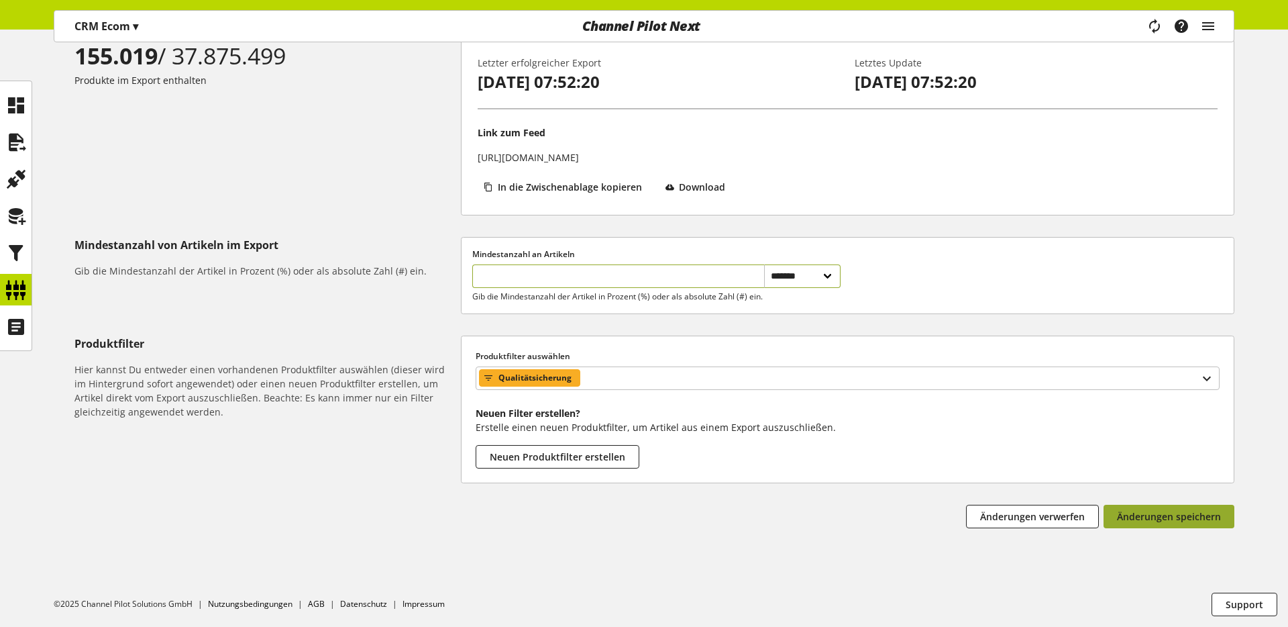
type input "********"
click at [1158, 515] on span "Änderungen speichern" at bounding box center [1169, 516] width 104 height 14
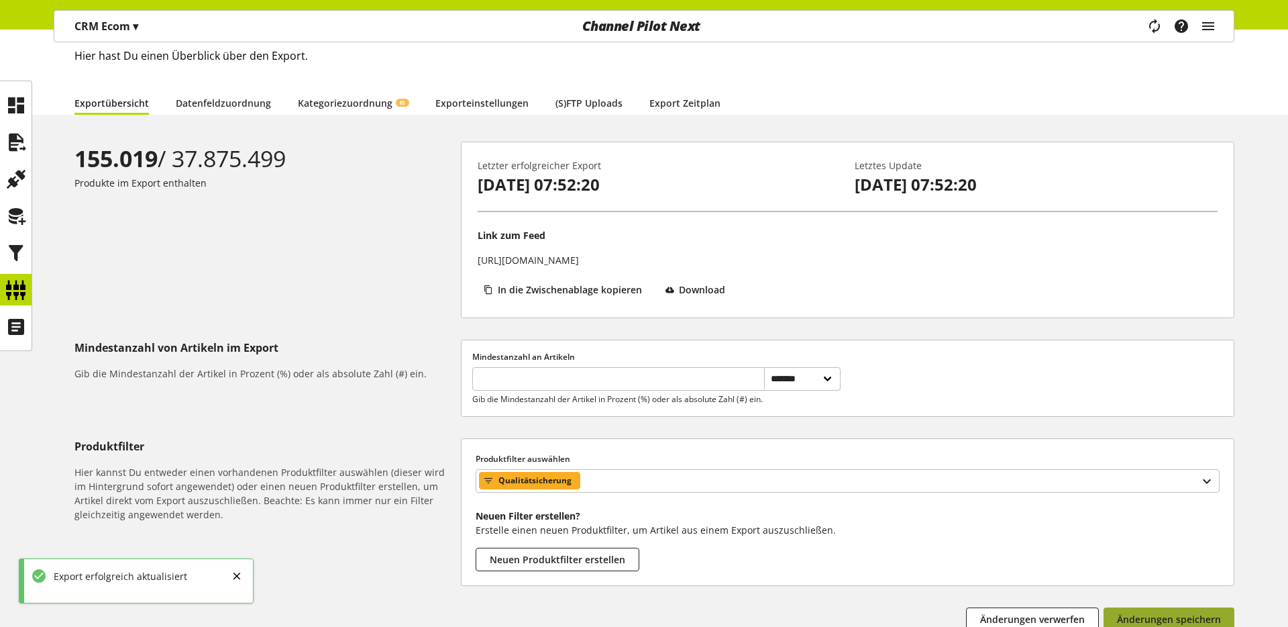
scroll to position [65, 0]
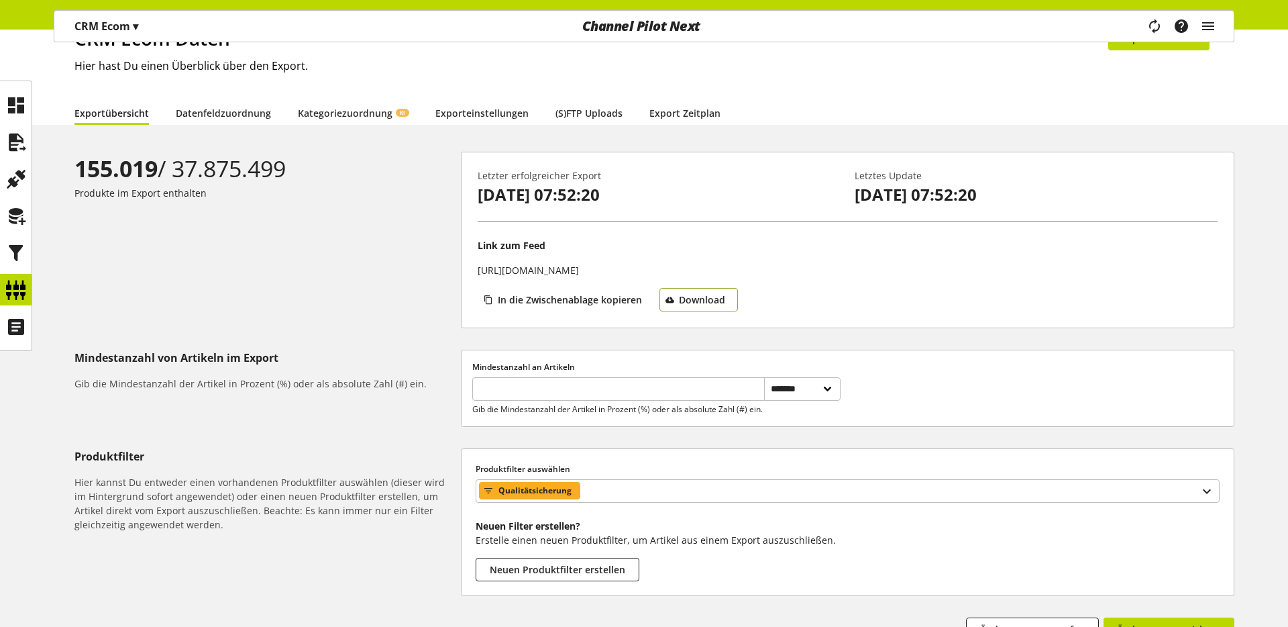
click at [700, 303] on span "Download" at bounding box center [702, 299] width 46 height 14
click at [23, 288] on icon at bounding box center [15, 289] width 21 height 27
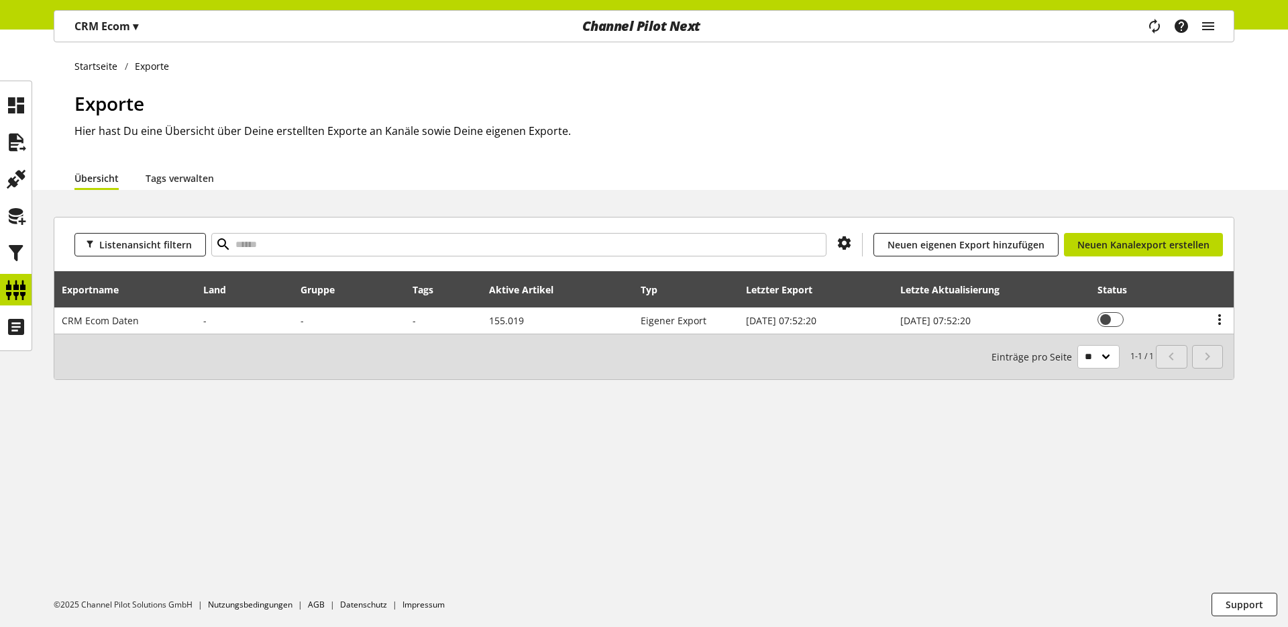
click at [121, 30] on p "CRM Ecom ▾" at bounding box center [106, 26] width 64 height 16
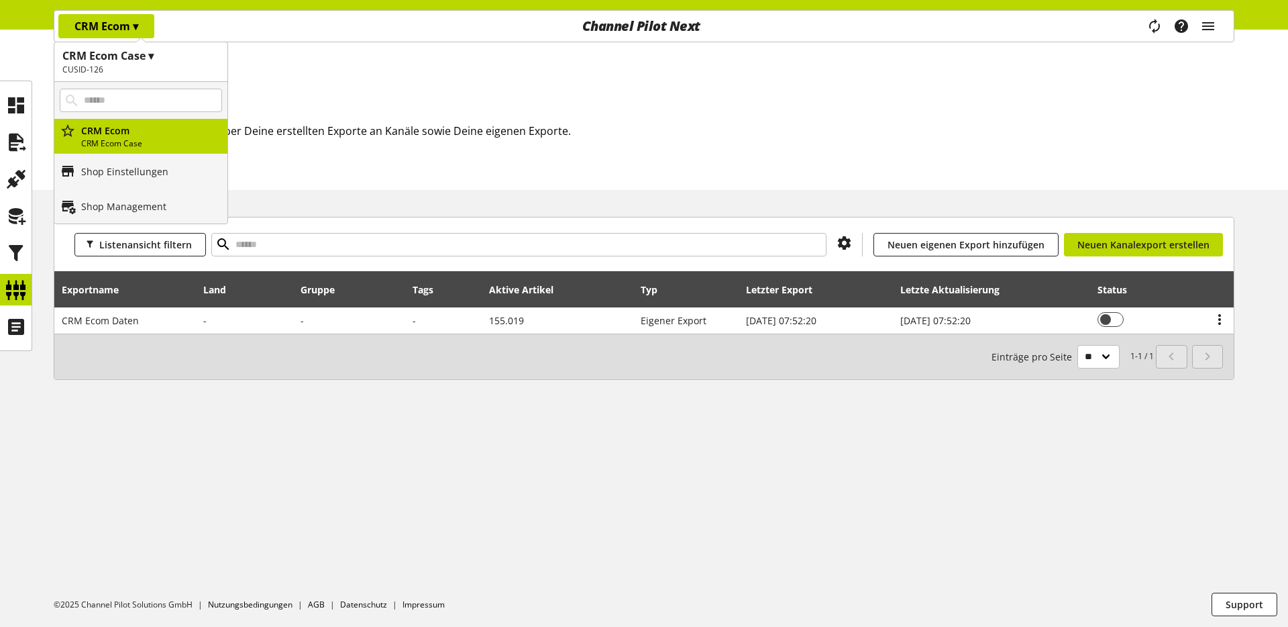
click at [338, 83] on div "Startseite Exporte Exporte Hier hast Du eine Übersicht über Deine erstellten Ex…" at bounding box center [644, 110] width 1288 height 160
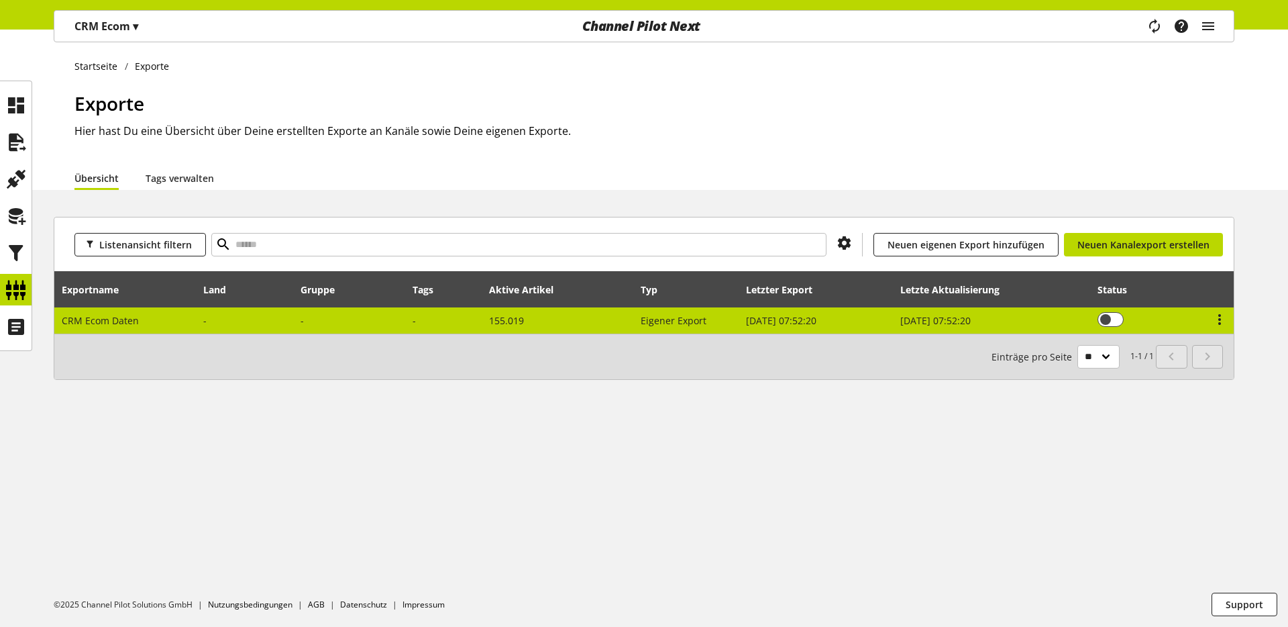
click at [105, 318] on span "CRM Ecom Daten" at bounding box center [100, 320] width 77 height 13
select select "********"
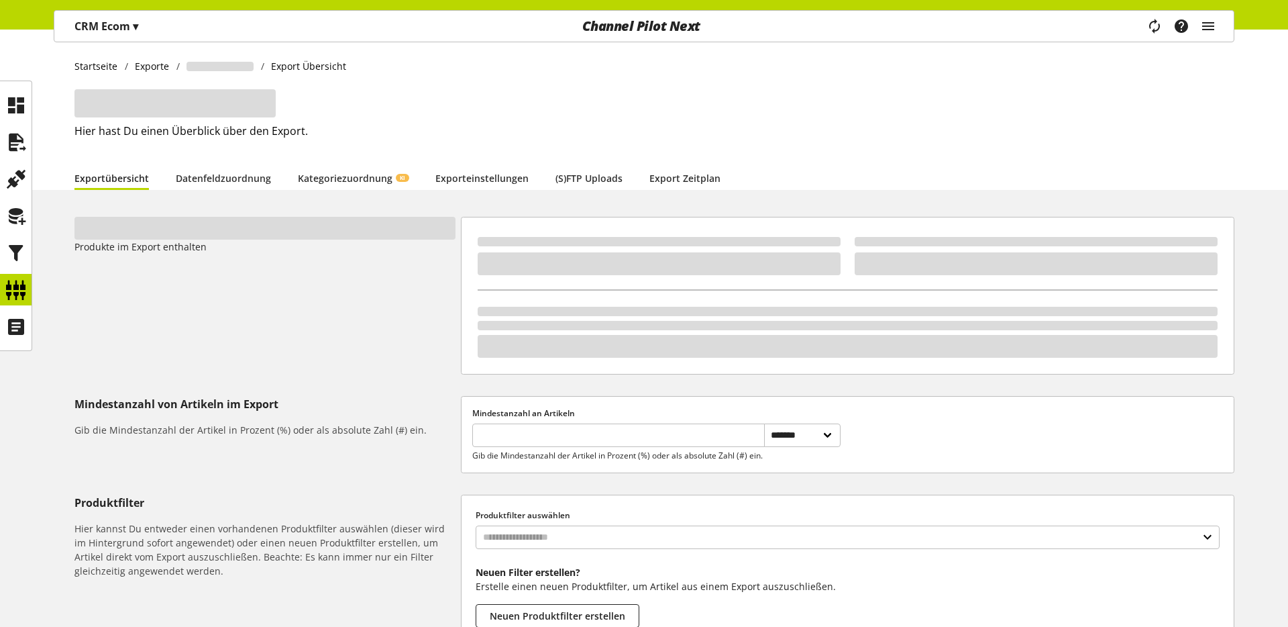
type input "********"
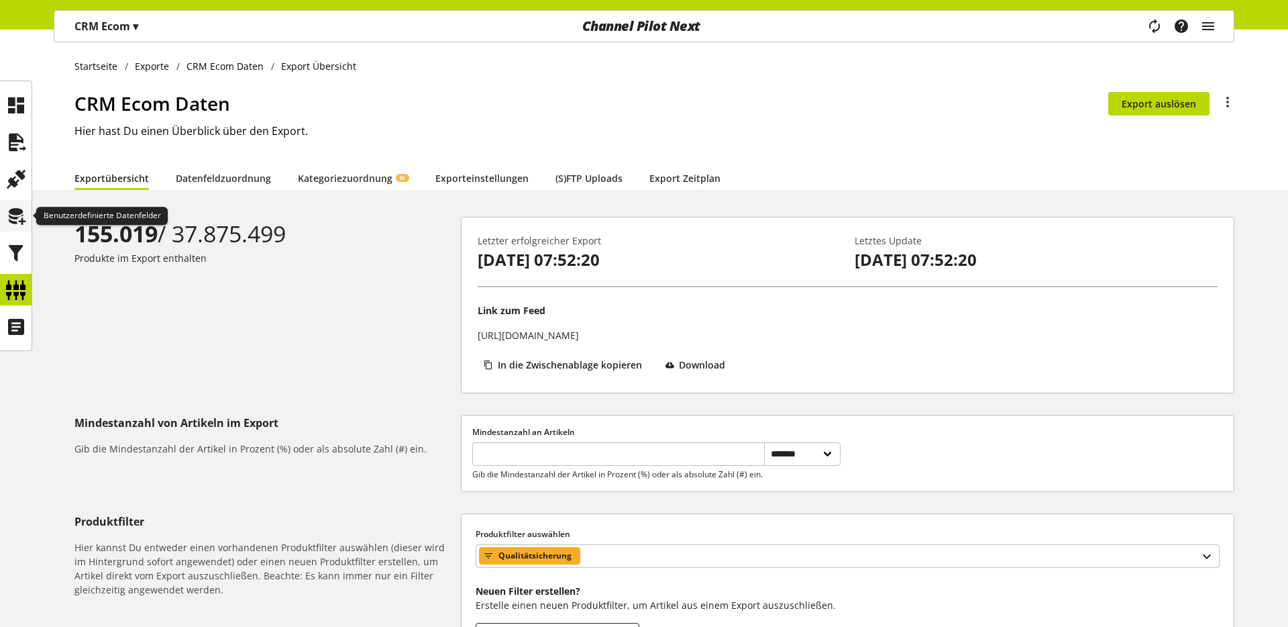
click at [12, 209] on icon at bounding box center [15, 216] width 21 height 27
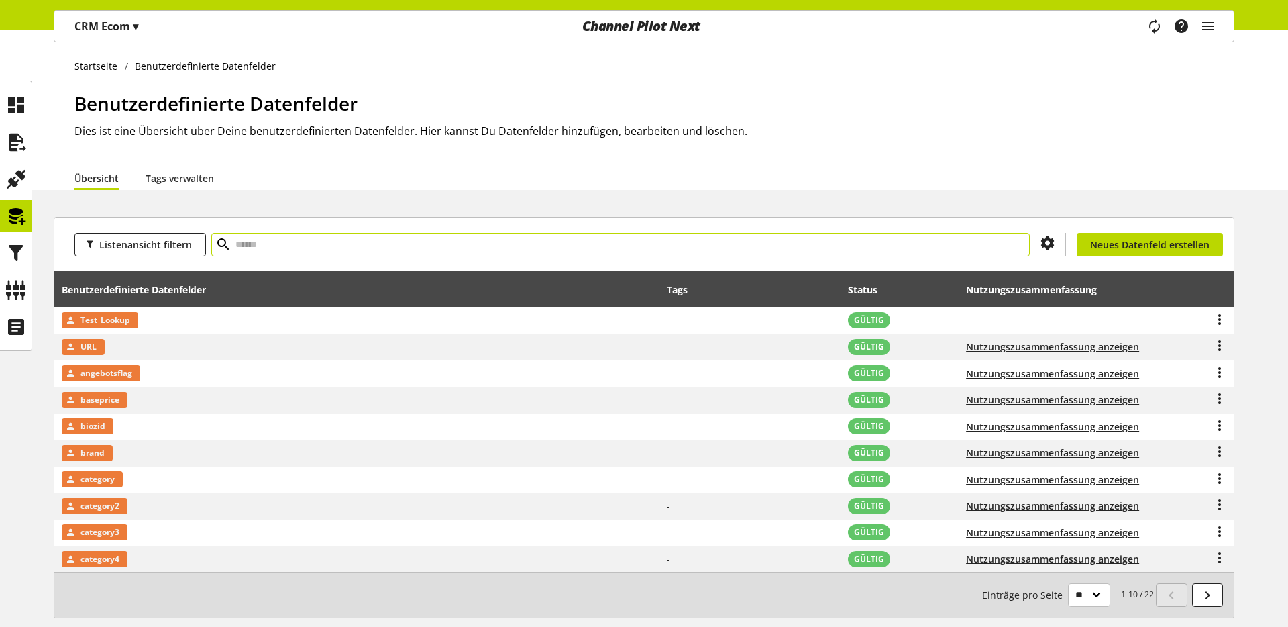
click at [278, 239] on input "text" at bounding box center [620, 244] width 818 height 23
type input "****"
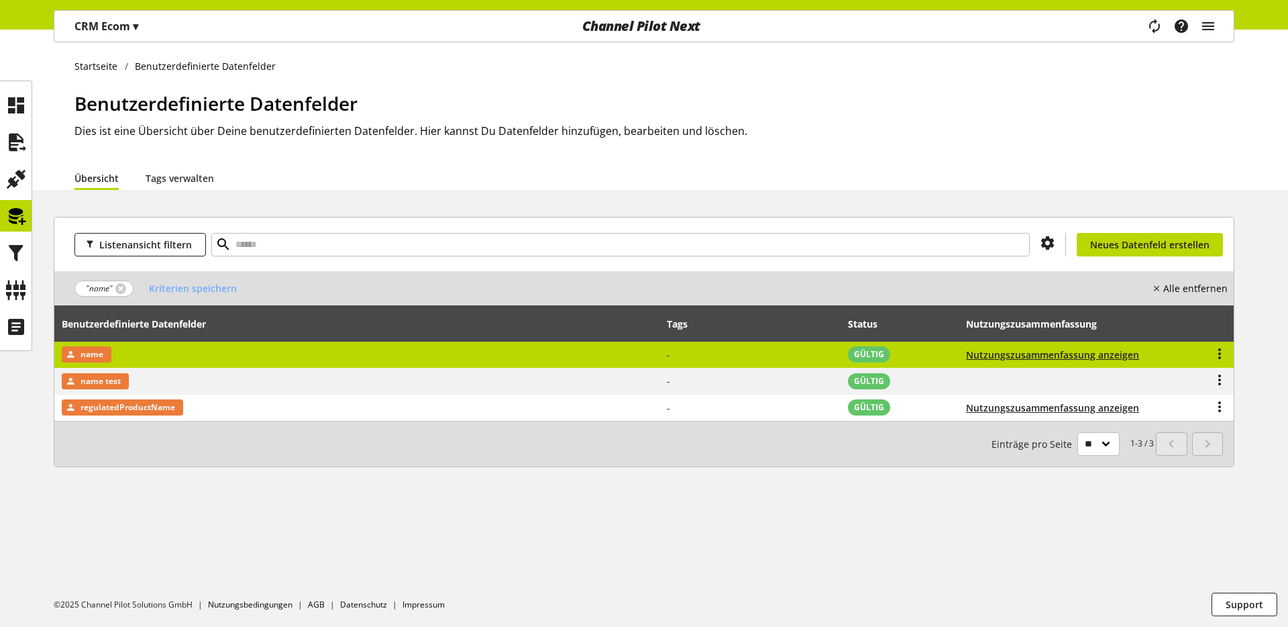
click at [68, 353] on icon at bounding box center [70, 354] width 11 height 15
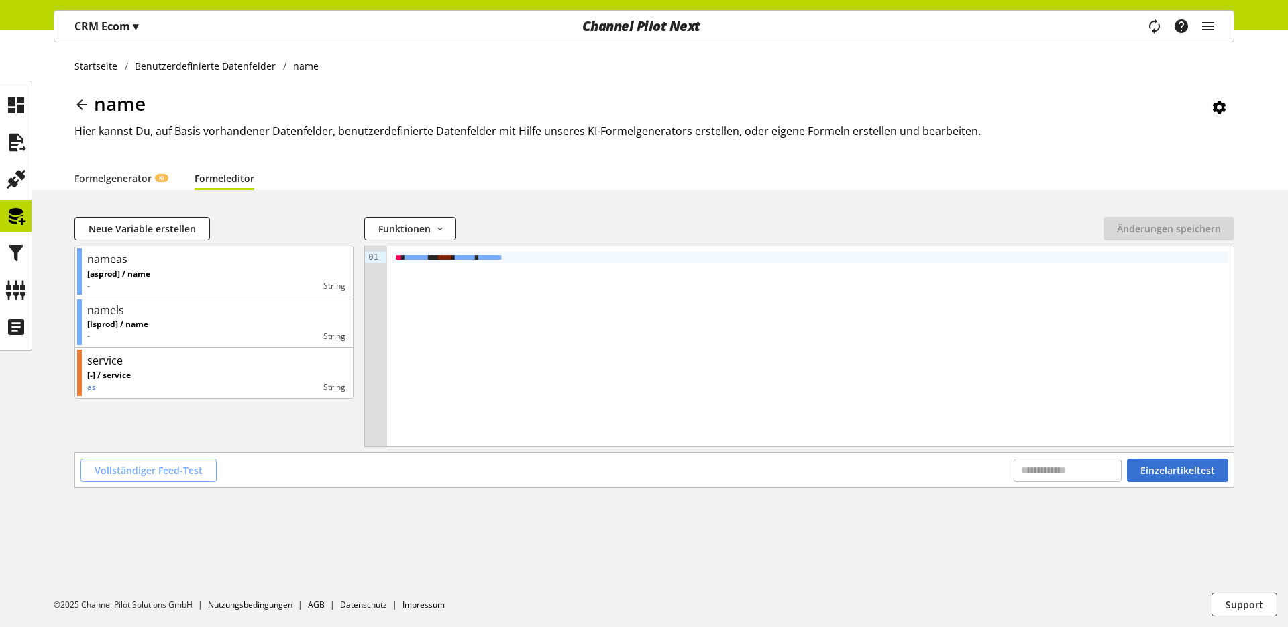
click at [158, 468] on span "Vollständiger Feed-Test" at bounding box center [149, 470] width 108 height 14
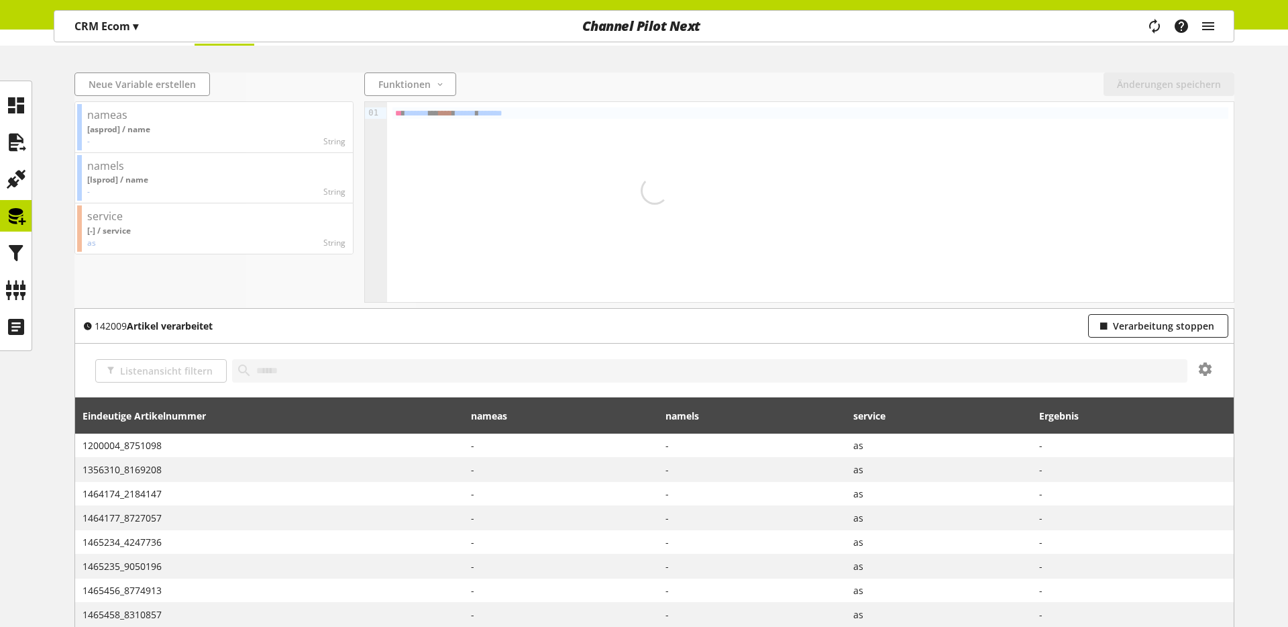
scroll to position [244, 0]
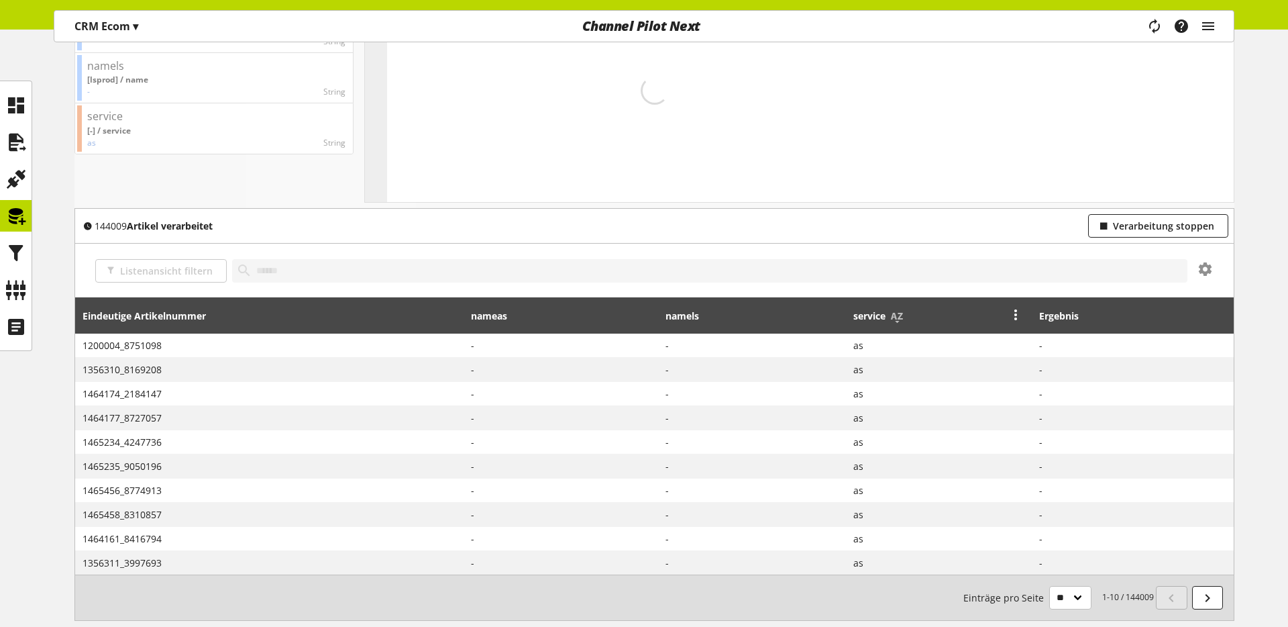
click at [877, 313] on span "service" at bounding box center [869, 316] width 32 height 14
click at [1018, 317] on icon at bounding box center [1016, 314] width 16 height 24
click at [996, 372] on link "Filter" at bounding box center [965, 379] width 117 height 19
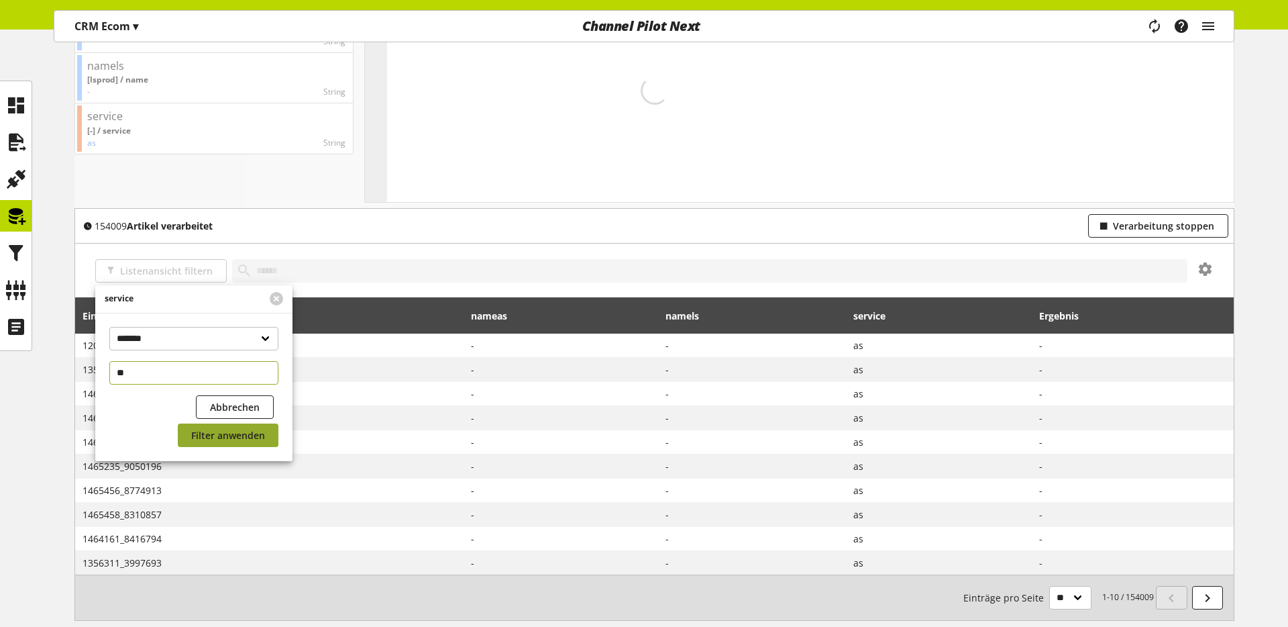
type input "**"
click at [227, 429] on span "Filter anwenden" at bounding box center [228, 435] width 74 height 14
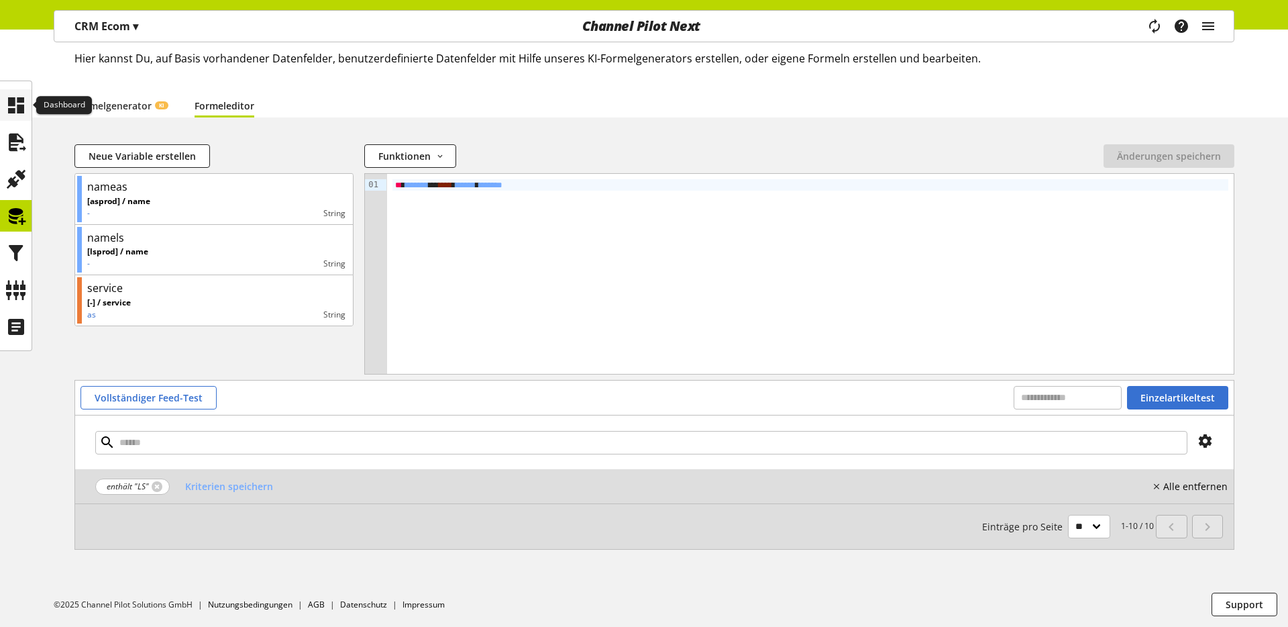
click at [12, 100] on icon at bounding box center [15, 105] width 21 height 27
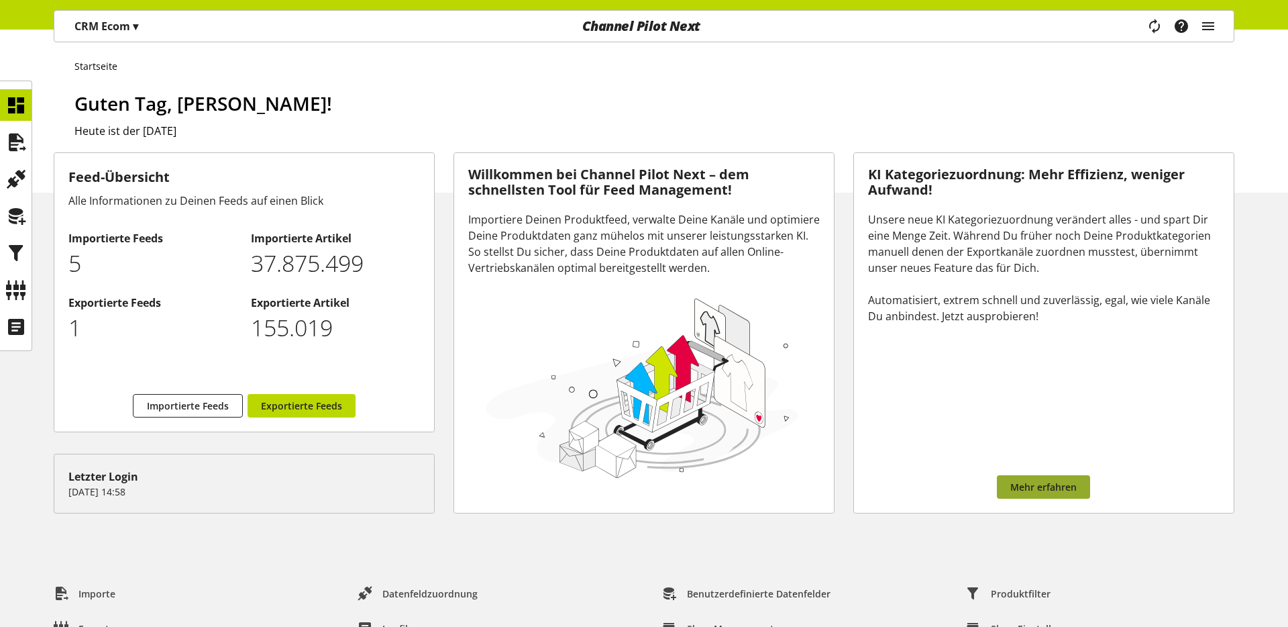
click at [998, 491] on link "Mehr erfahren" at bounding box center [1043, 486] width 93 height 23
